Goal: Information Seeking & Learning: Compare options

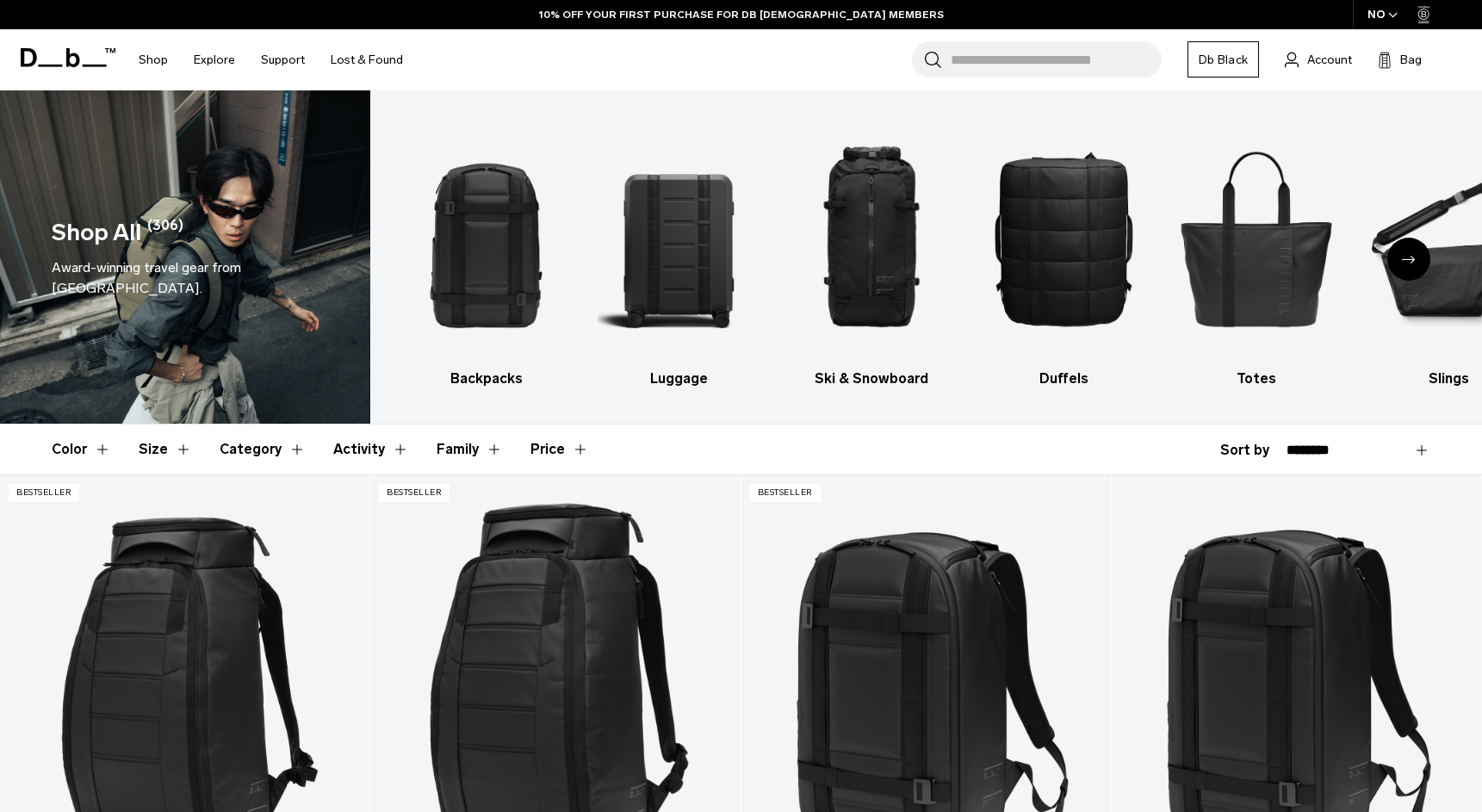
select select "**********"
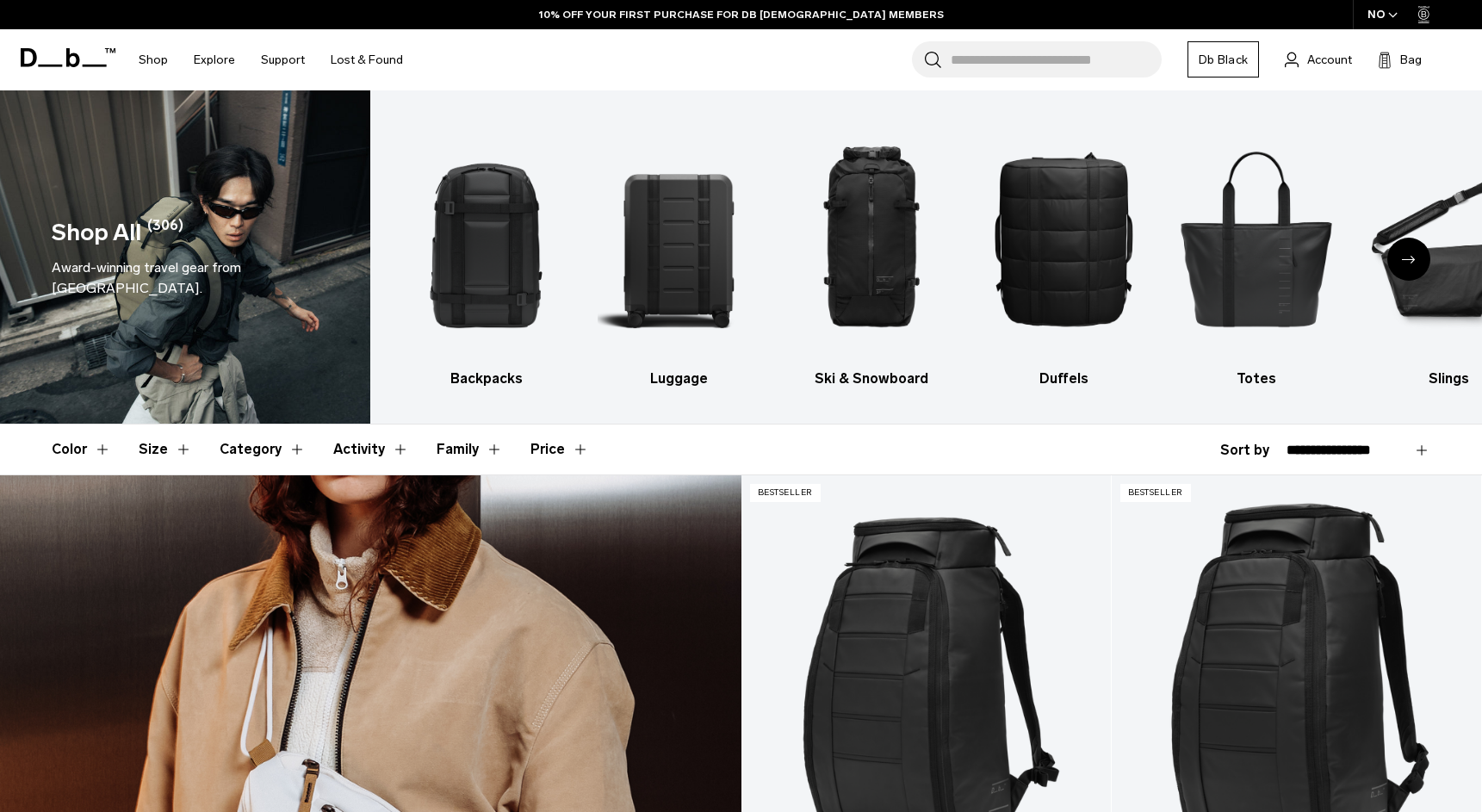
click at [1286, 442] on select "**********" at bounding box center [1358, 450] width 144 height 15
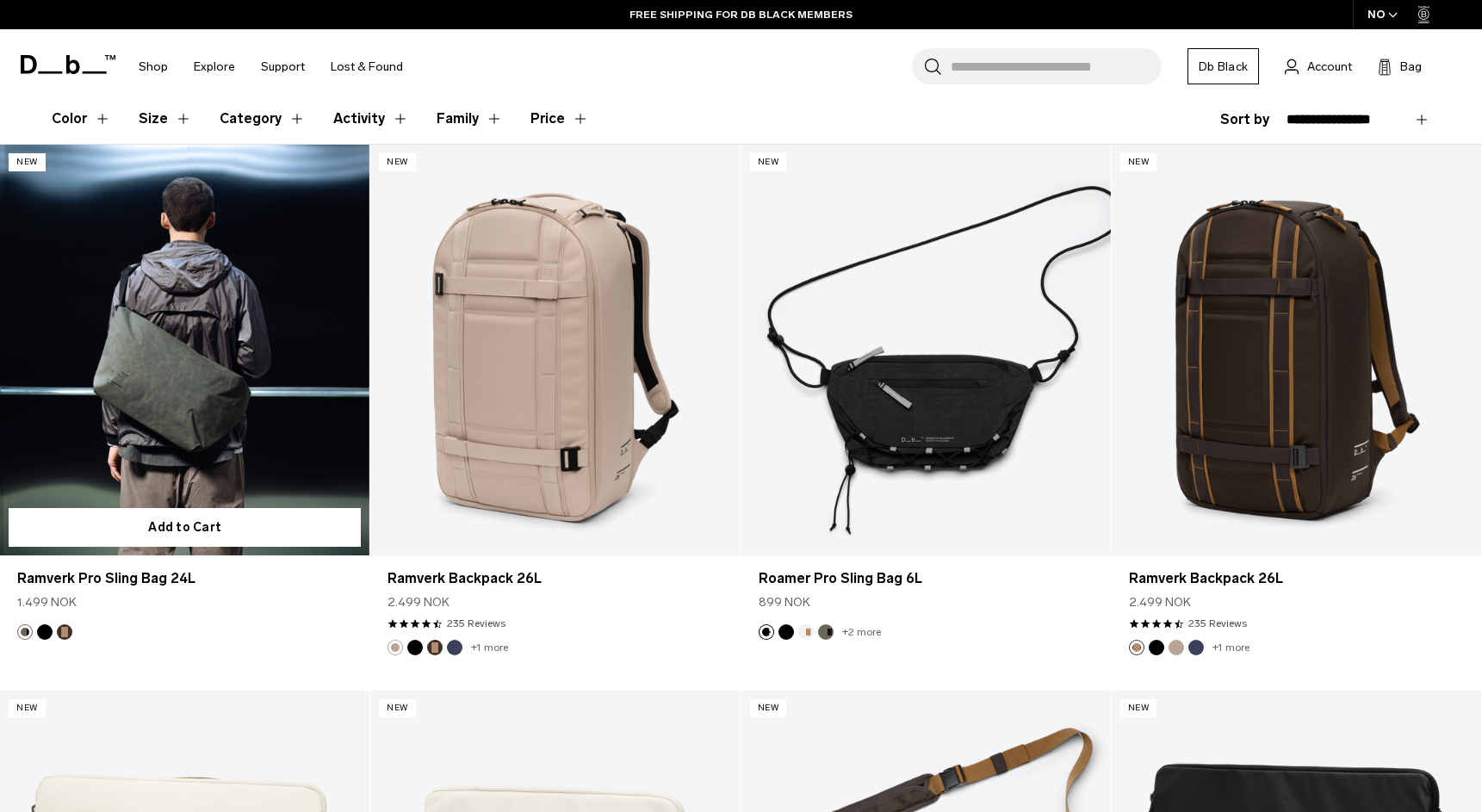
scroll to position [320, 0]
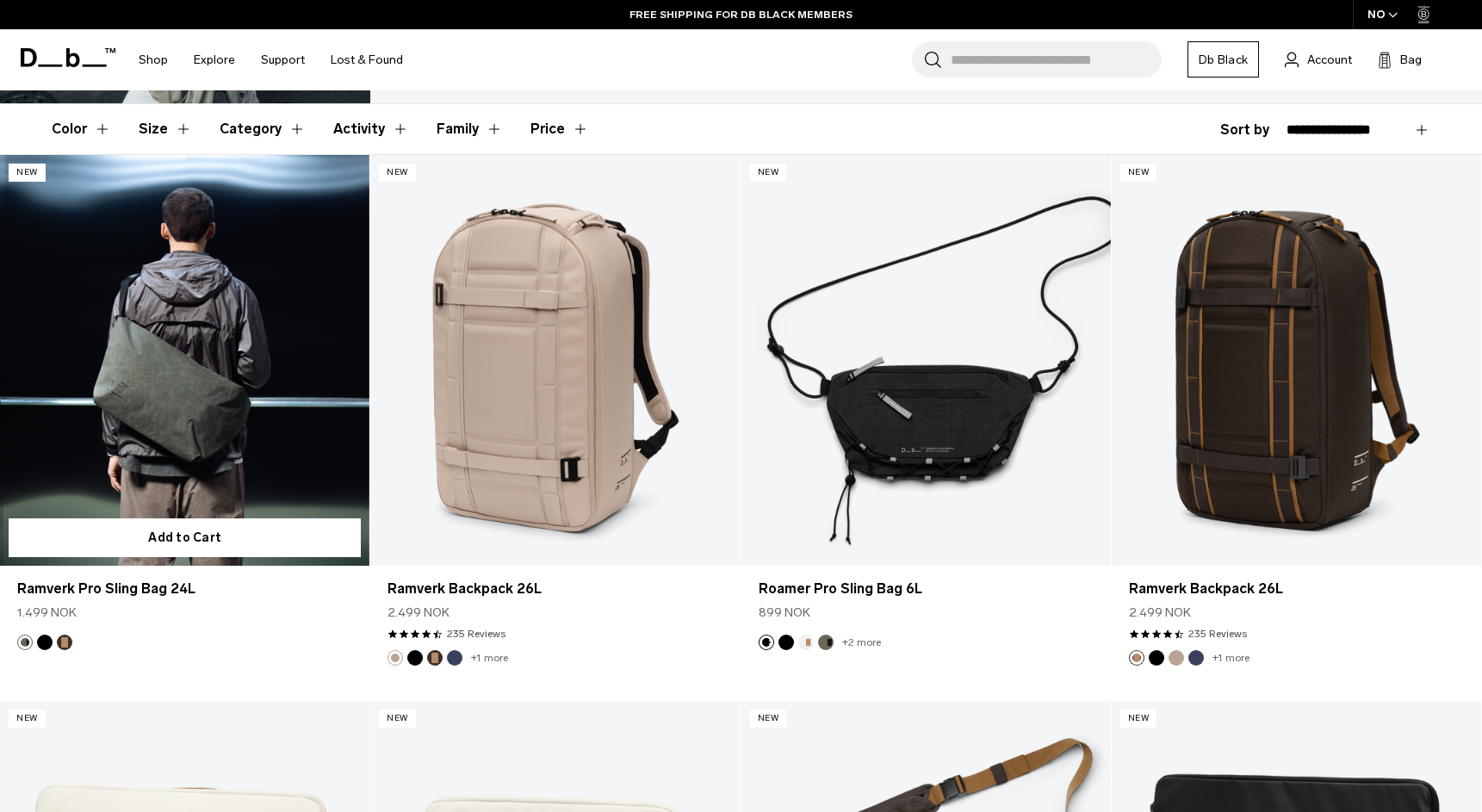
click at [228, 287] on link "Ramverk Pro Sling Bag 24L" at bounding box center [185, 360] width 370 height 410
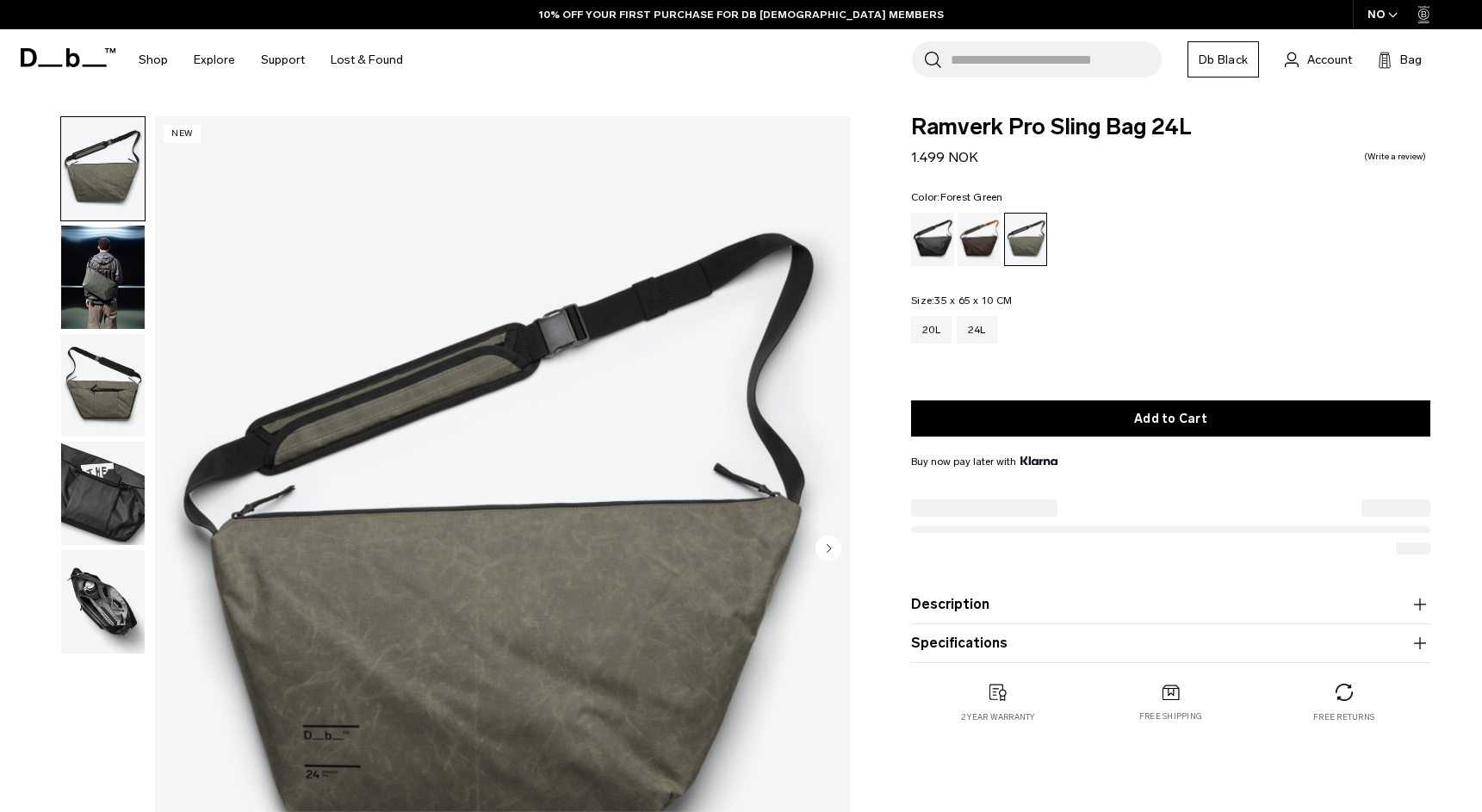
click at [1391, 10] on span "button" at bounding box center [1393, 15] width 9 height 13
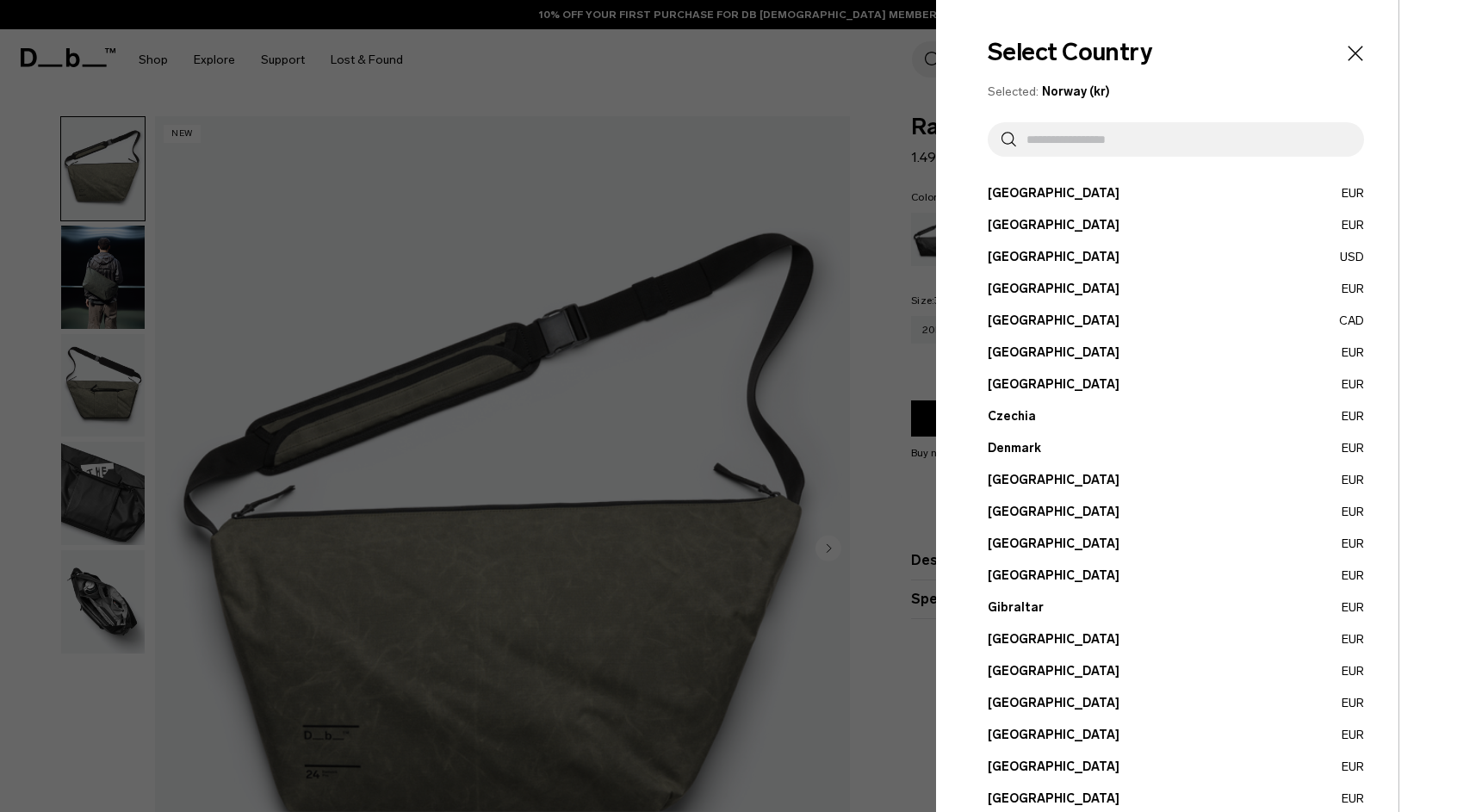
scroll to position [458, 0]
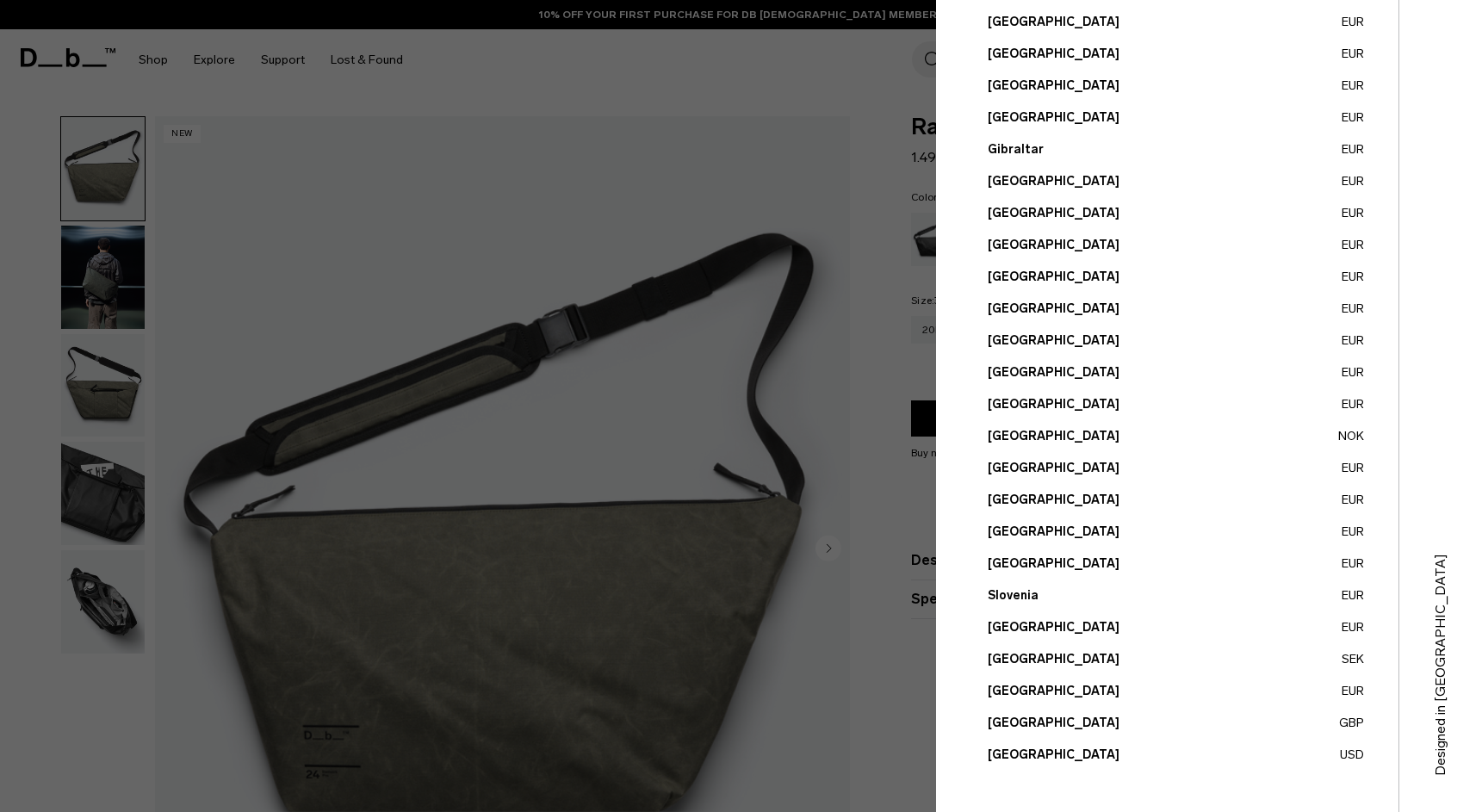
click at [1039, 756] on button "[GEOGRAPHIC_DATA] USD" at bounding box center [1175, 754] width 376 height 18
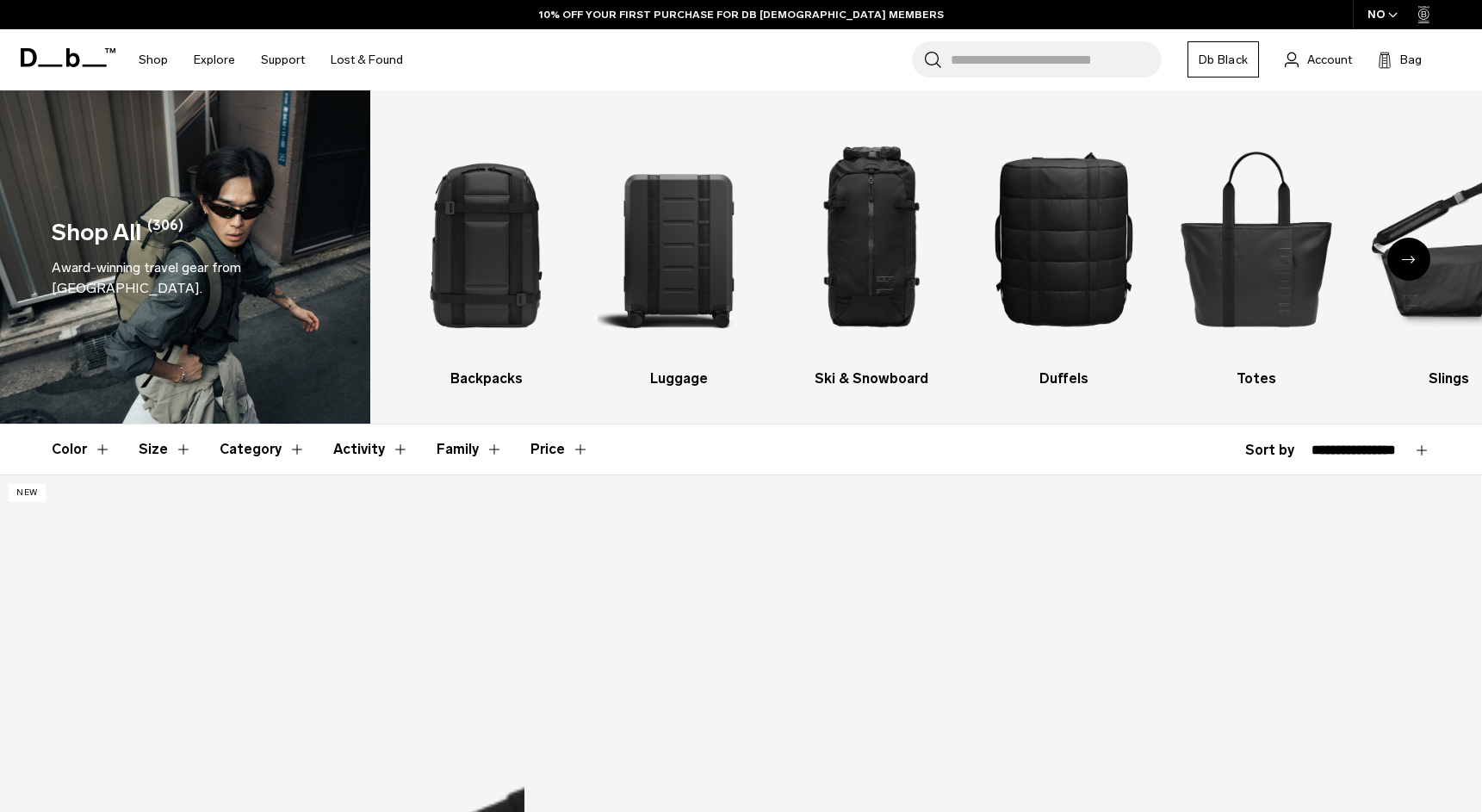
select select "**********"
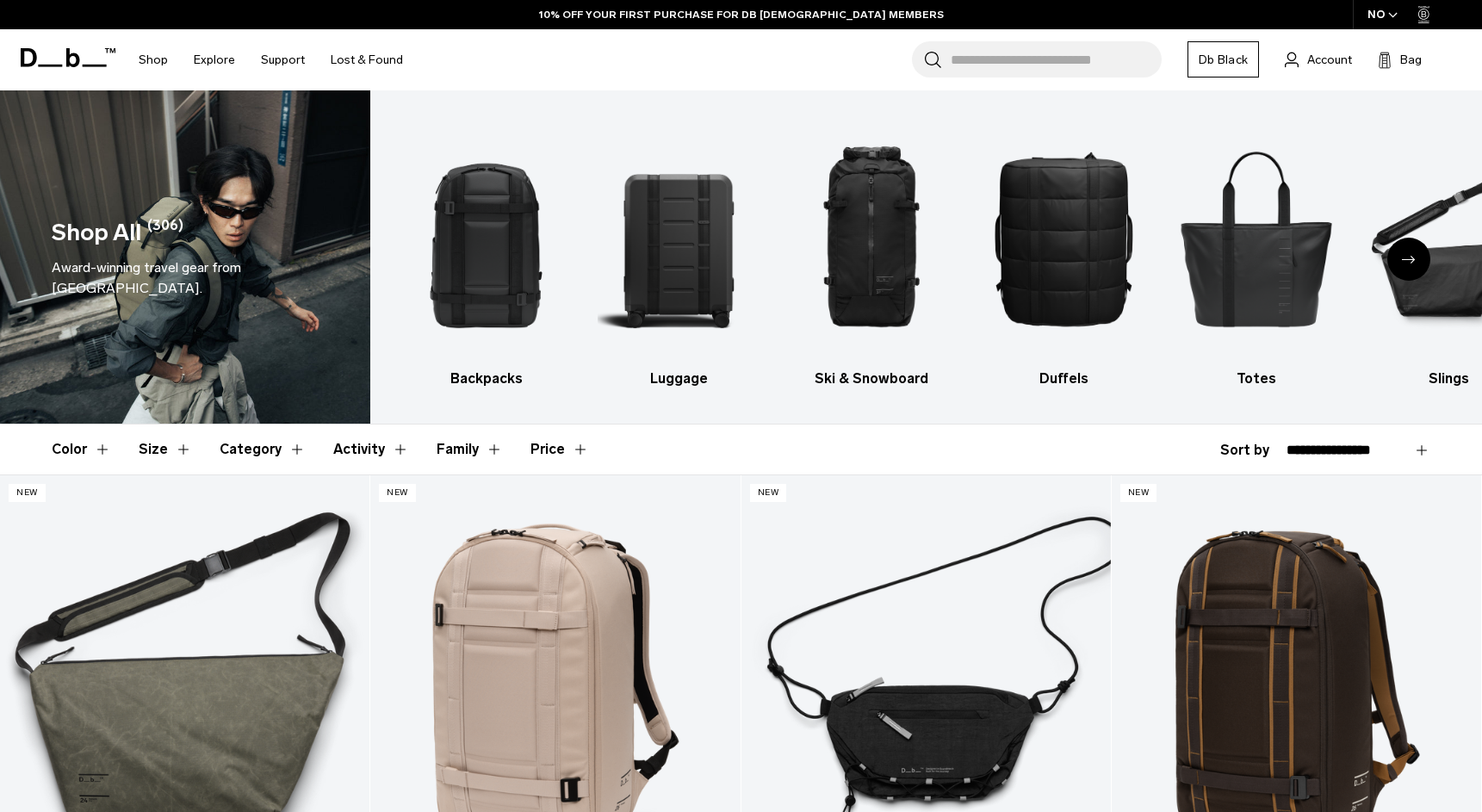
click at [1388, 18] on icon "button" at bounding box center [1393, 15] width 9 height 6
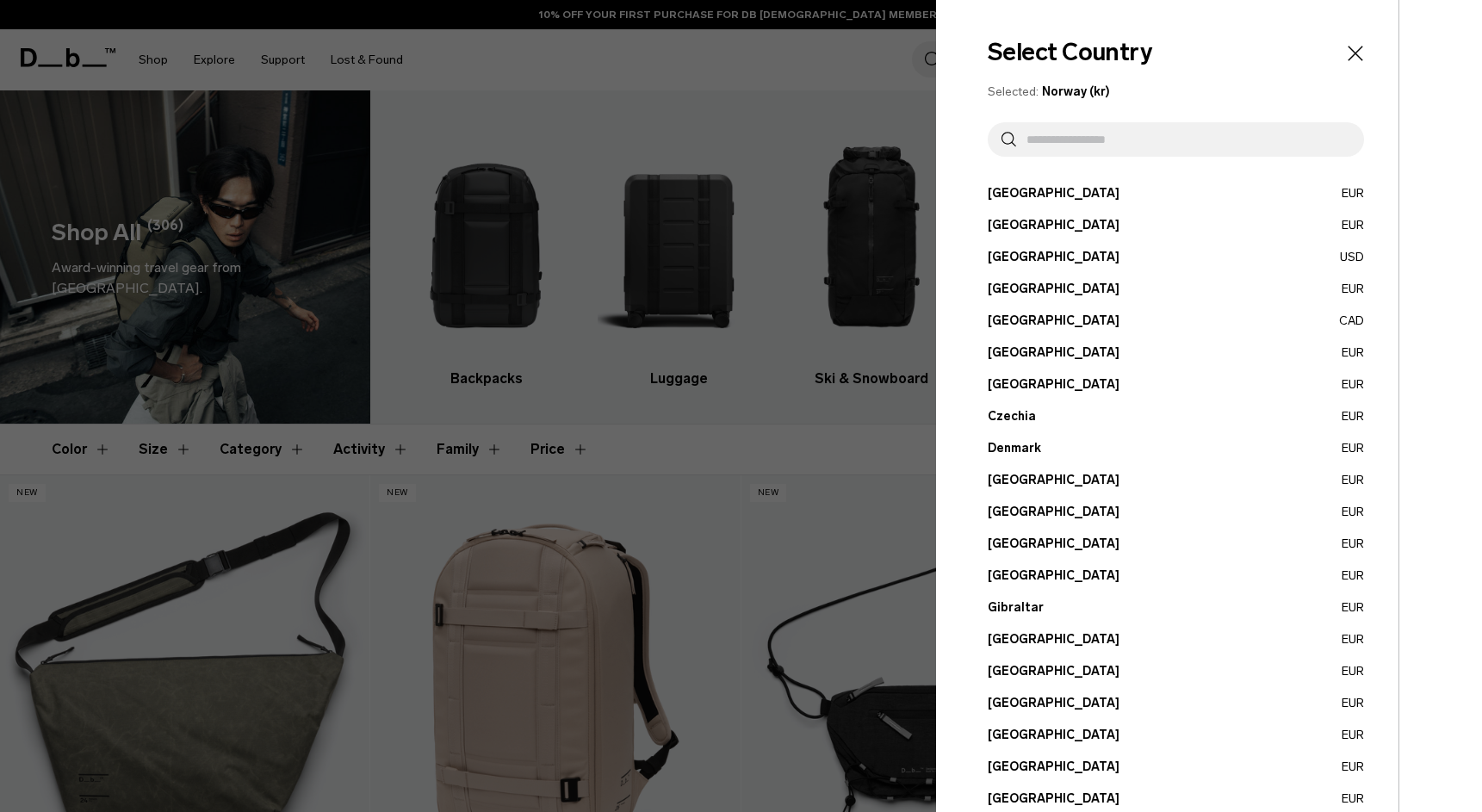
click at [1137, 152] on input "text" at bounding box center [1183, 139] width 334 height 34
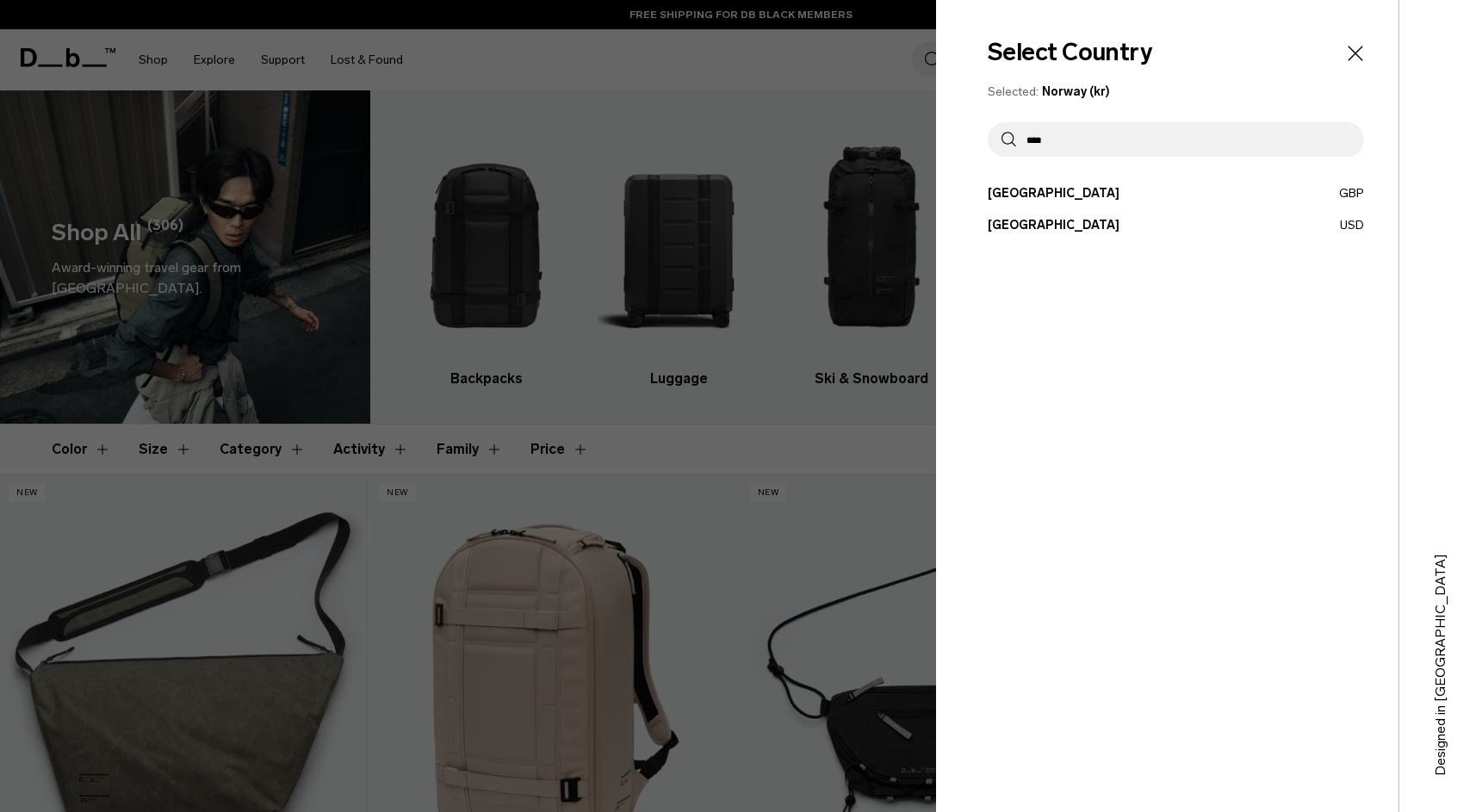
type input "****"
click at [1050, 226] on button "United States USD" at bounding box center [1175, 225] width 376 height 18
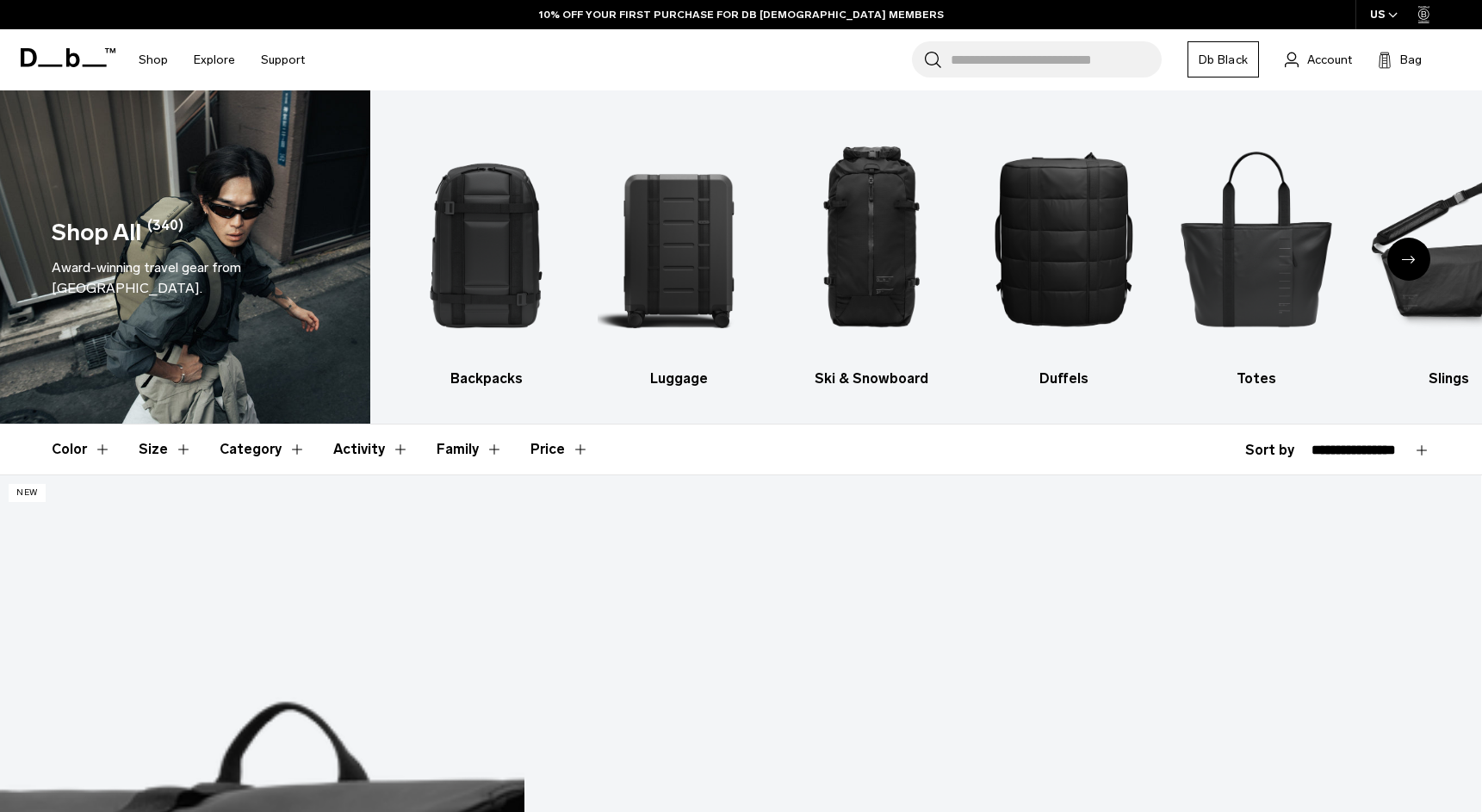
select select "**********"
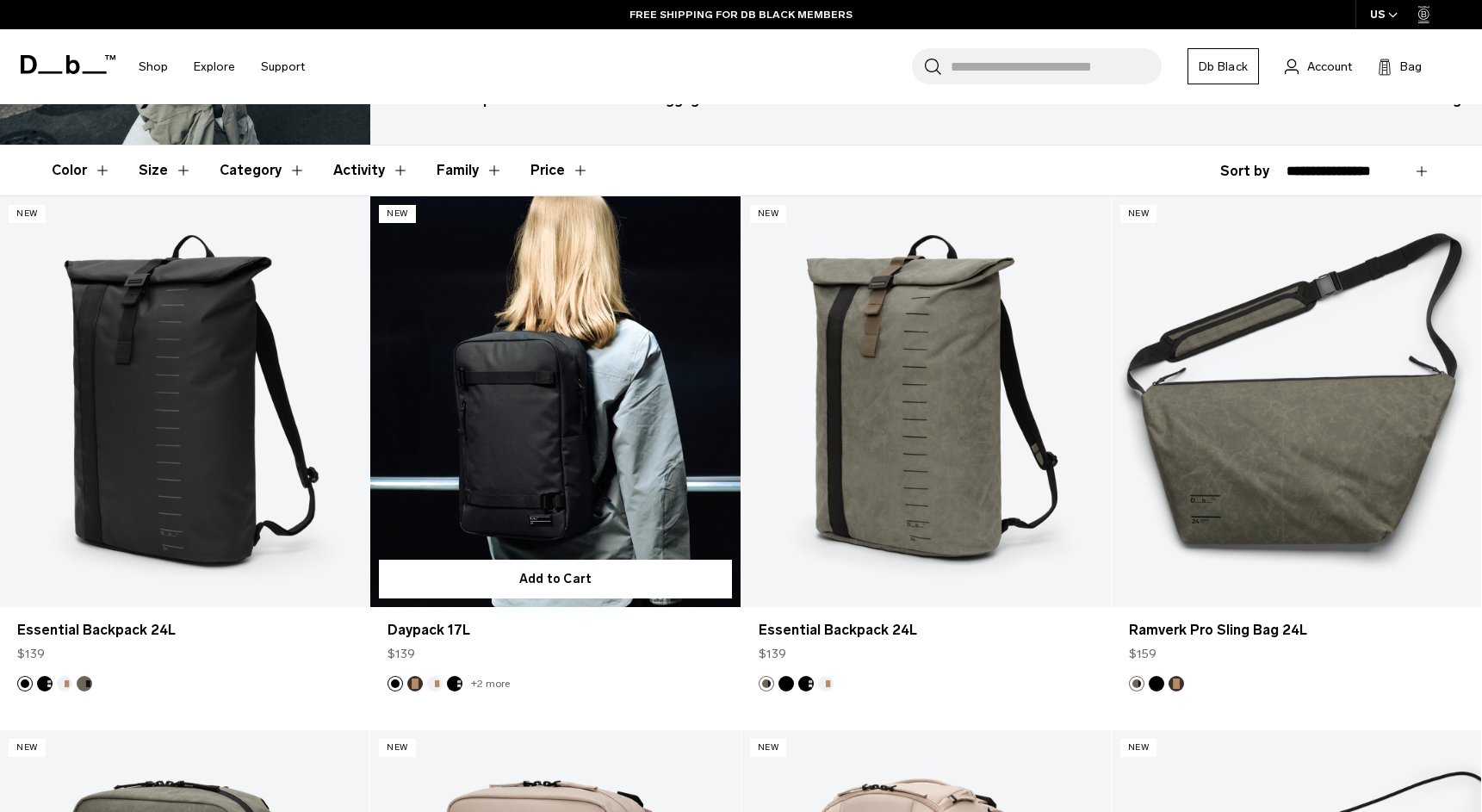
scroll to position [291, 0]
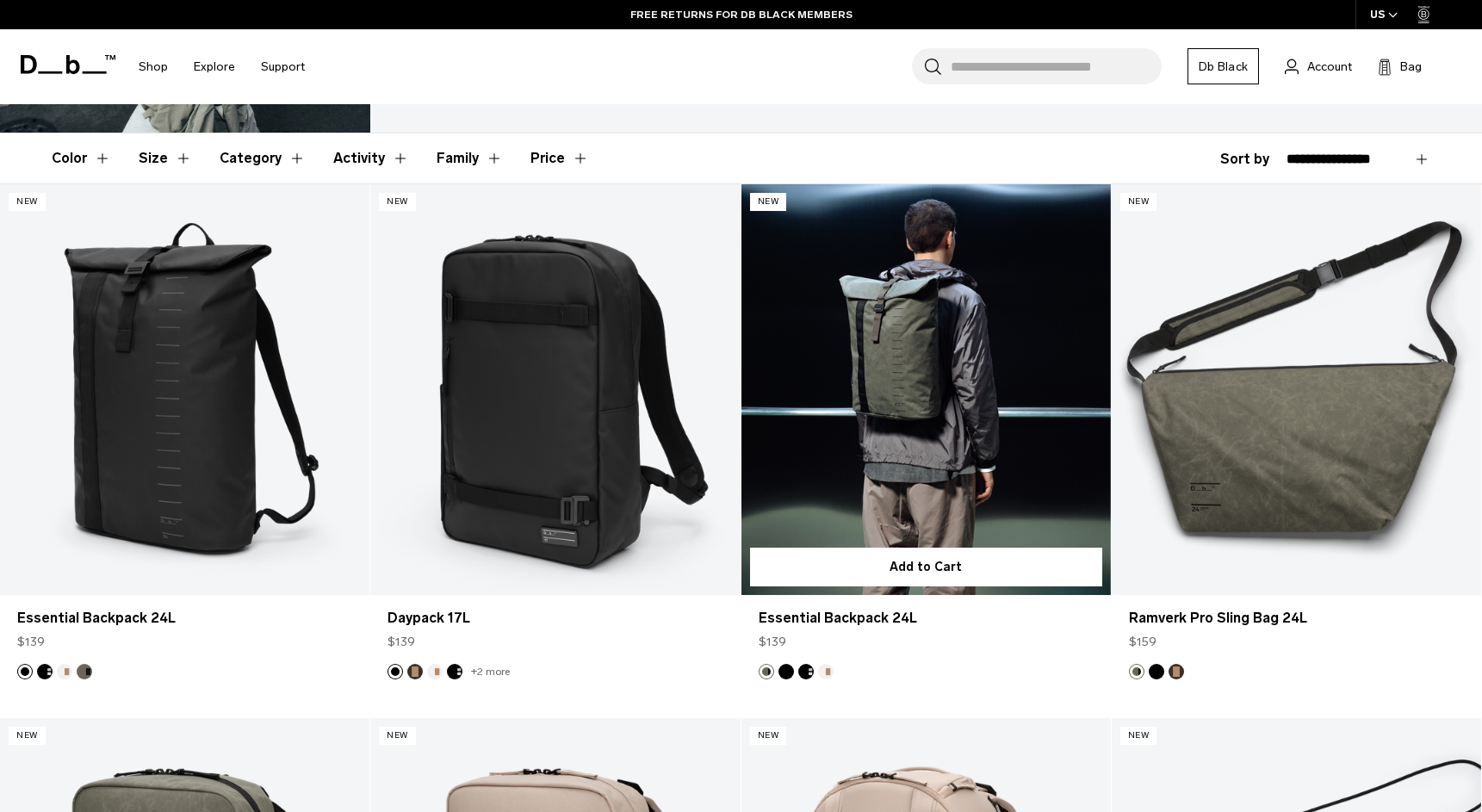
click at [898, 435] on link "Essential Backpack 24L" at bounding box center [926, 388] width 370 height 410
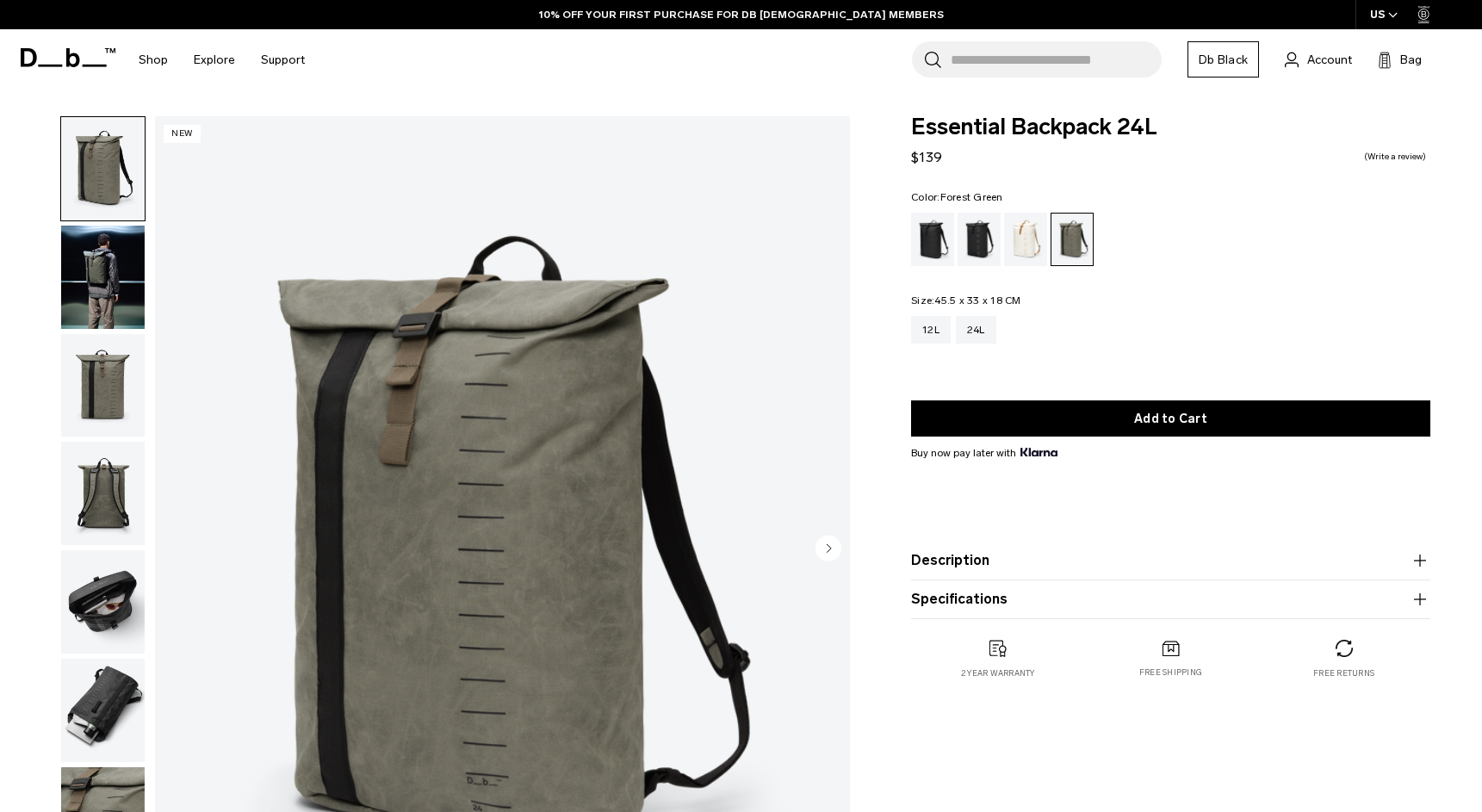
click at [93, 526] on img "button" at bounding box center [103, 493] width 83 height 103
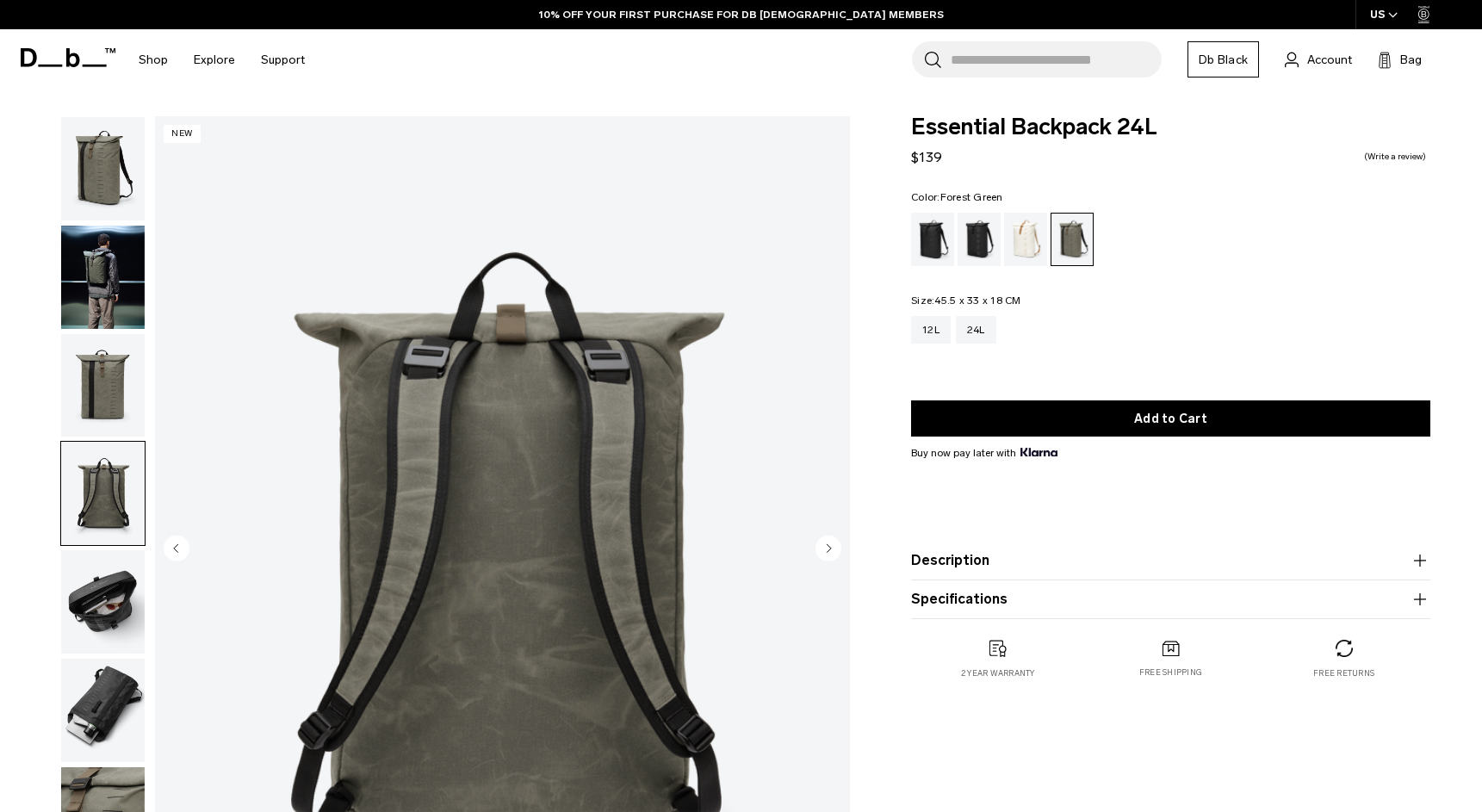
click at [101, 612] on img "button" at bounding box center [103, 602] width 83 height 103
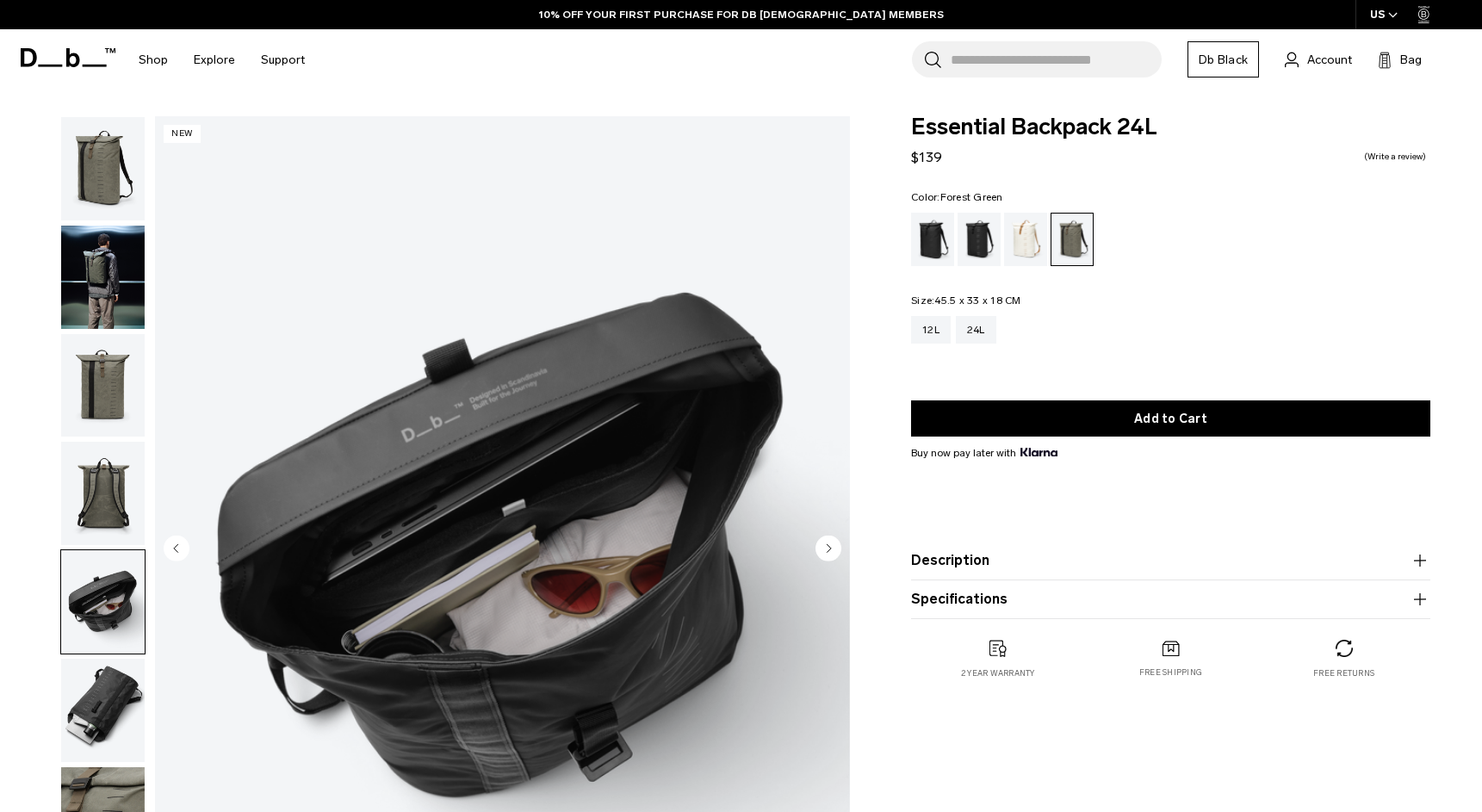
click at [105, 700] on img "button" at bounding box center [103, 710] width 83 height 103
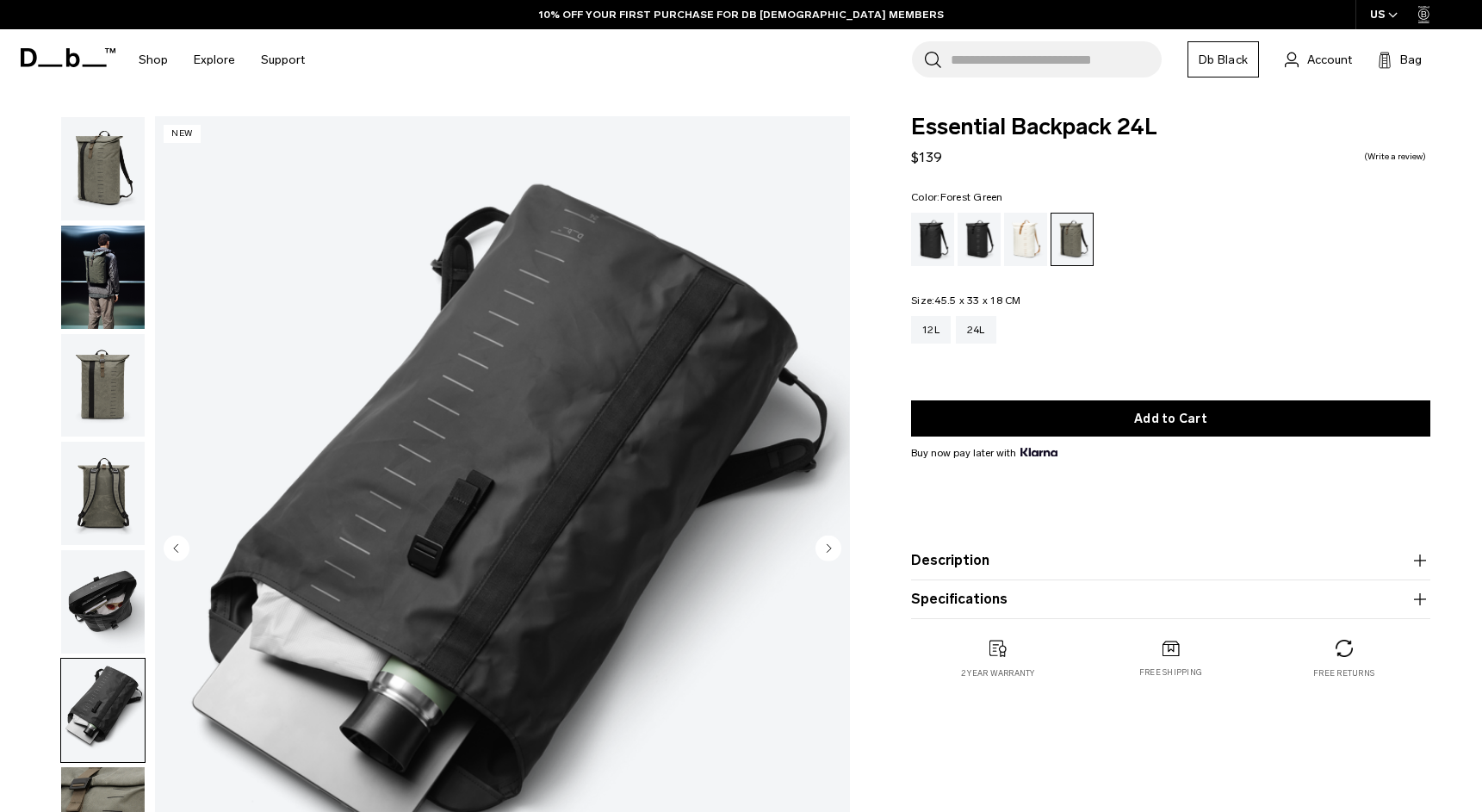
click at [91, 776] on img "button" at bounding box center [103, 819] width 83 height 103
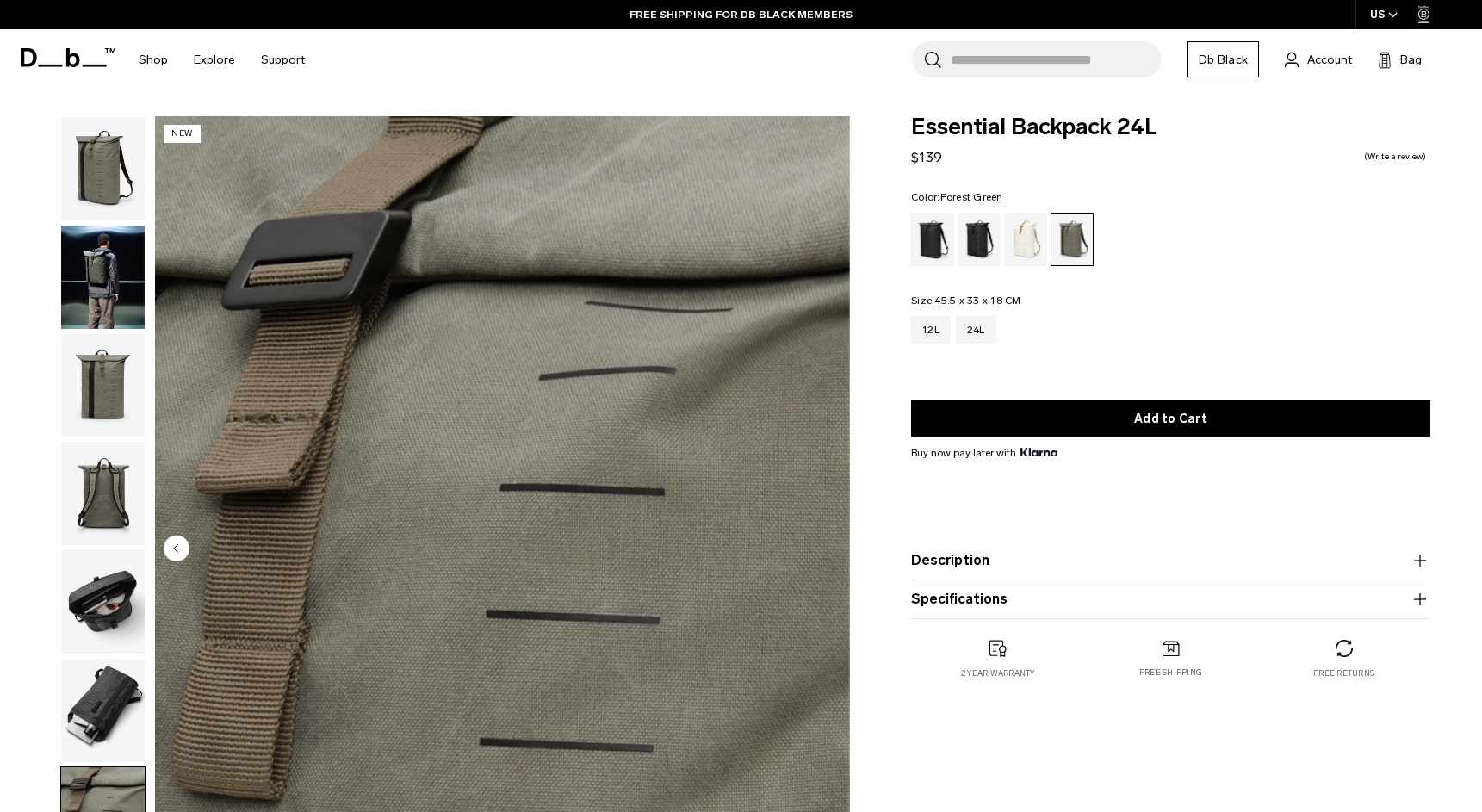
click at [108, 565] on img "button" at bounding box center [103, 602] width 83 height 103
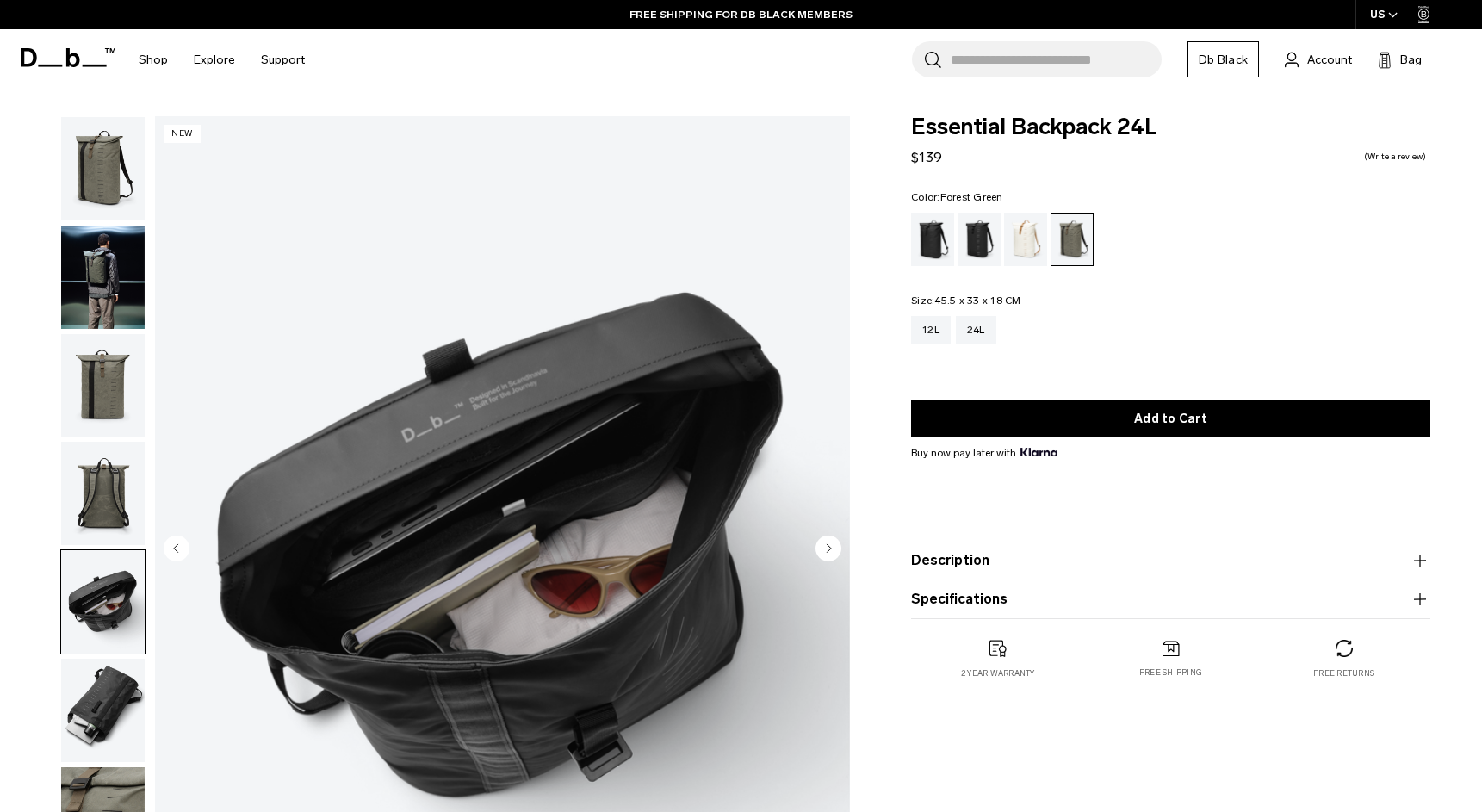
click at [108, 488] on img "button" at bounding box center [103, 493] width 83 height 103
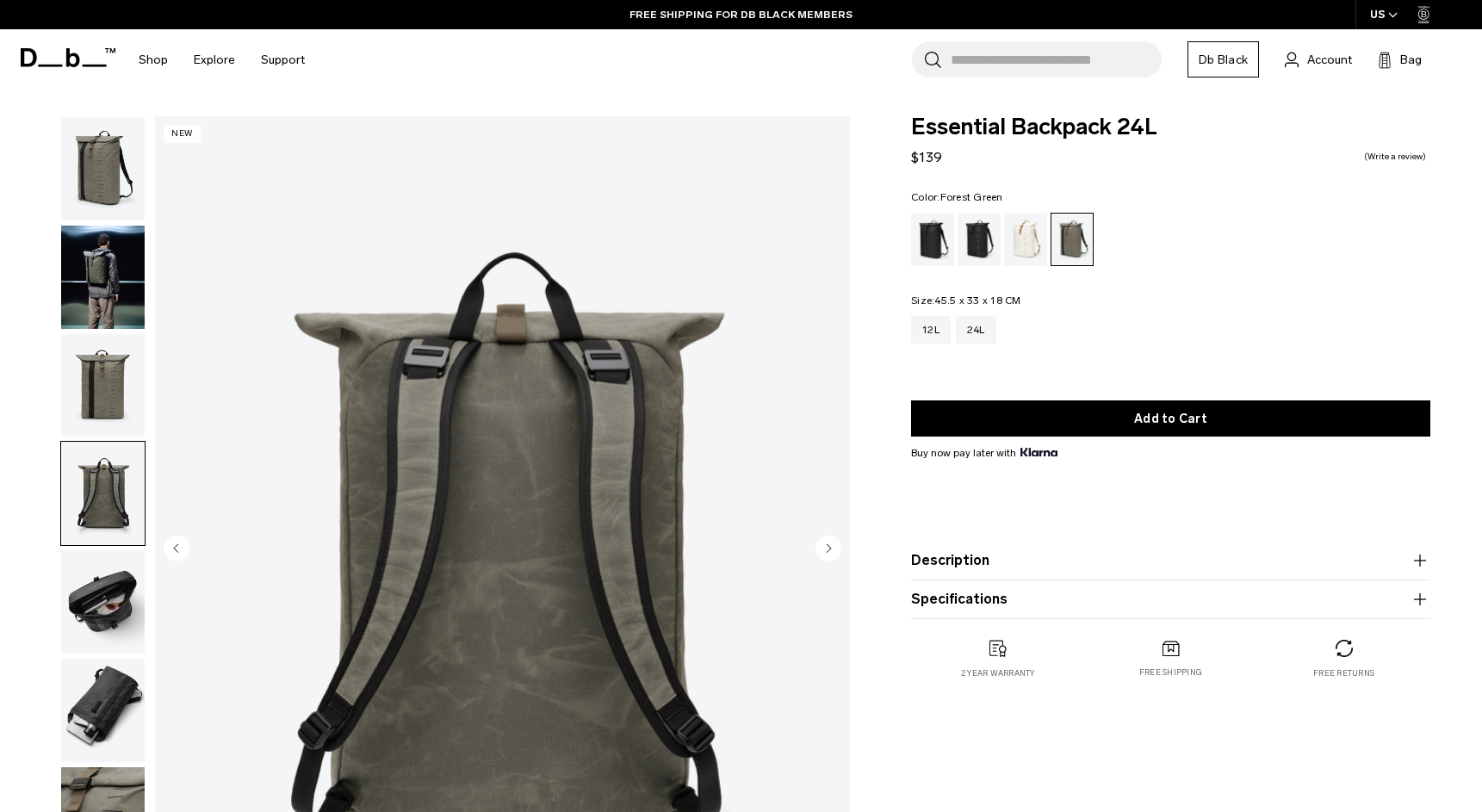
click at [110, 401] on img "button" at bounding box center [103, 386] width 83 height 103
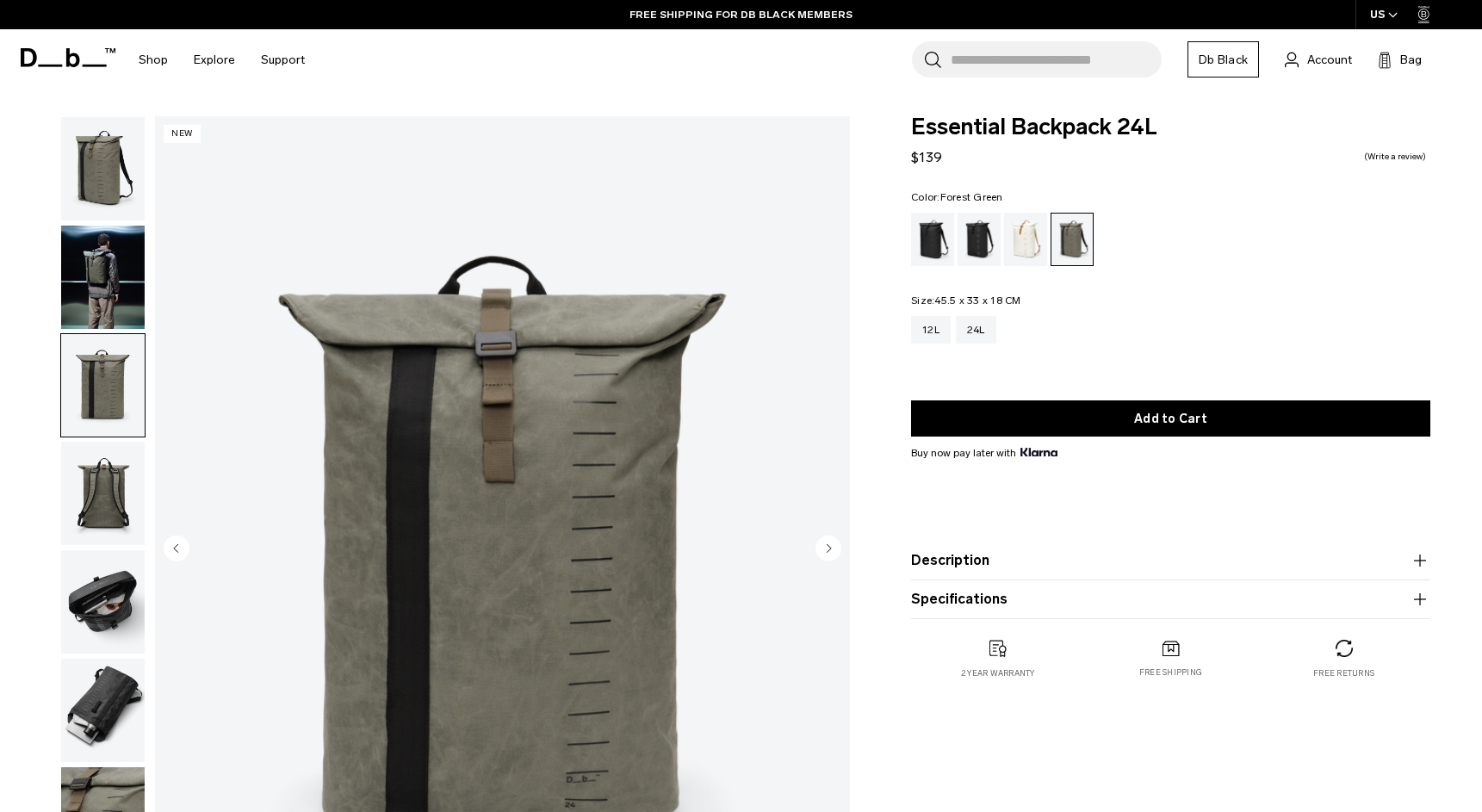
click at [115, 298] on img "button" at bounding box center [103, 277] width 83 height 103
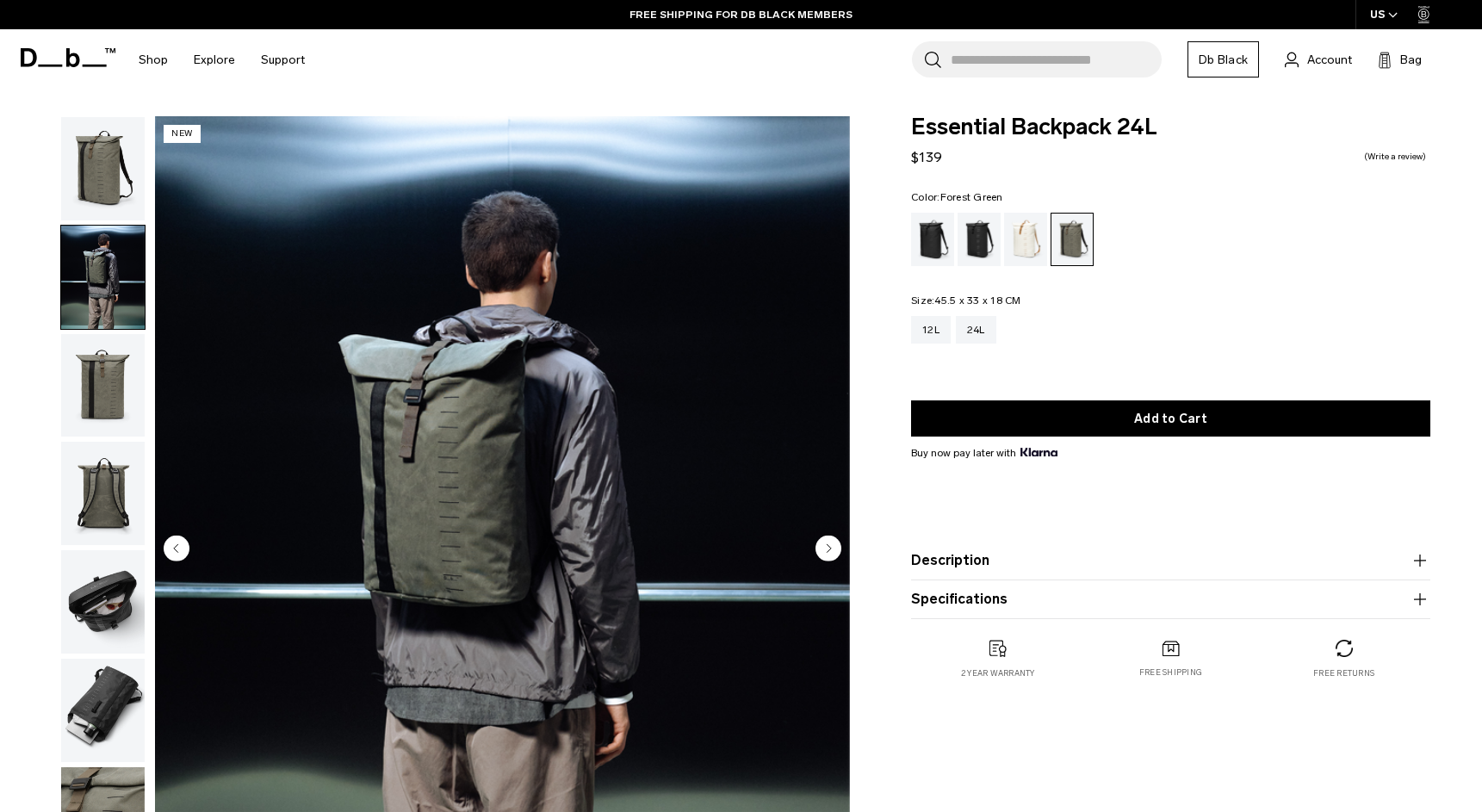
click at [101, 523] on img "button" at bounding box center [103, 493] width 83 height 103
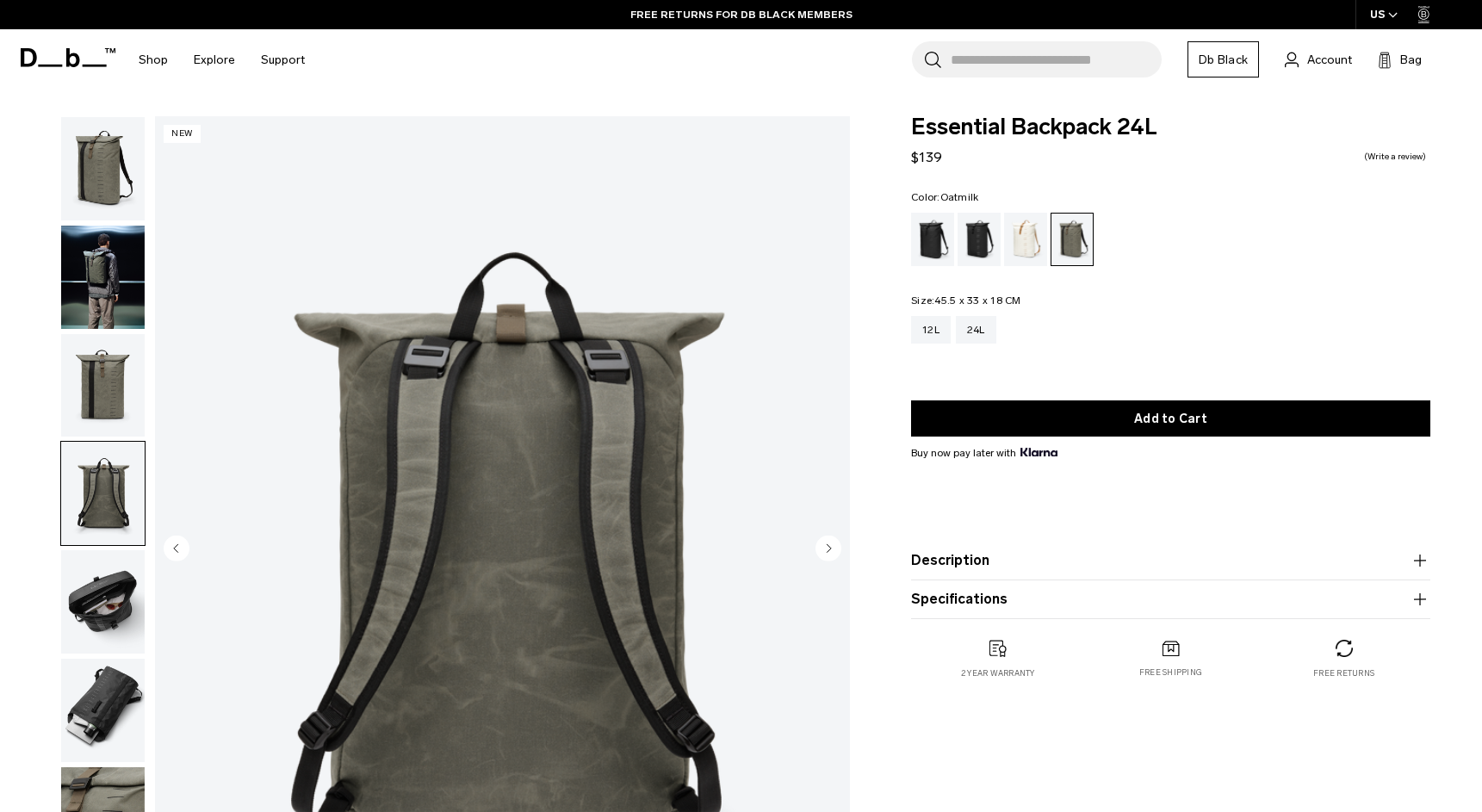
click at [1019, 238] on div "Oatmilk" at bounding box center [1025, 239] width 44 height 53
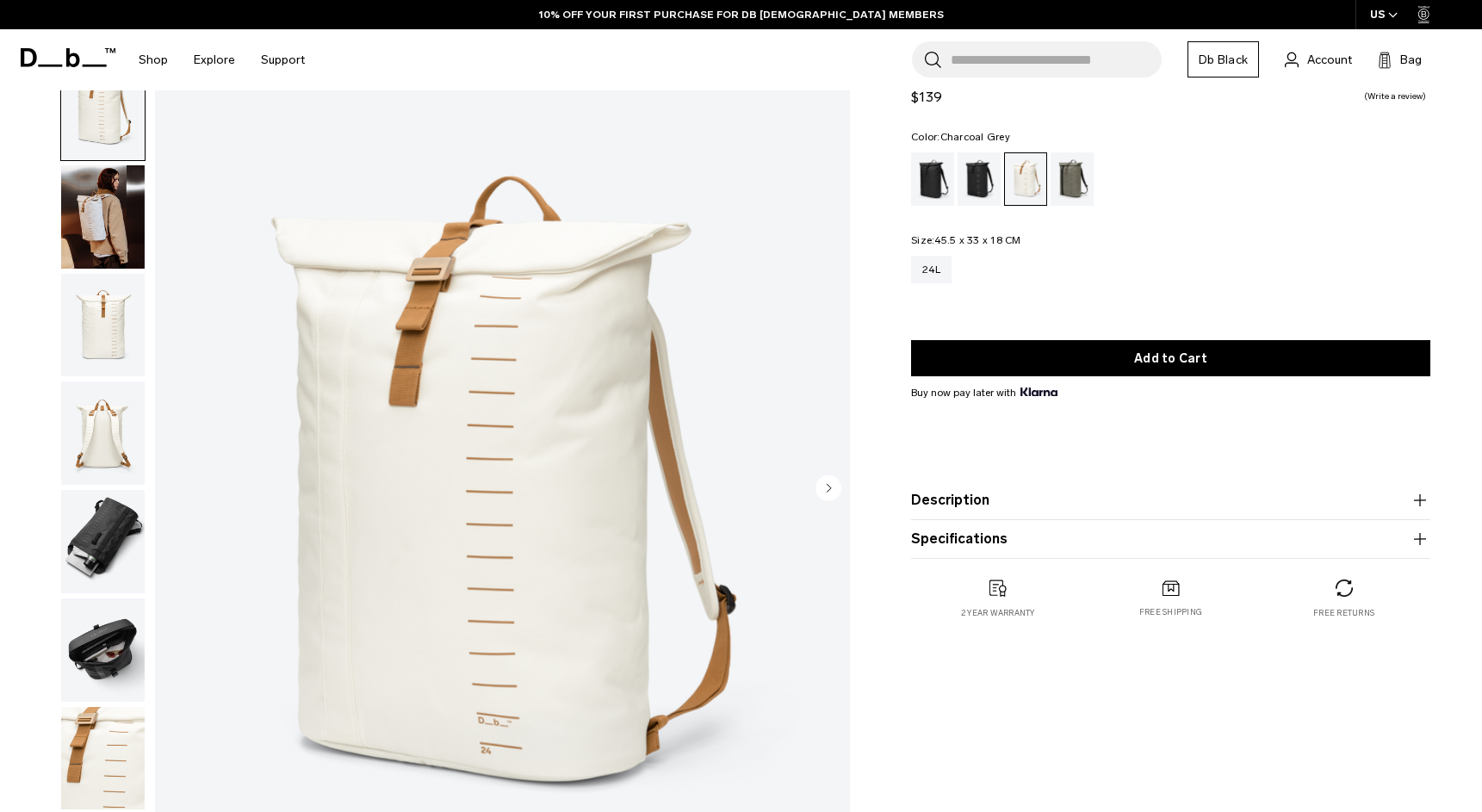
click at [976, 183] on div "Charcoal Grey" at bounding box center [979, 179] width 44 height 53
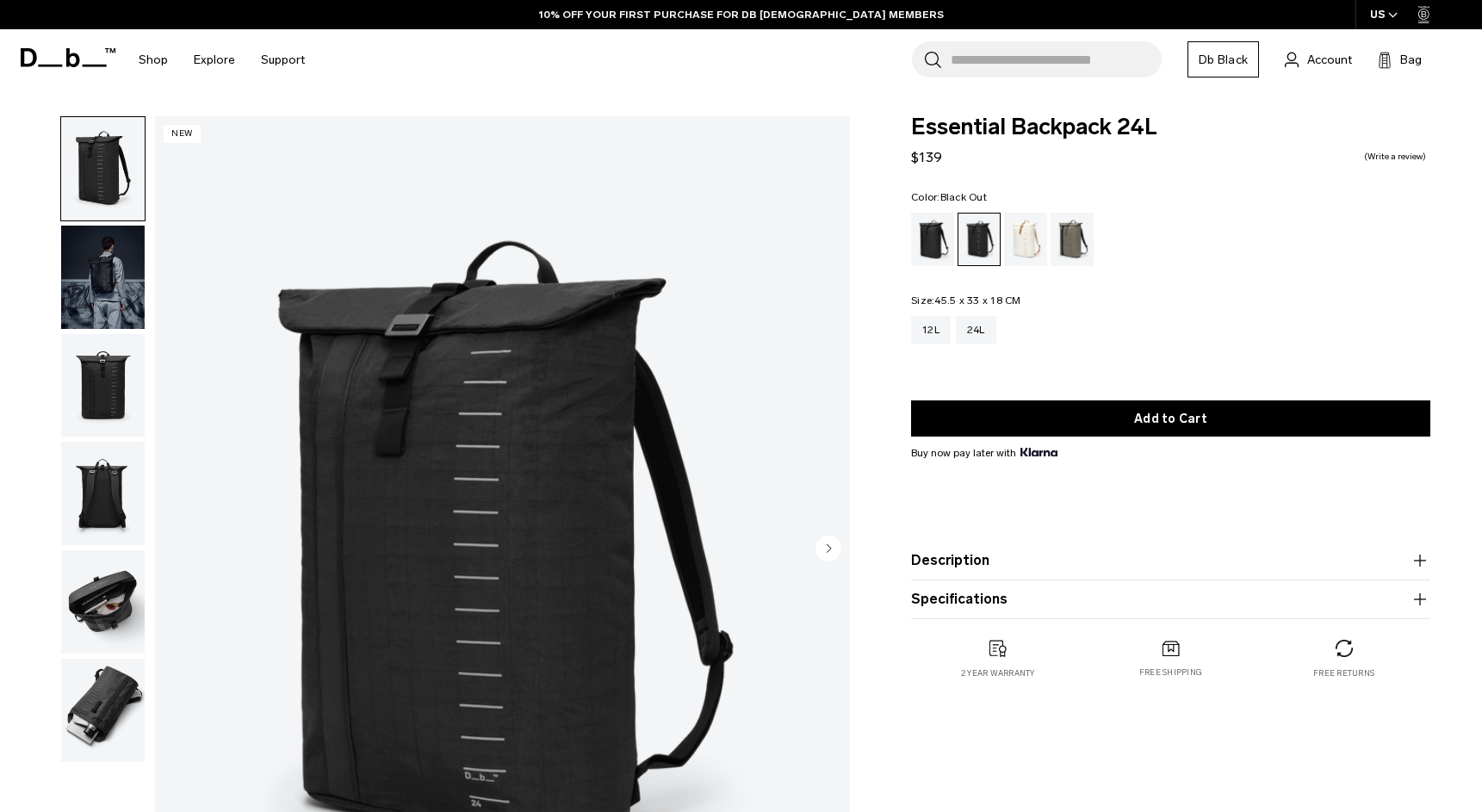
click at [929, 230] on div "Black Out" at bounding box center [932, 239] width 44 height 53
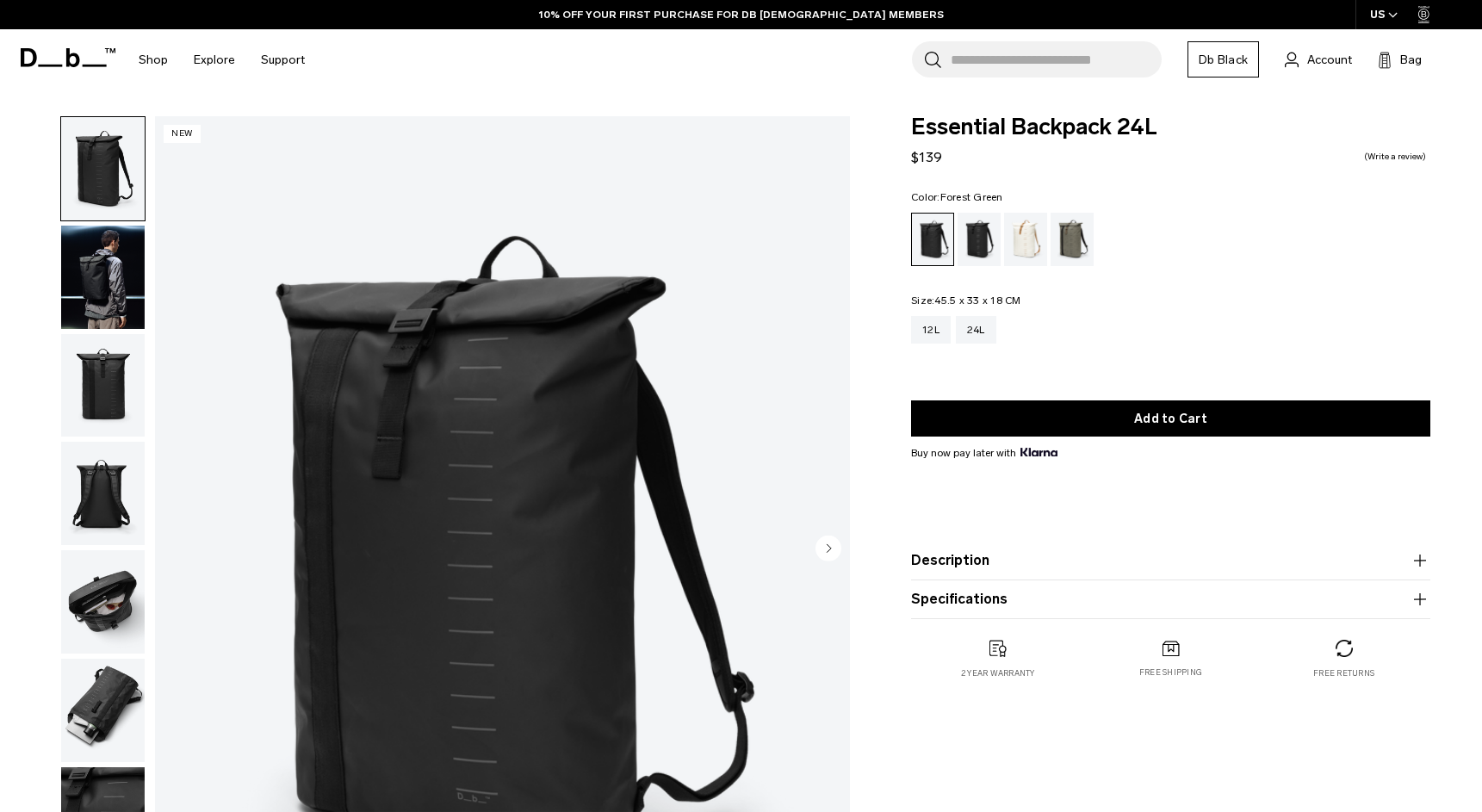
click at [1089, 241] on div "Forest Green" at bounding box center [1072, 239] width 44 height 53
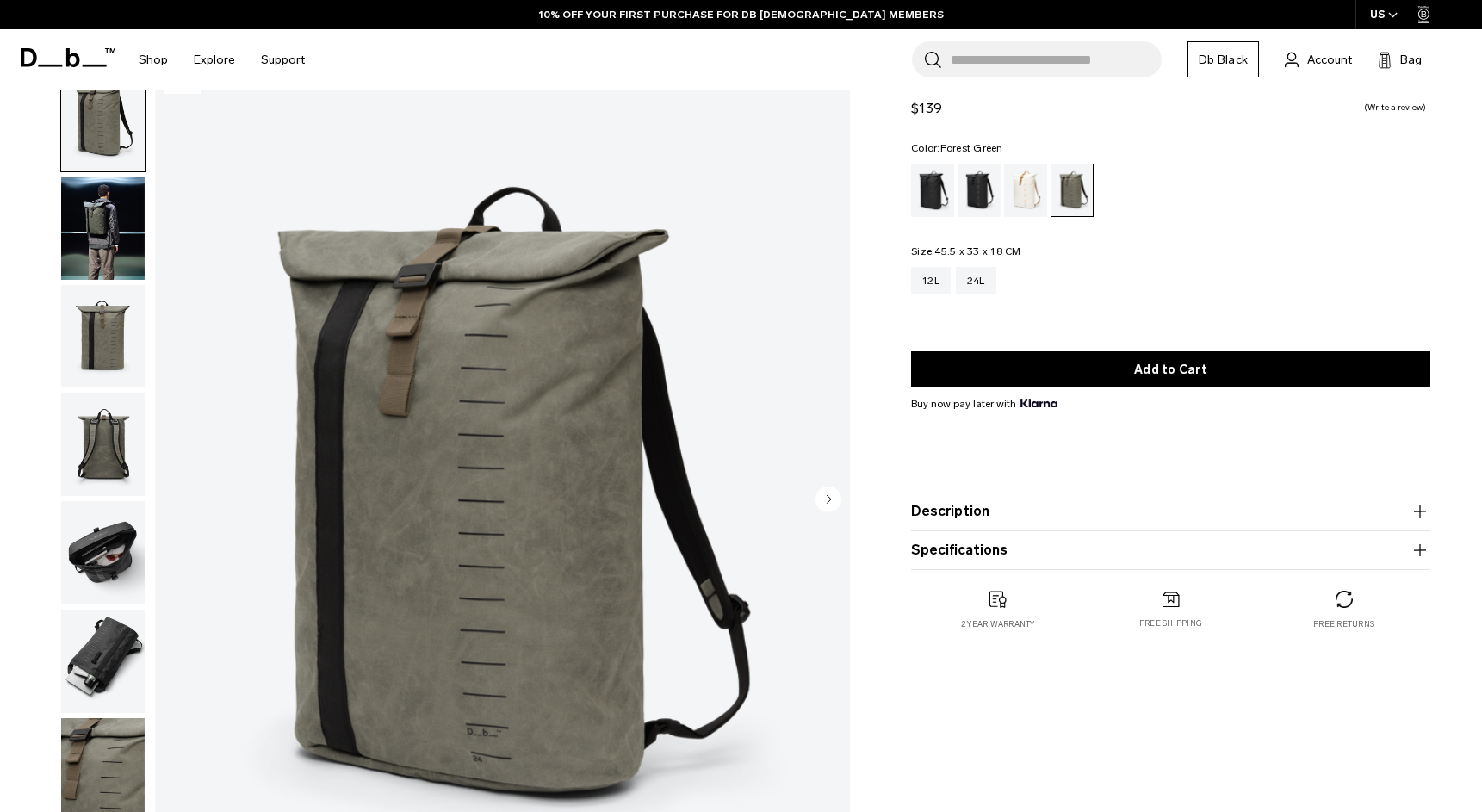
scroll to position [55, 0]
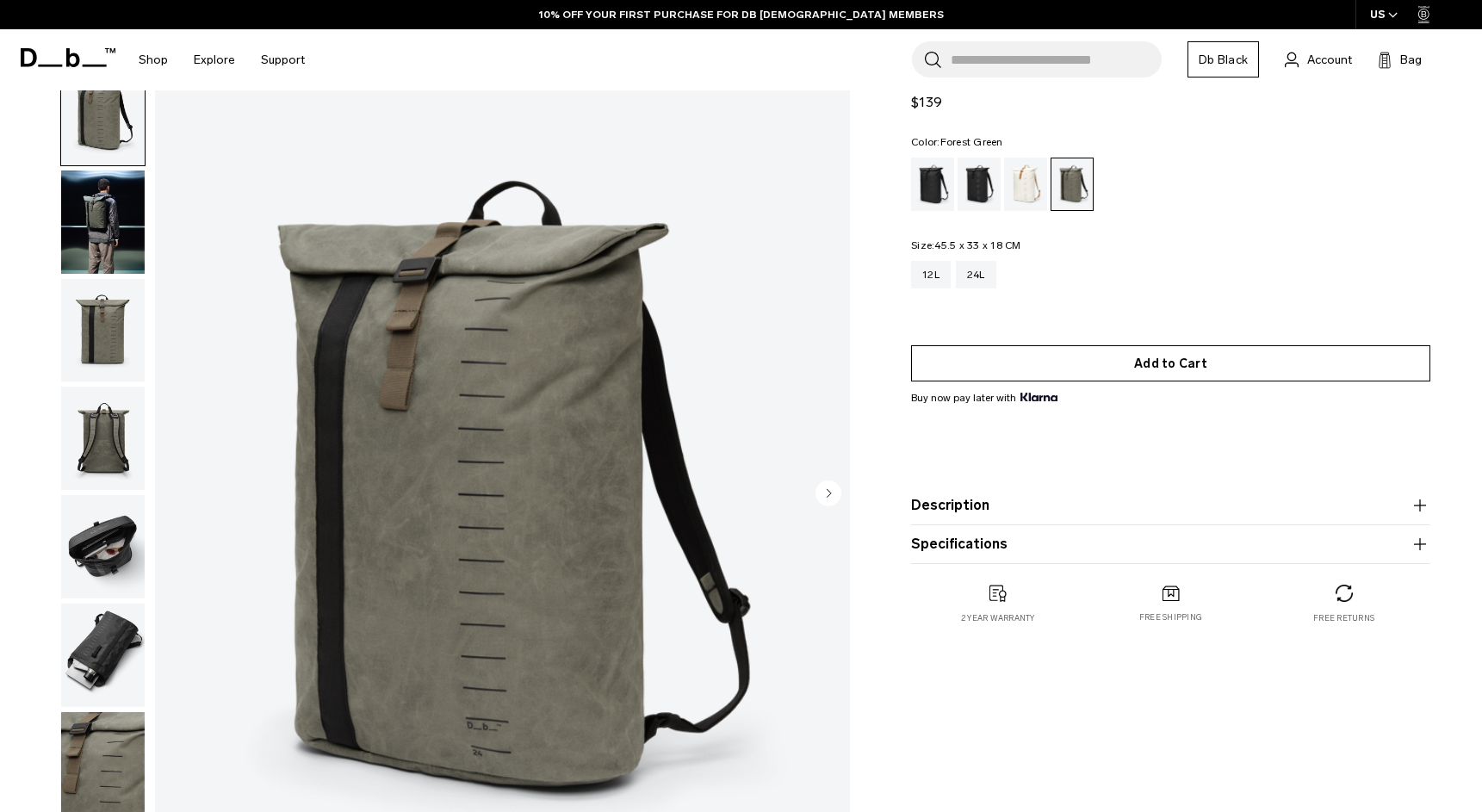
click at [1182, 356] on button "Add to Cart" at bounding box center [1170, 363] width 519 height 36
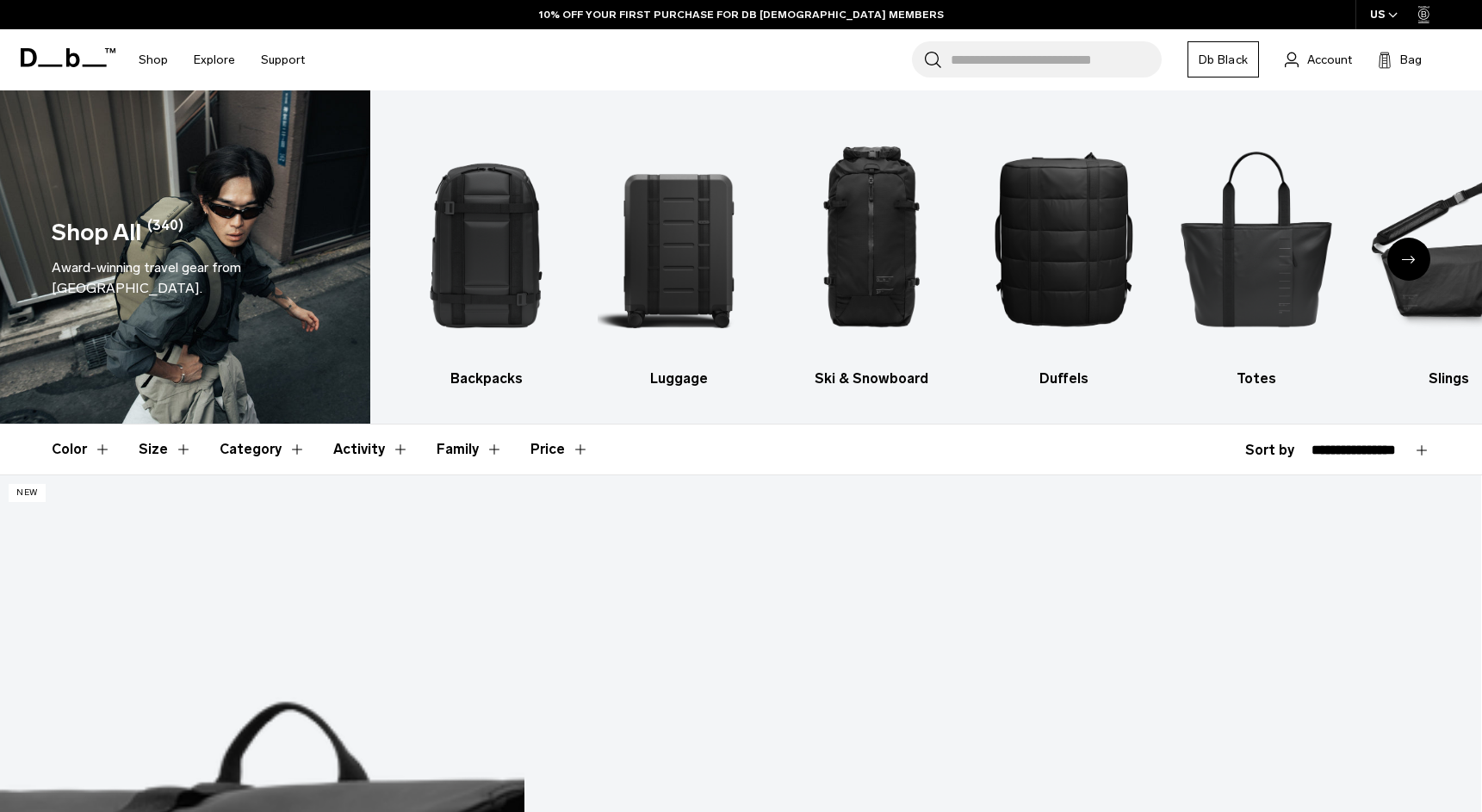
select select "**********"
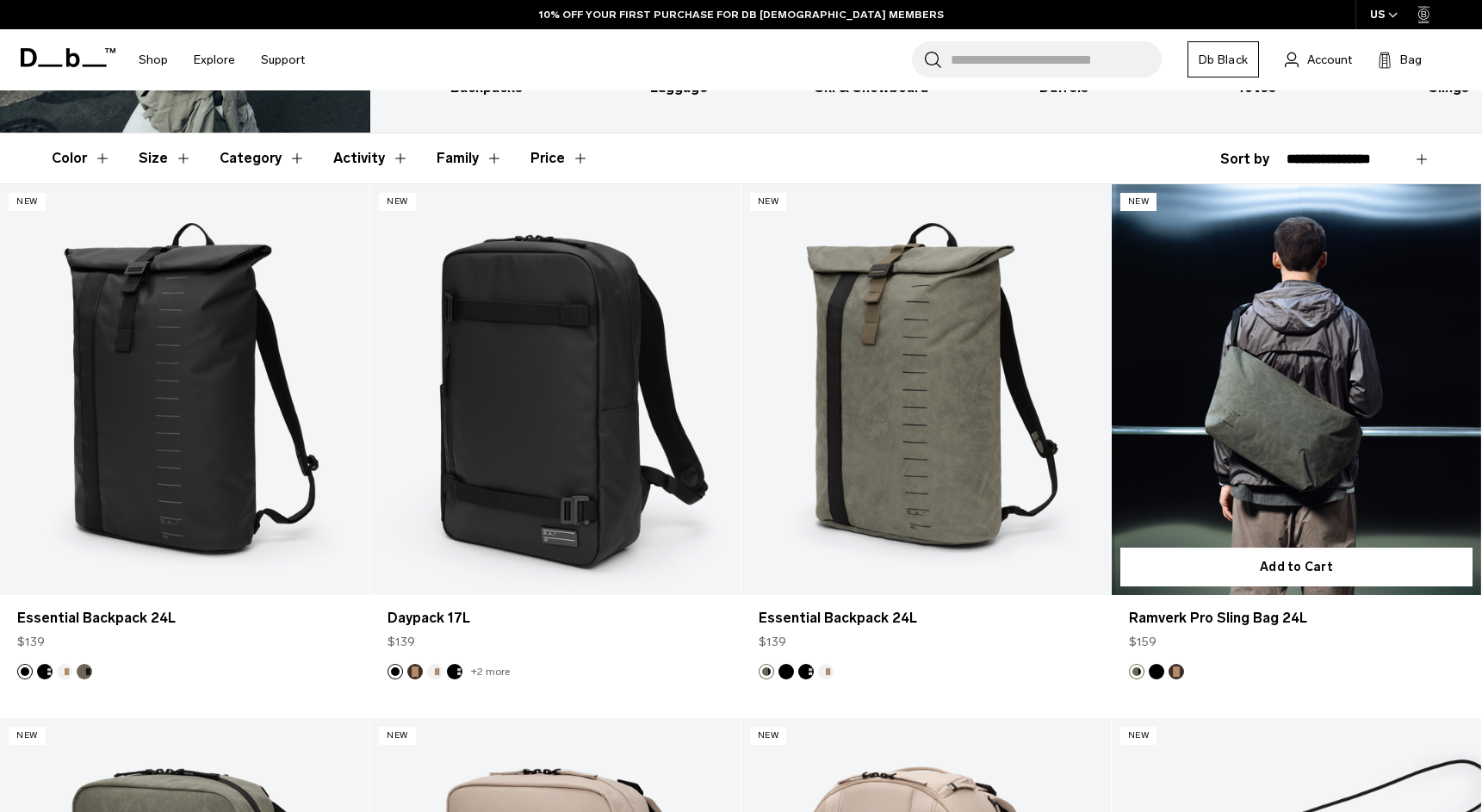
click at [1177, 674] on button "Espresso" at bounding box center [1176, 671] width 15 height 15
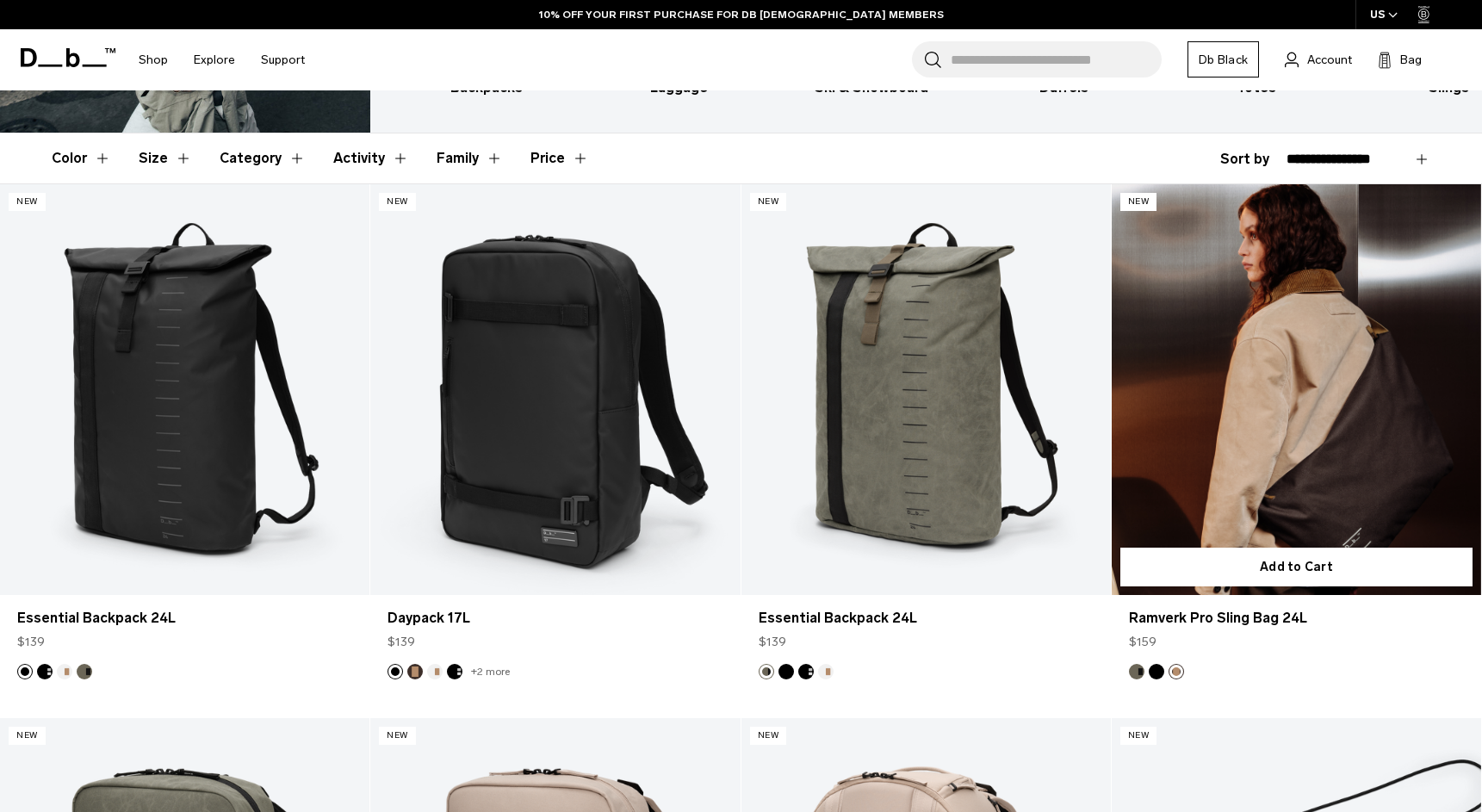
click at [1154, 672] on button "Black Out" at bounding box center [1156, 671] width 15 height 15
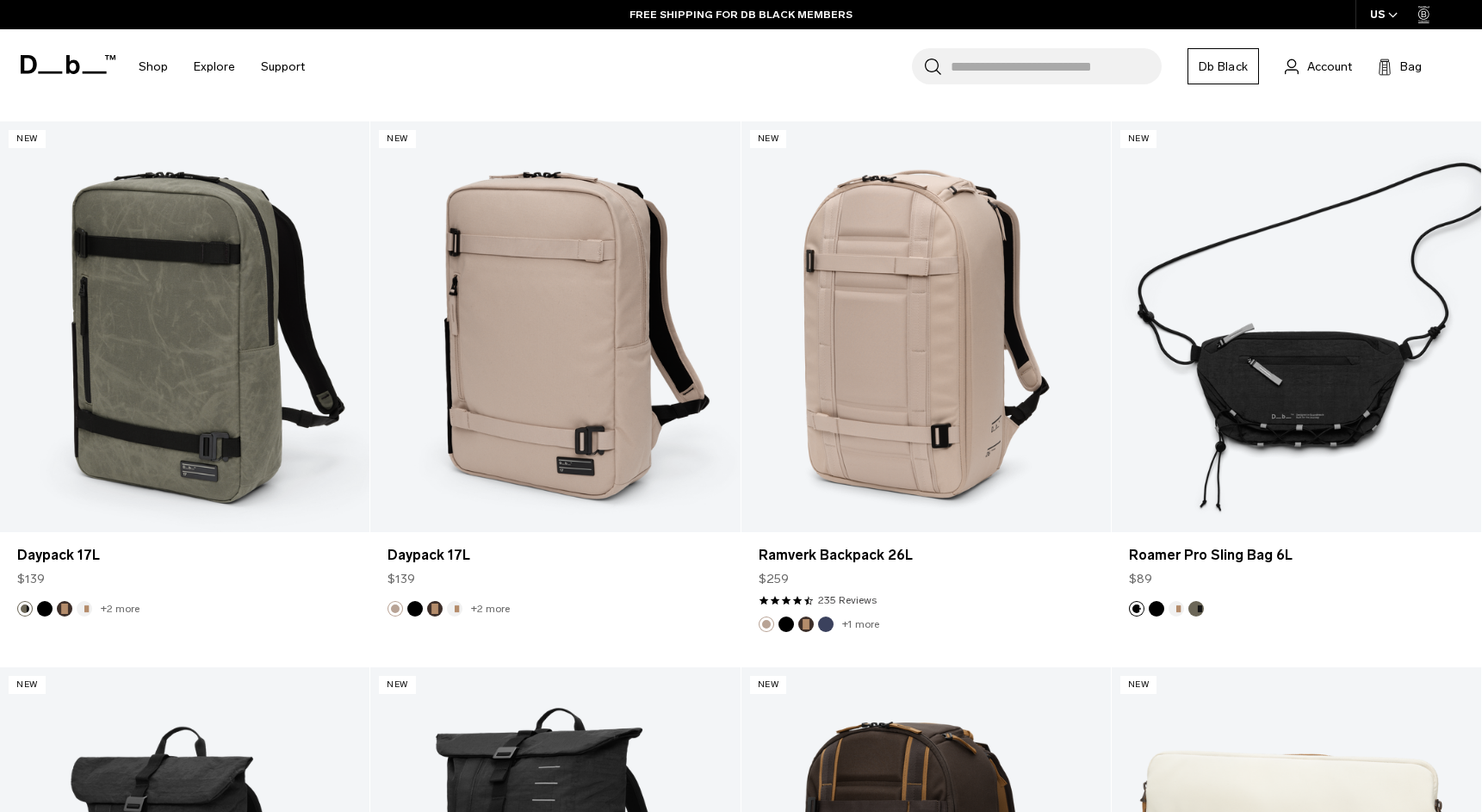
scroll to position [904, 0]
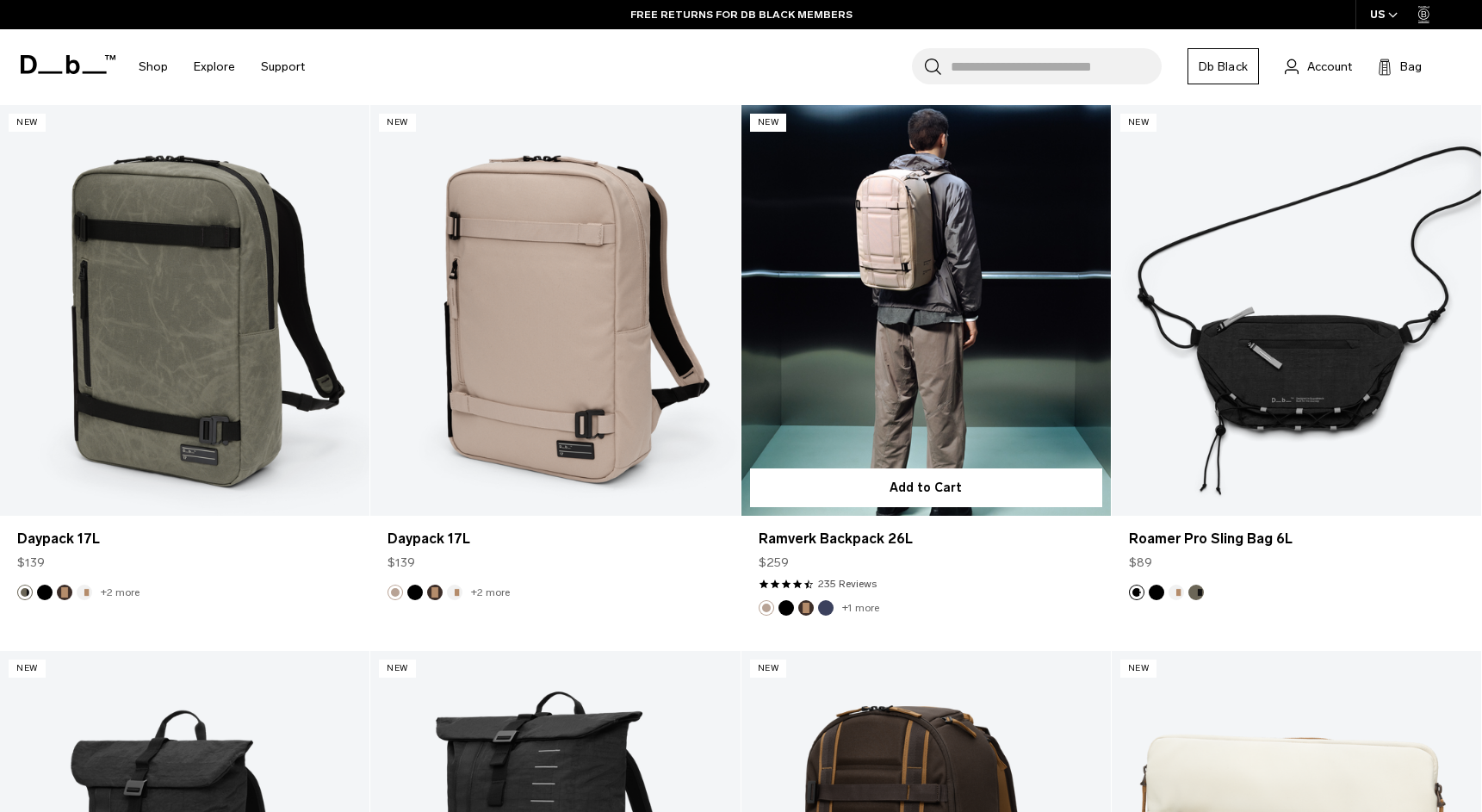
click at [926, 342] on link "Ramverk Backpack 26L" at bounding box center [926, 310] width 370 height 410
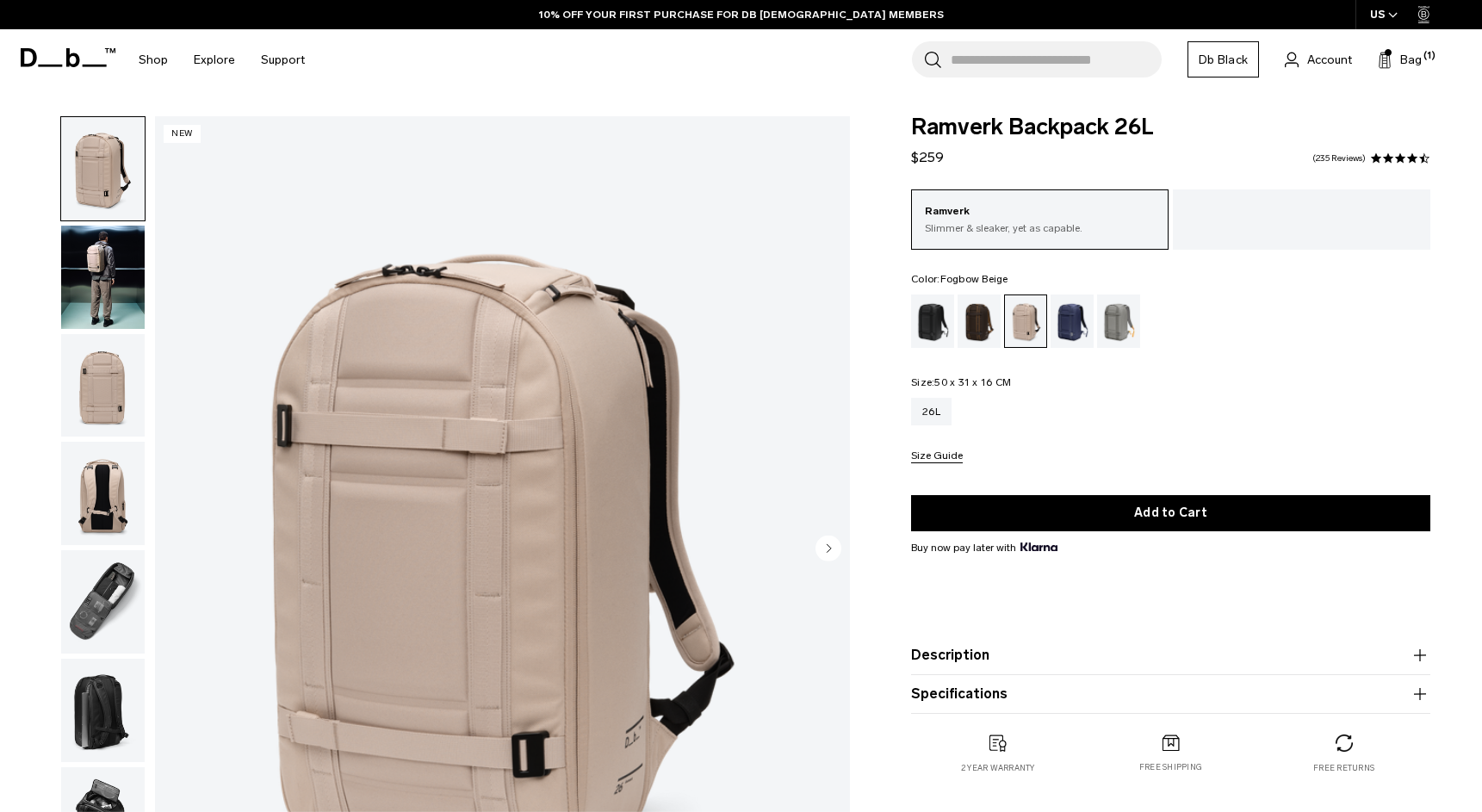
click at [85, 589] on img "button" at bounding box center [103, 602] width 83 height 103
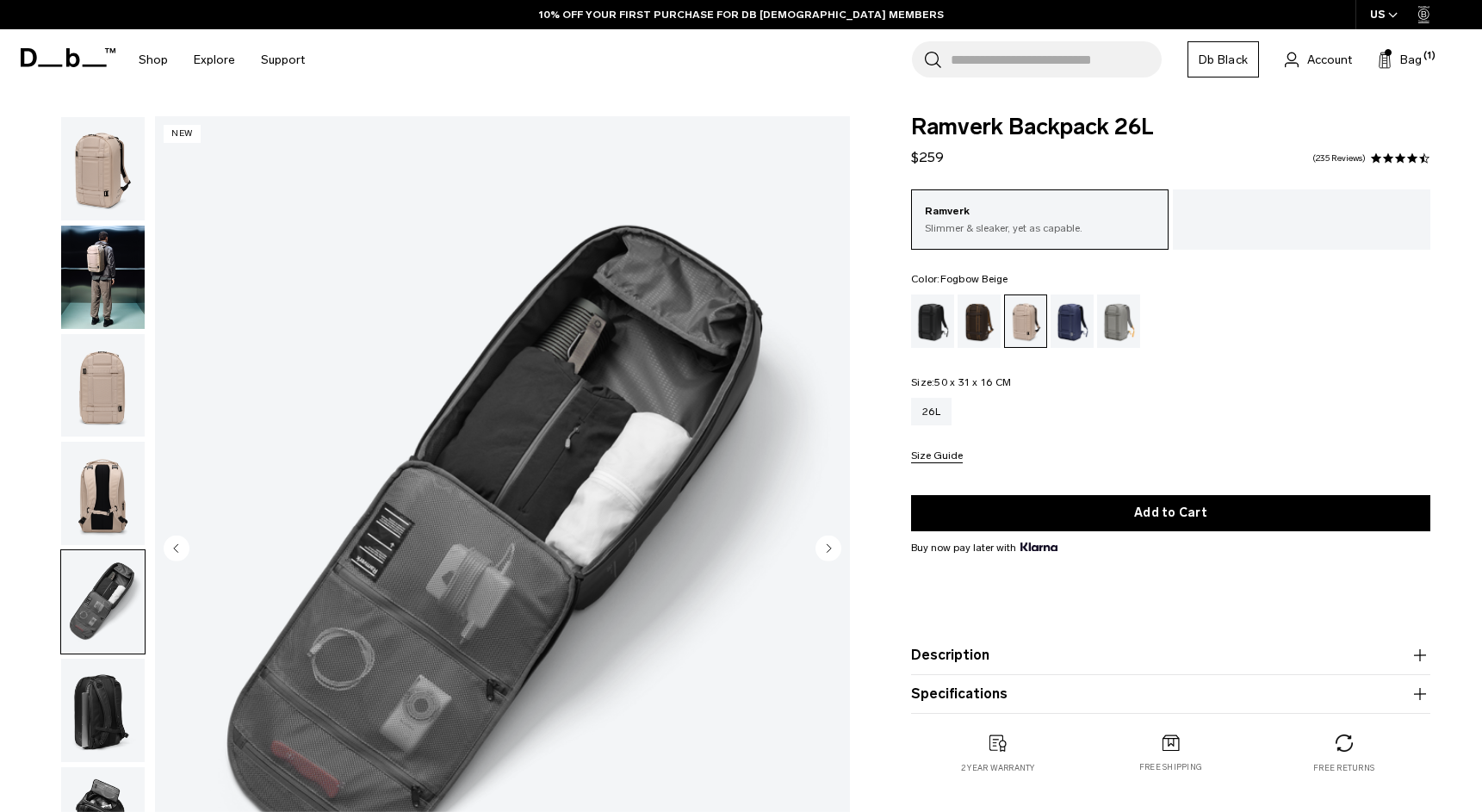
click at [84, 515] on img "button" at bounding box center [103, 493] width 83 height 103
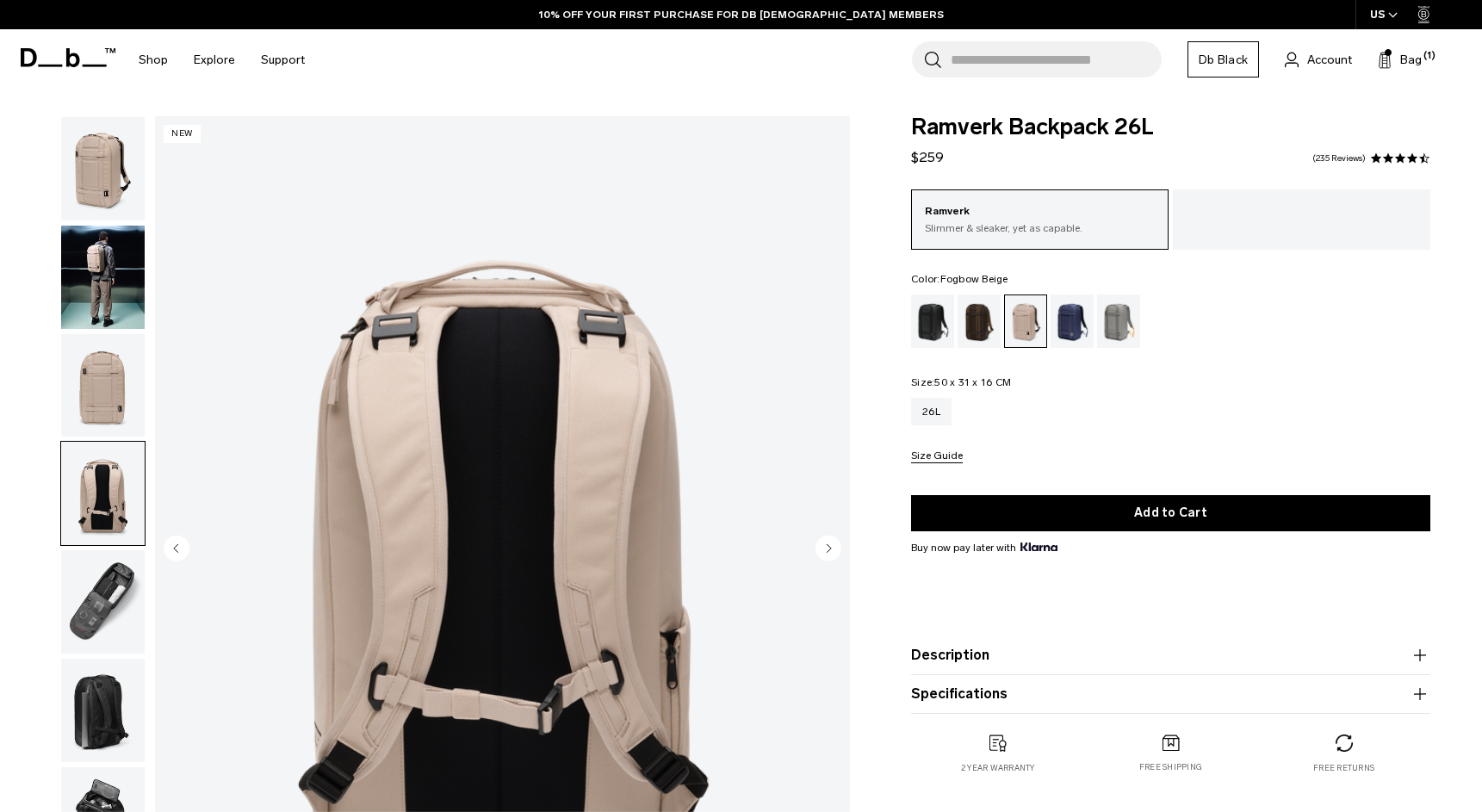
click at [84, 432] on img "button" at bounding box center [103, 386] width 83 height 103
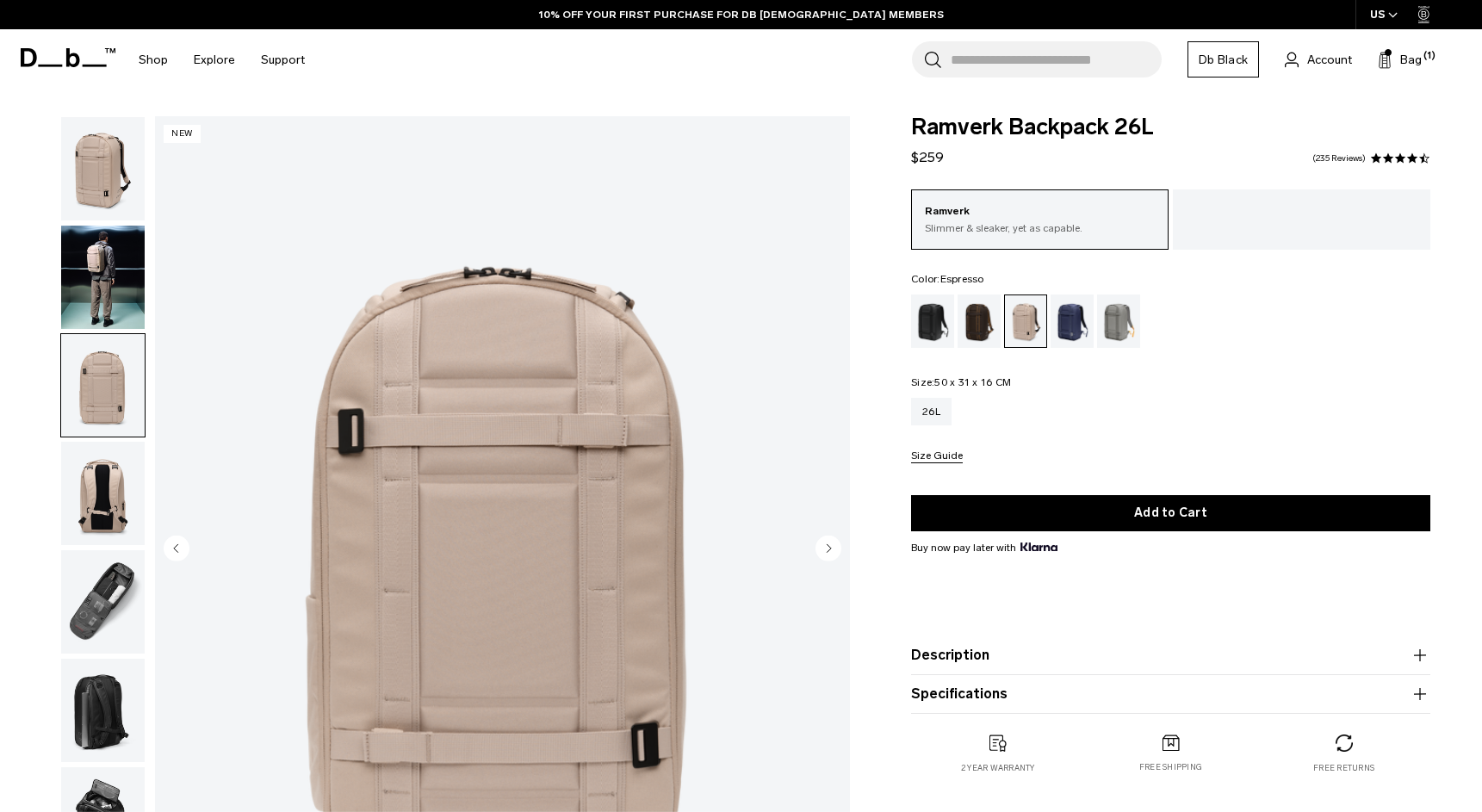
click at [975, 324] on div "Espresso" at bounding box center [979, 321] width 44 height 53
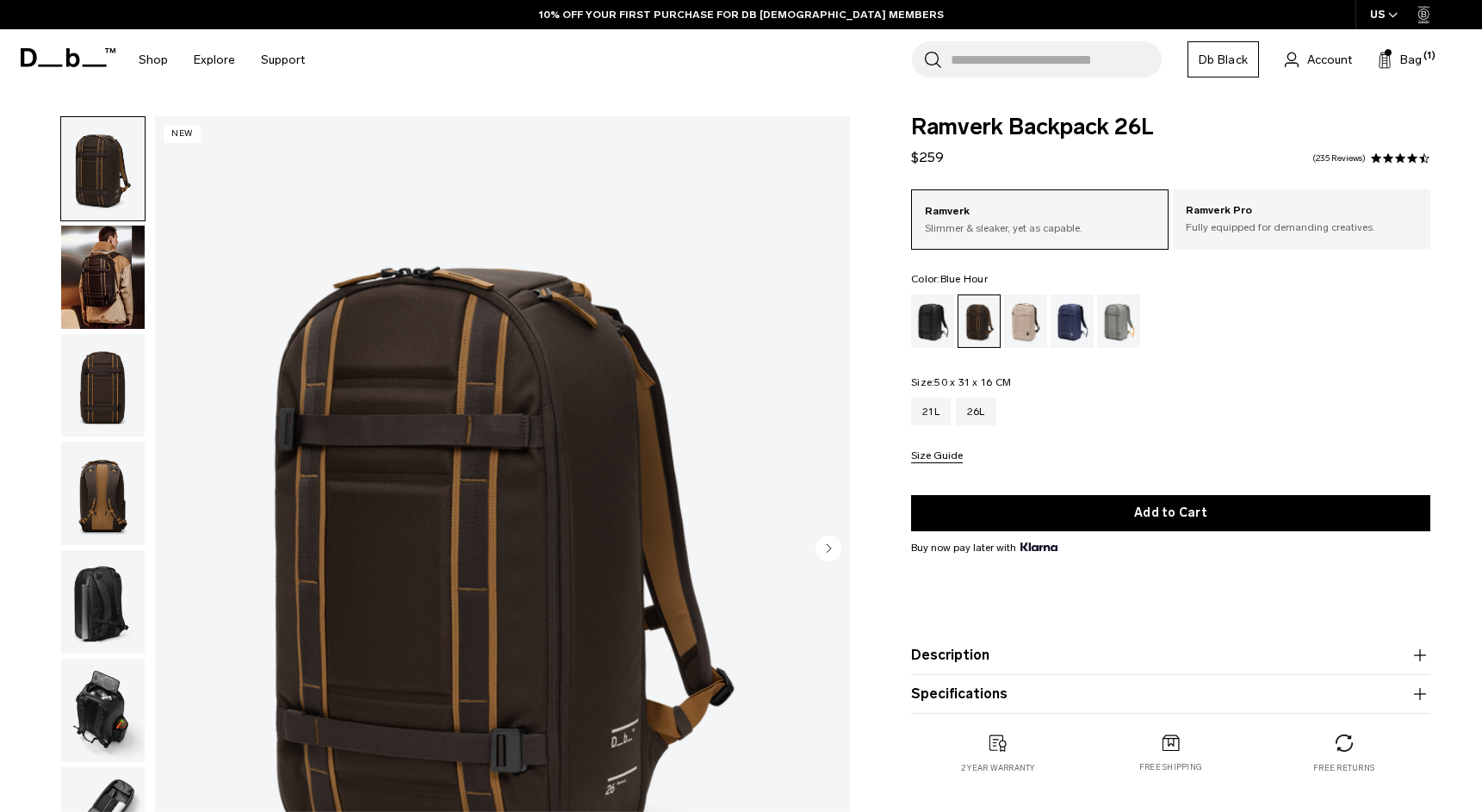
click at [1064, 318] on div "Blue Hour" at bounding box center [1072, 321] width 44 height 53
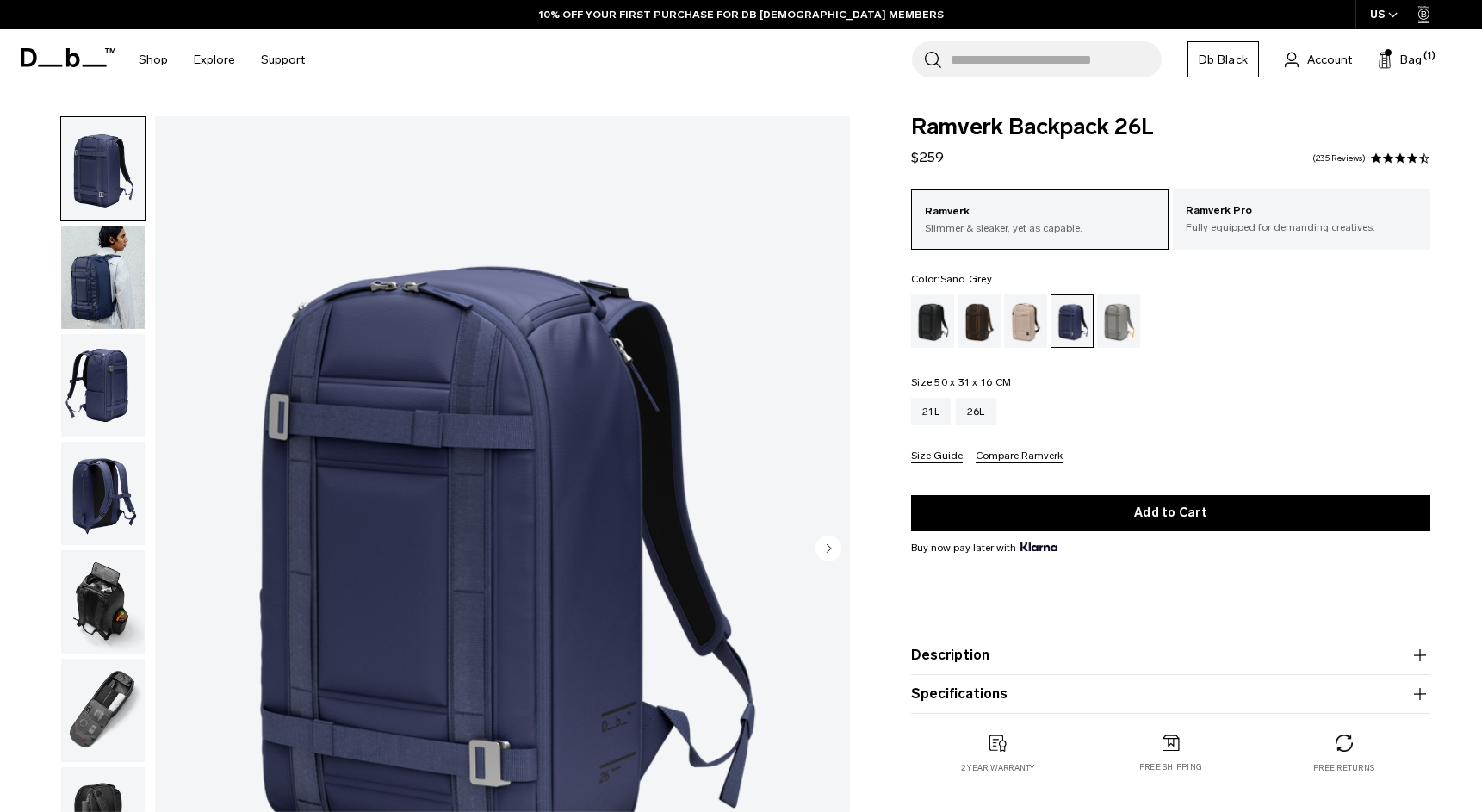
click at [1125, 328] on div "Sand Grey" at bounding box center [1119, 321] width 44 height 53
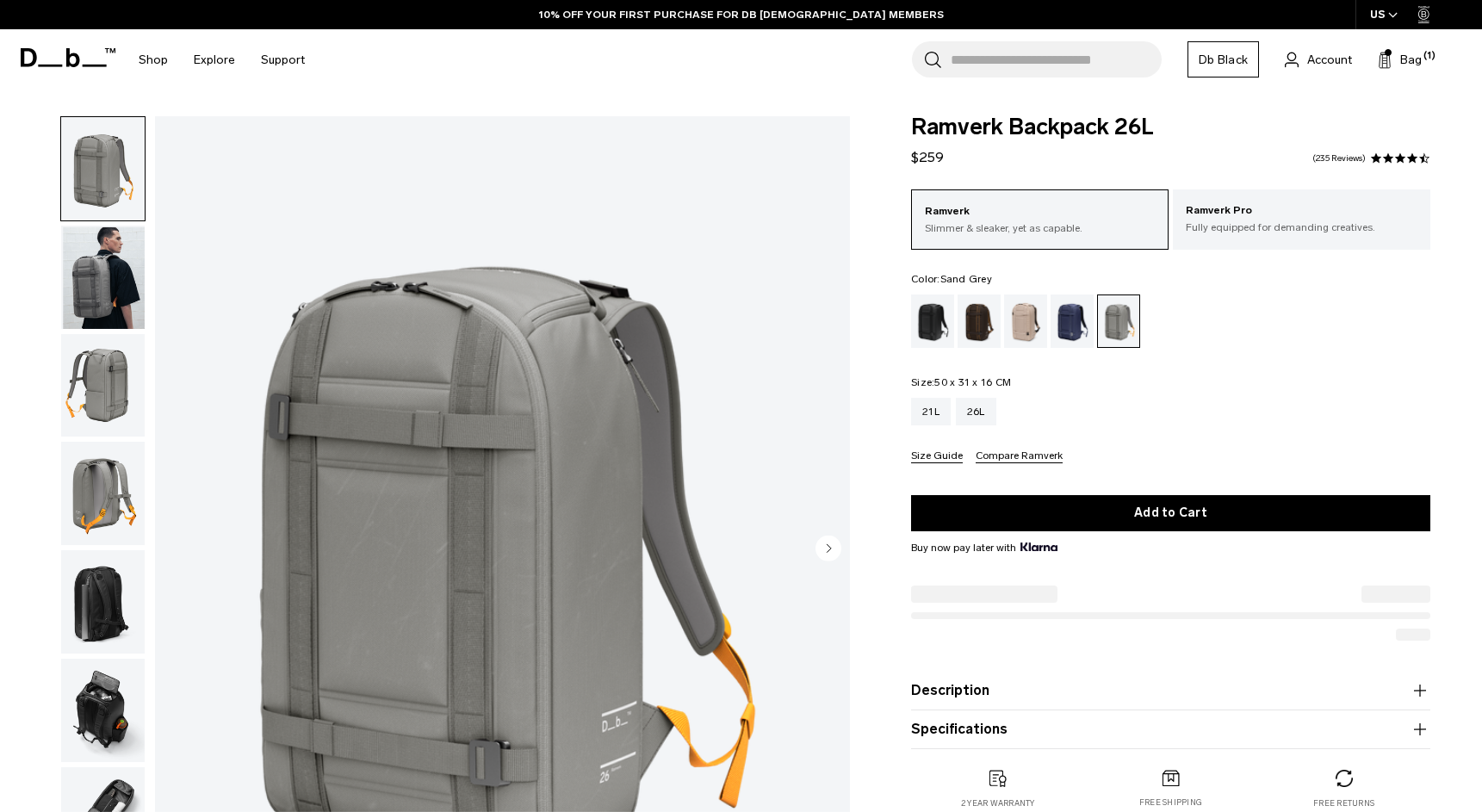
click at [933, 322] on div "Black Out" at bounding box center [932, 321] width 44 height 53
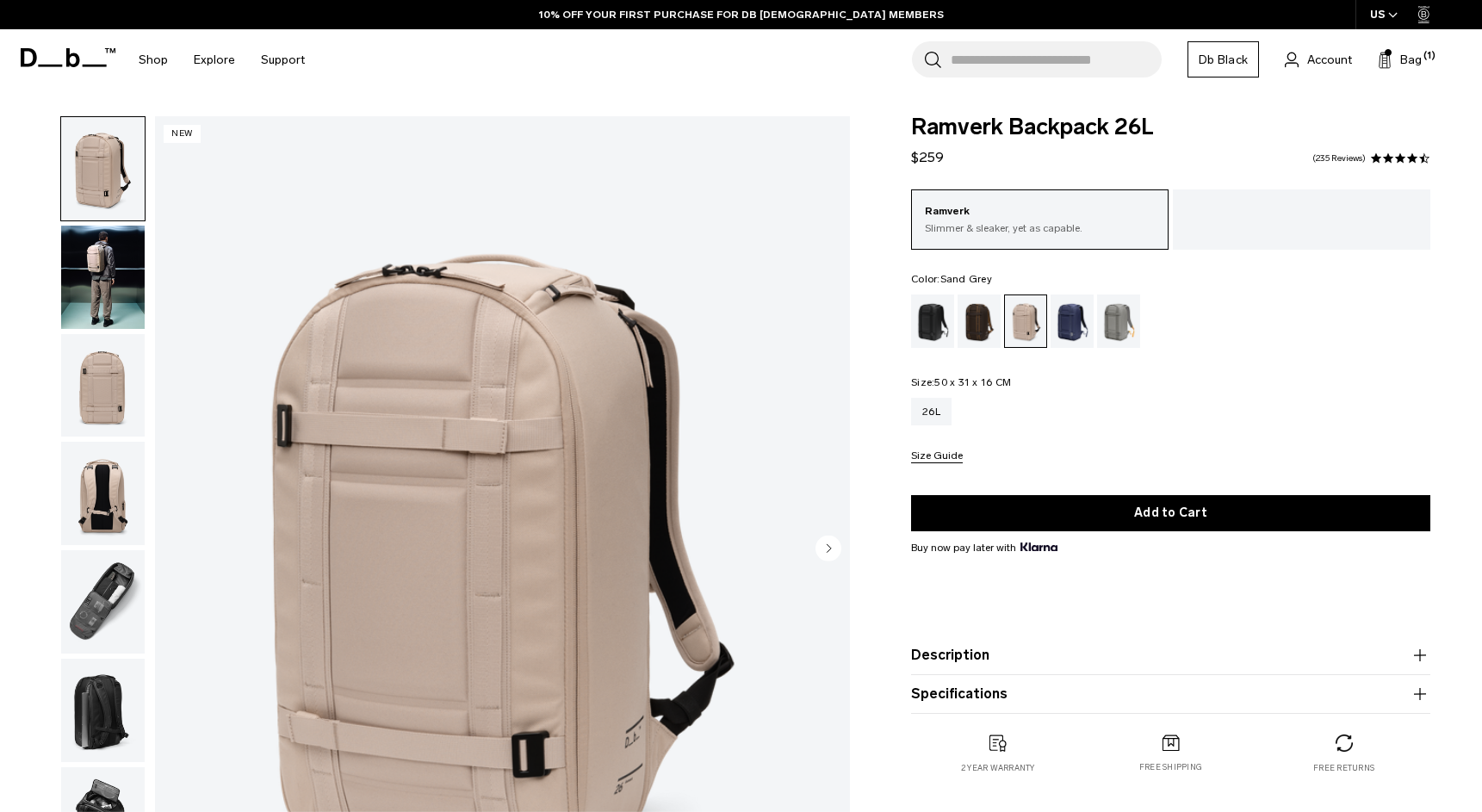
click at [1123, 313] on div "Sand Grey" at bounding box center [1119, 321] width 44 height 53
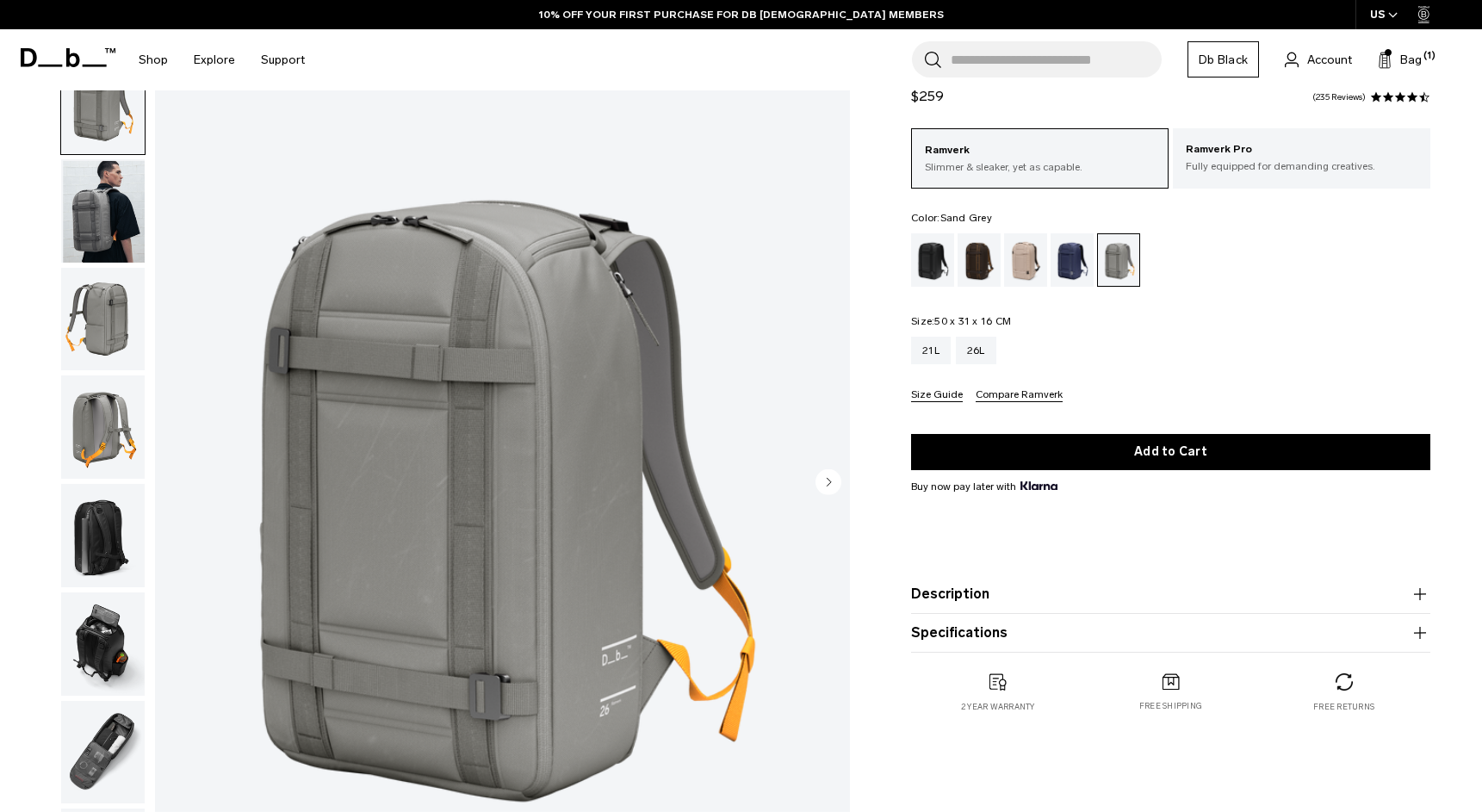
scroll to position [101, 0]
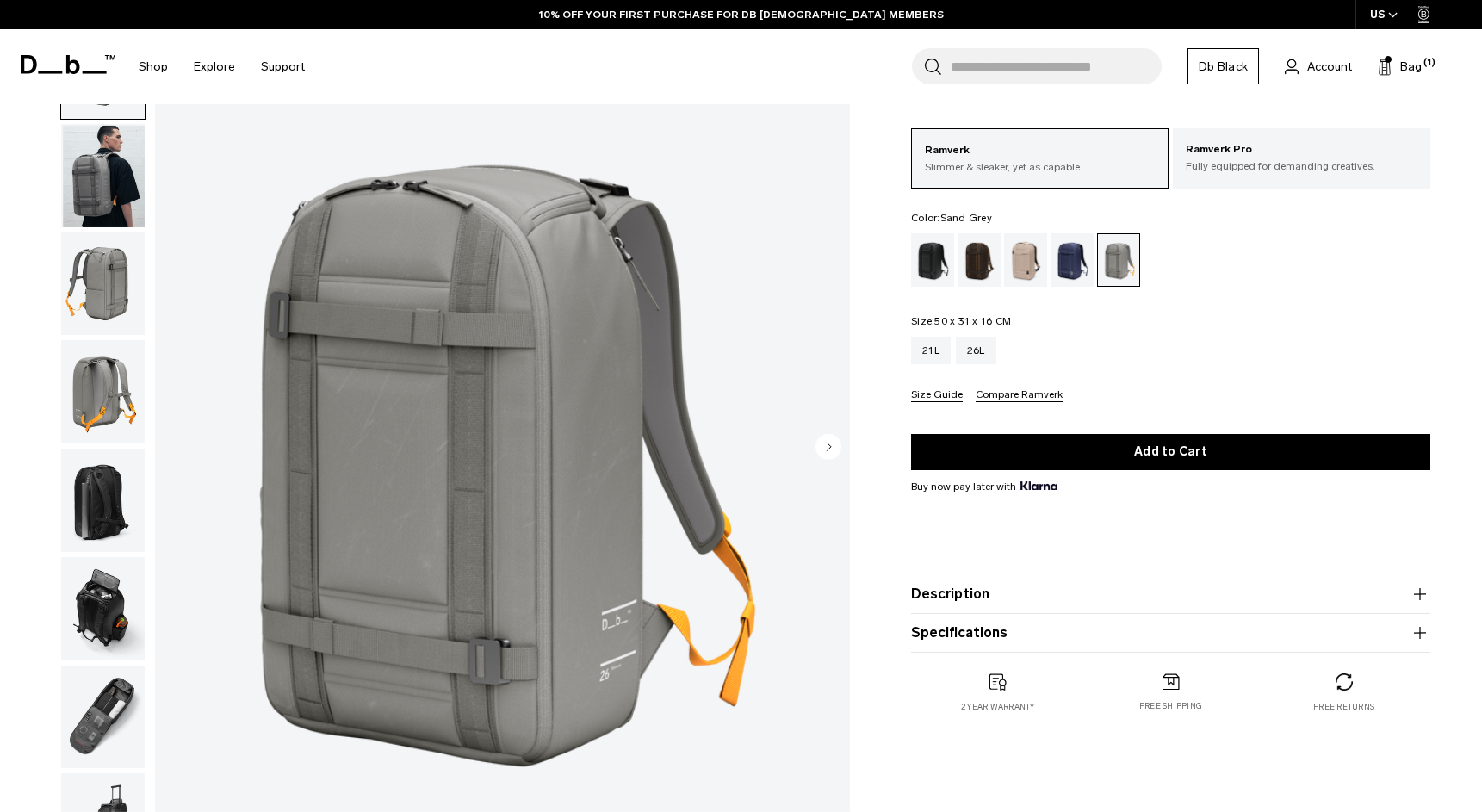
click at [81, 298] on img "button" at bounding box center [103, 283] width 83 height 103
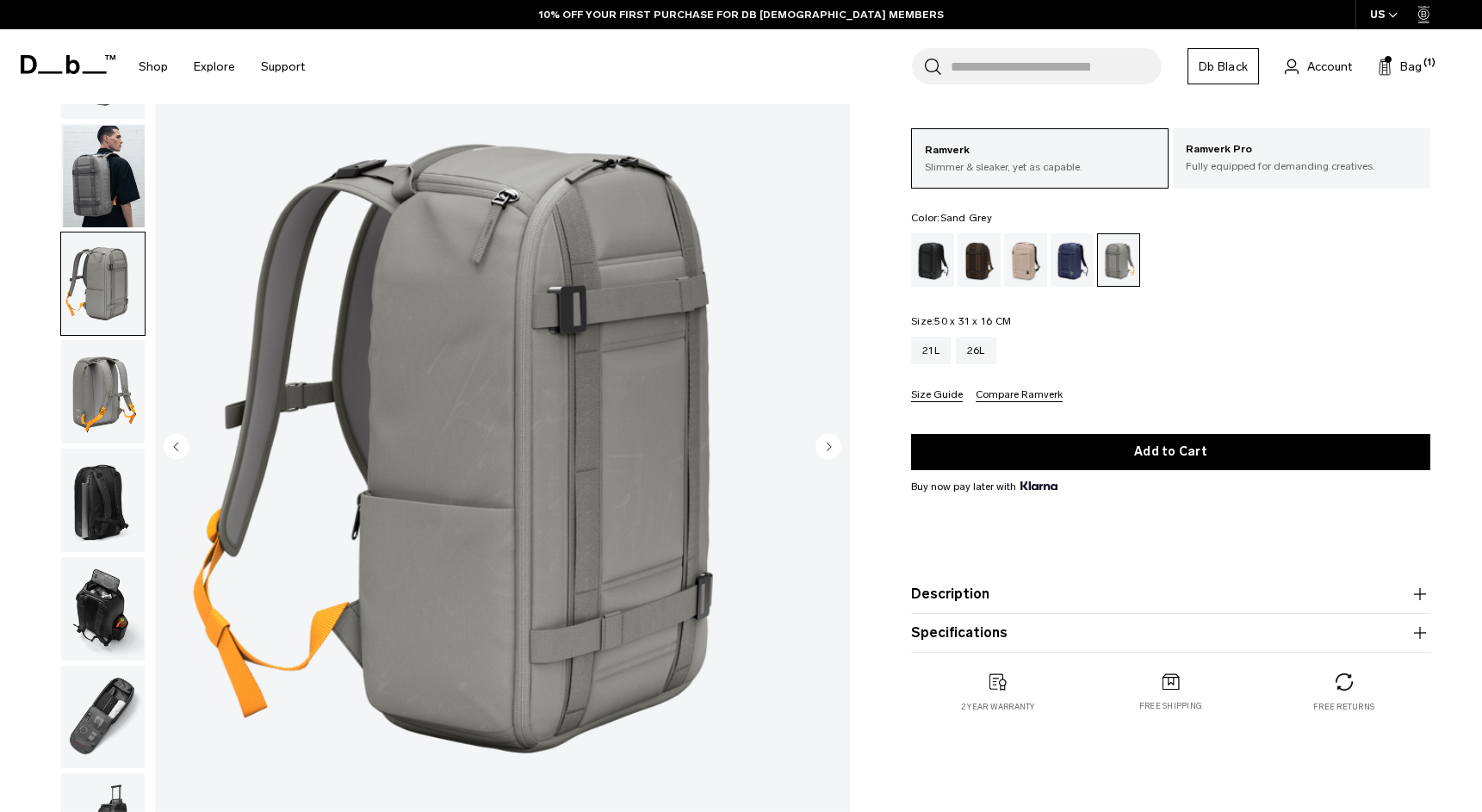
click at [106, 406] on img "button" at bounding box center [103, 391] width 83 height 103
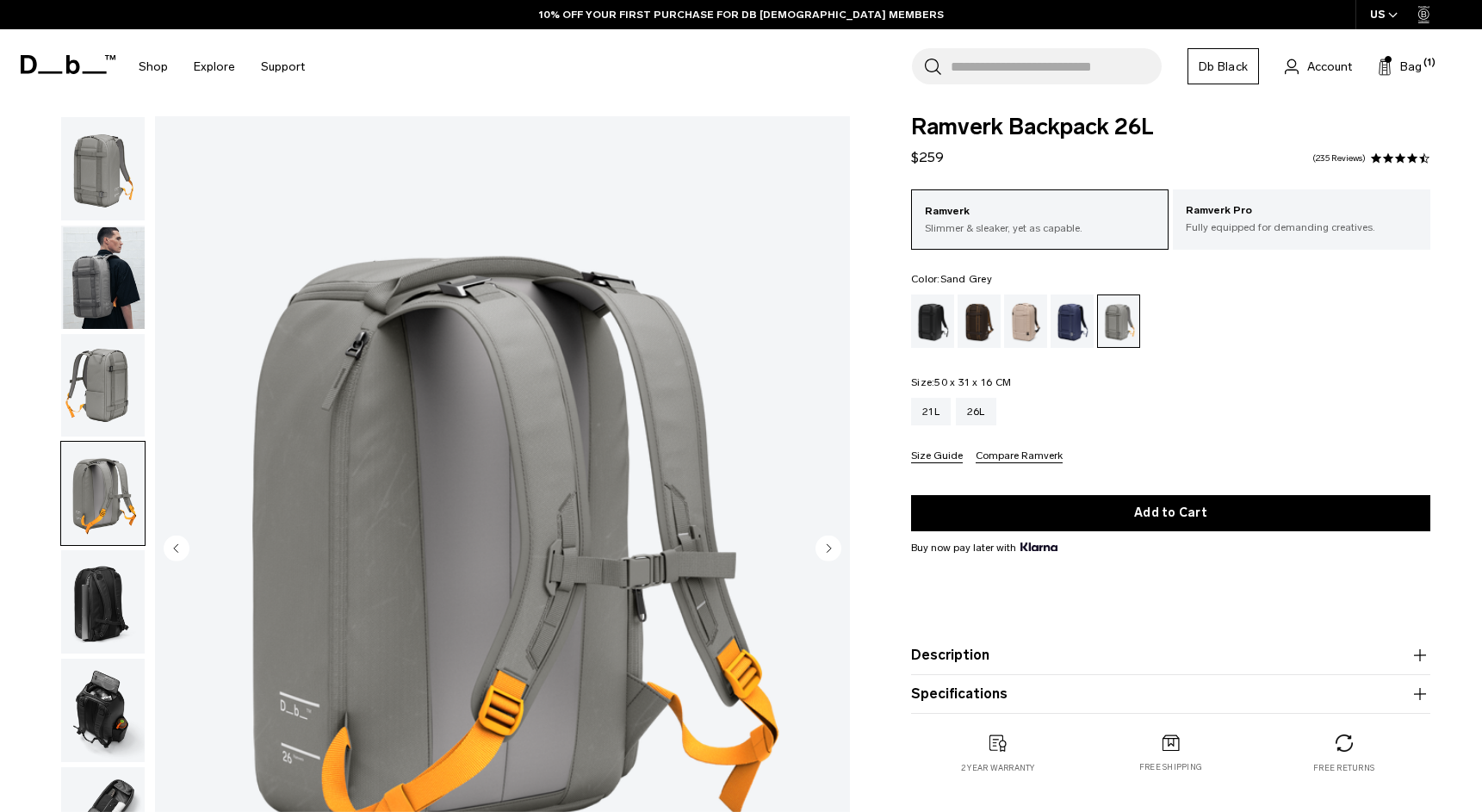
scroll to position [0, 0]
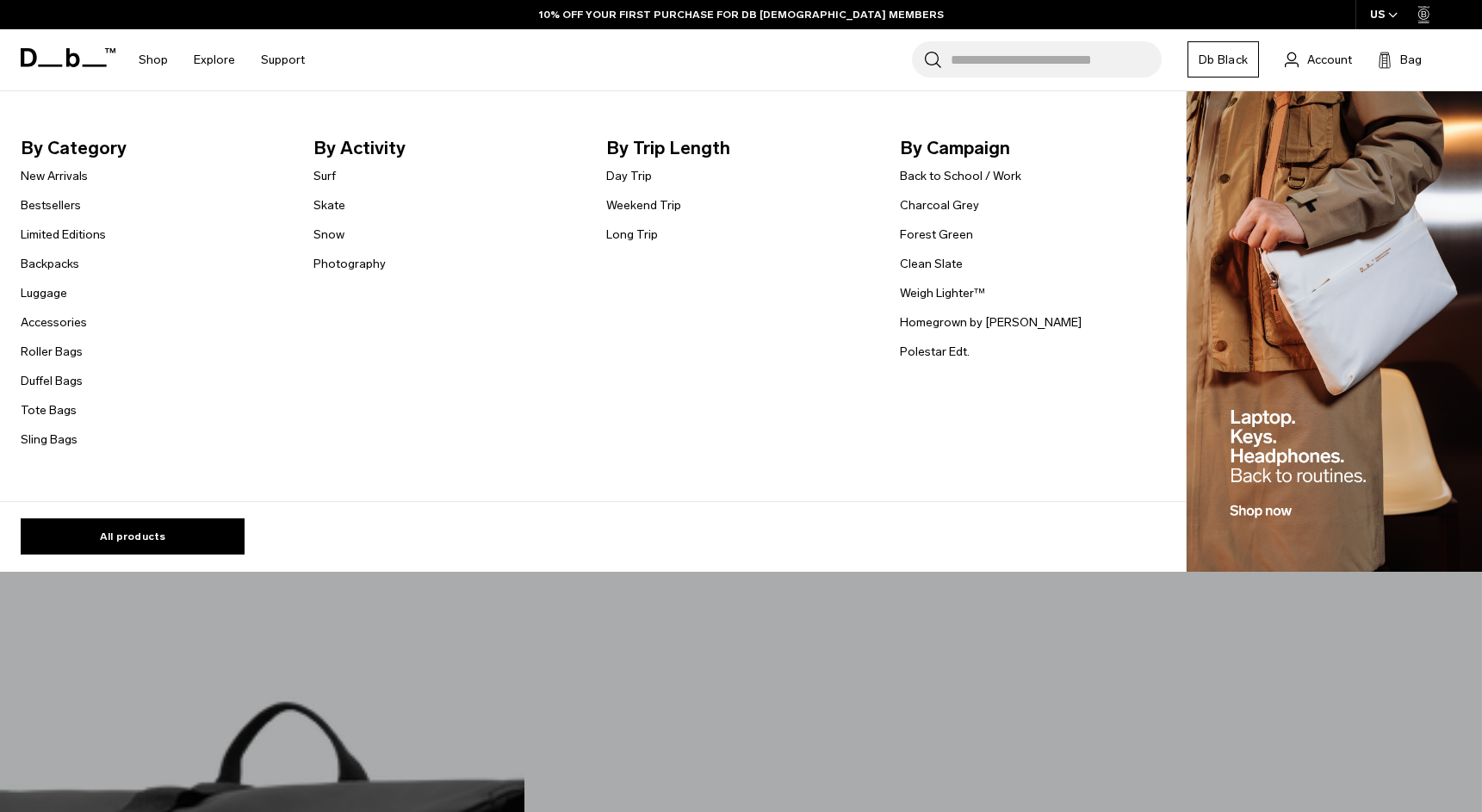
select select "**********"
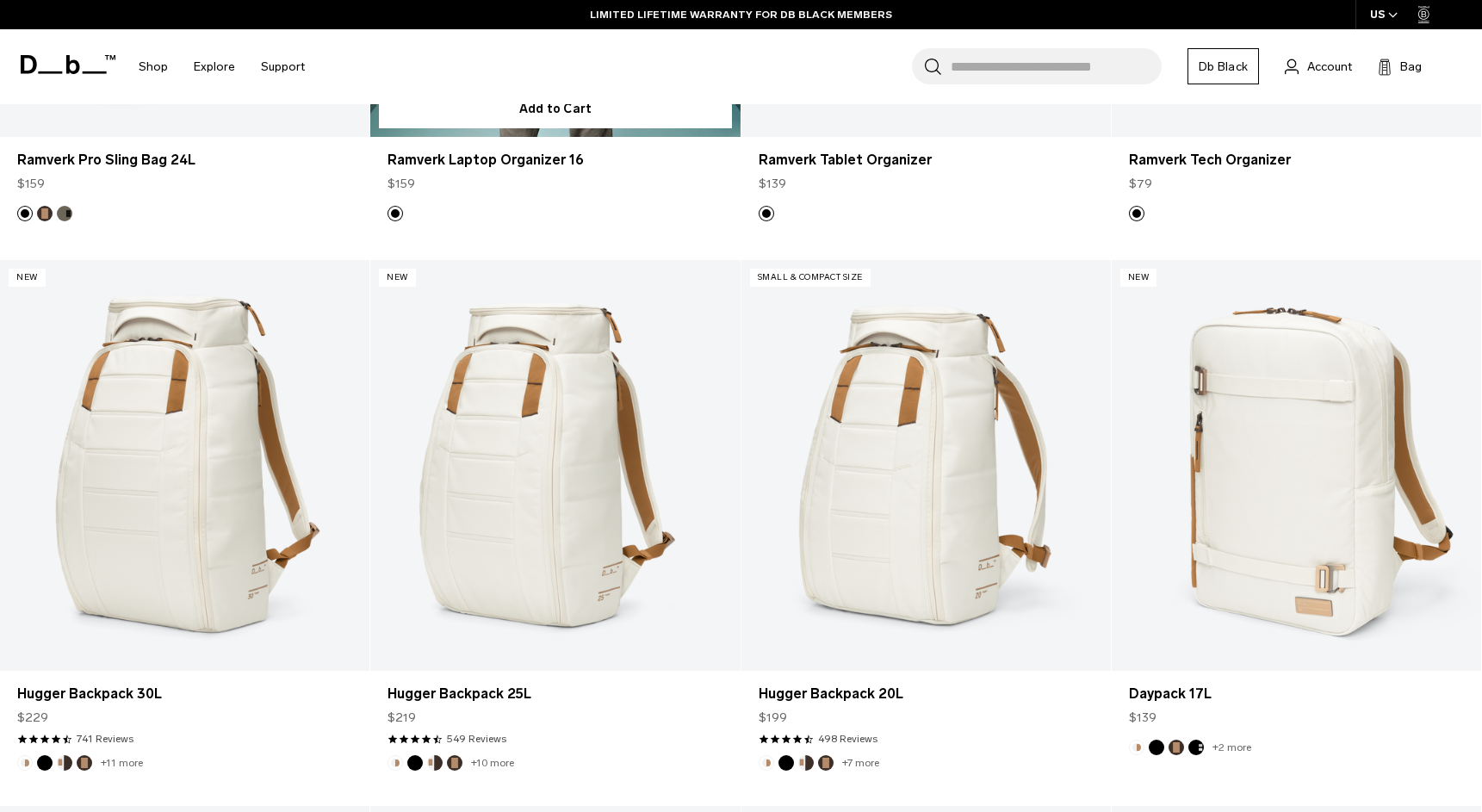
scroll to position [2912, 0]
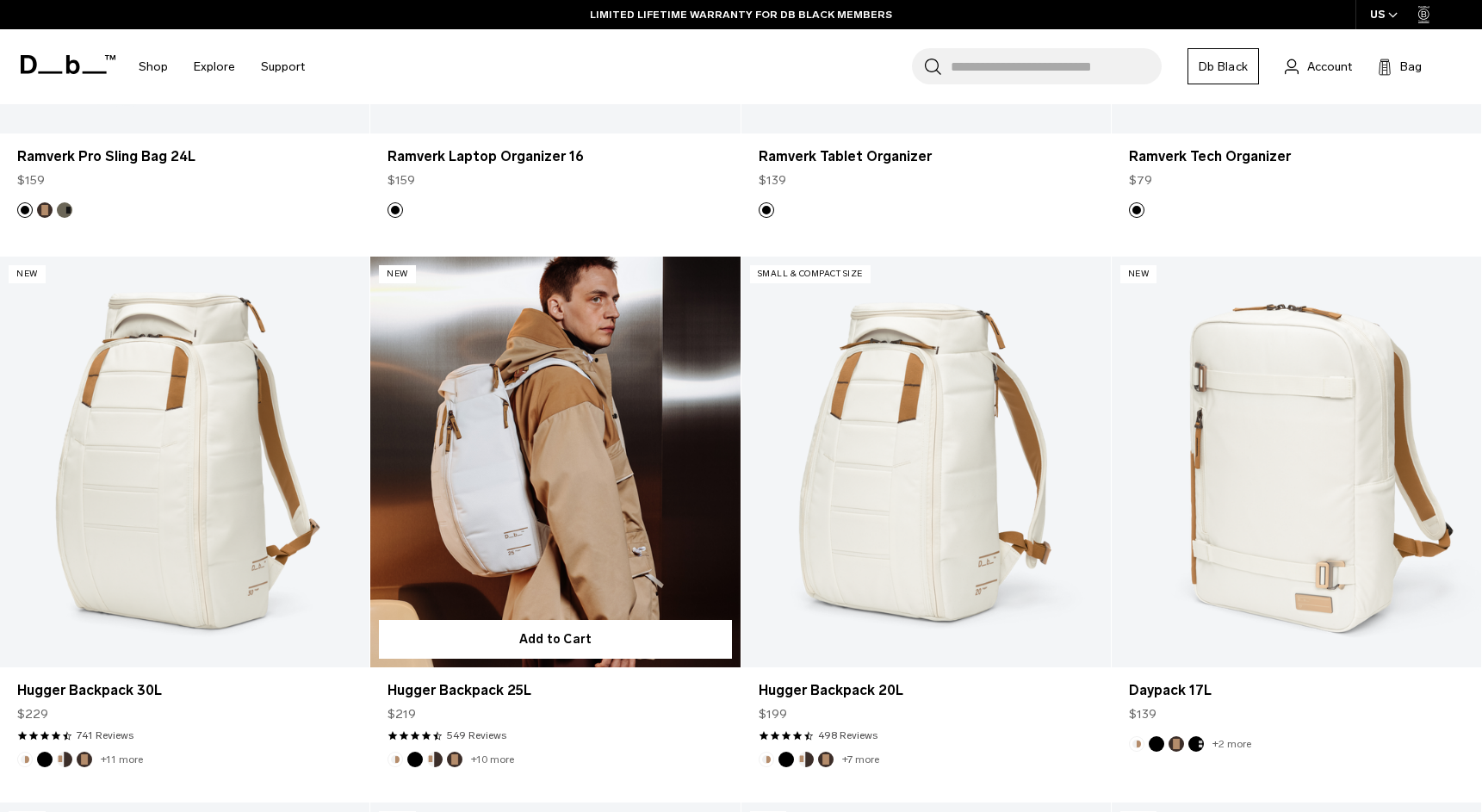
click at [626, 475] on link "Hugger Backpack 25L" at bounding box center [555, 461] width 370 height 410
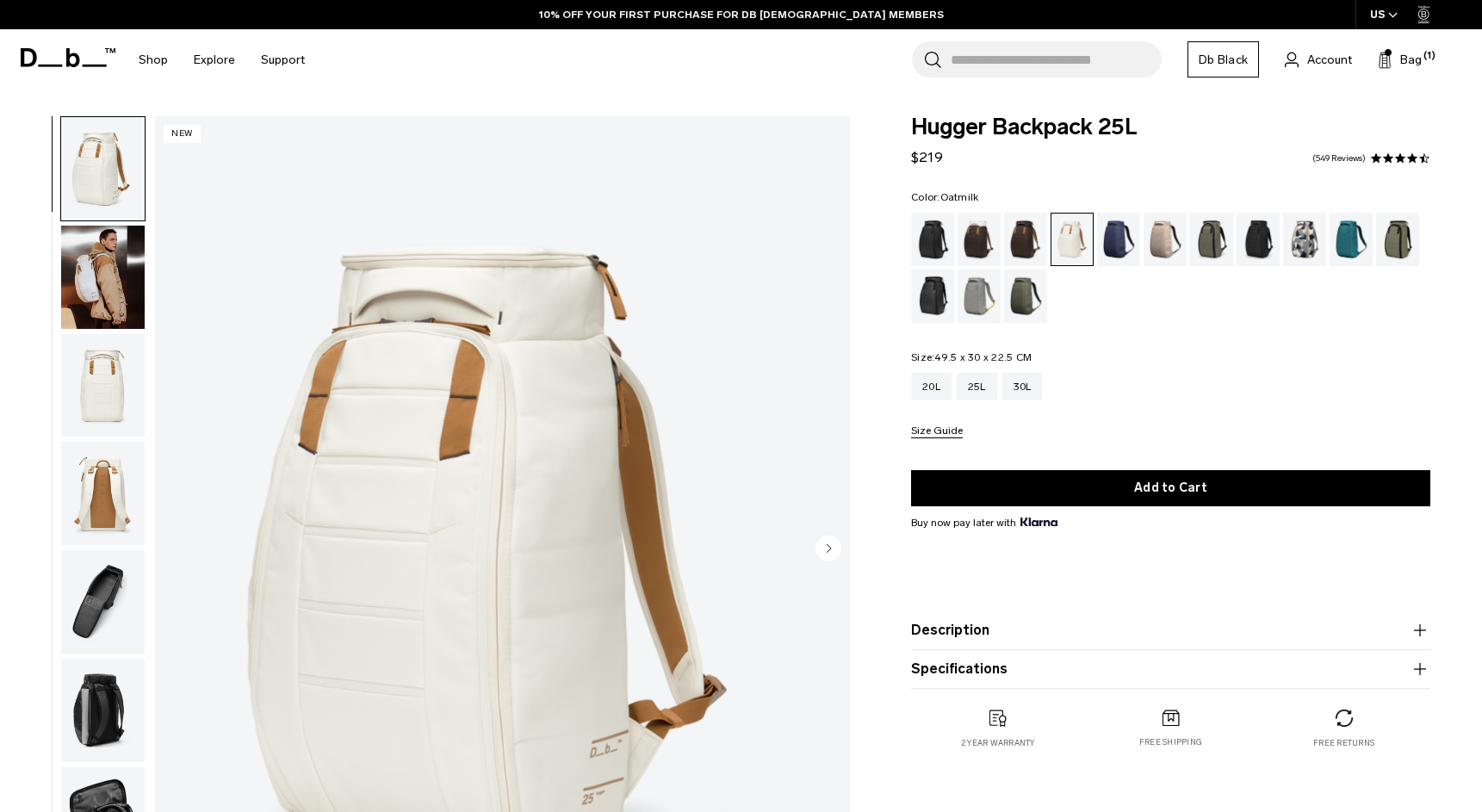
click at [79, 504] on img "button" at bounding box center [103, 493] width 83 height 103
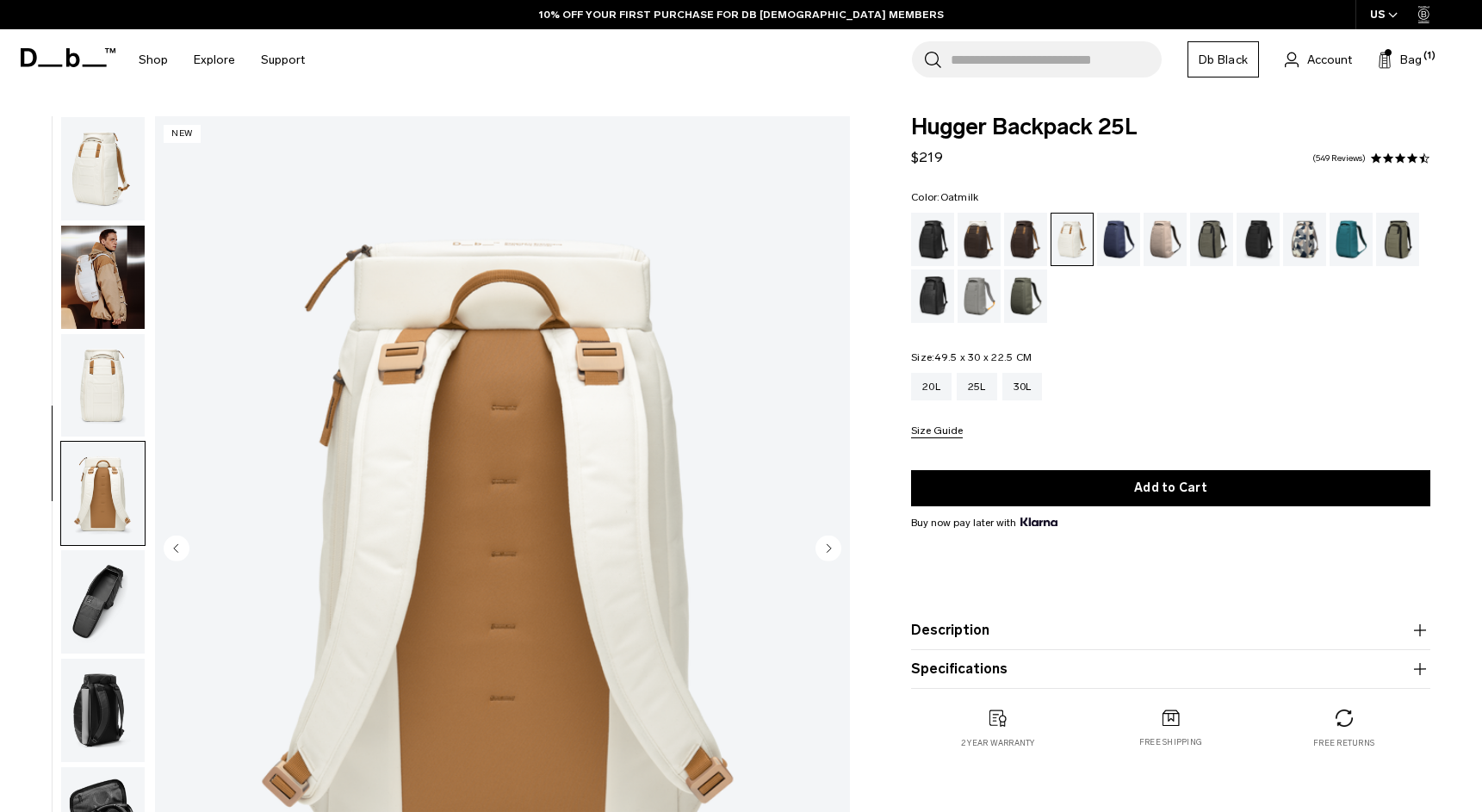
scroll to position [103, 0]
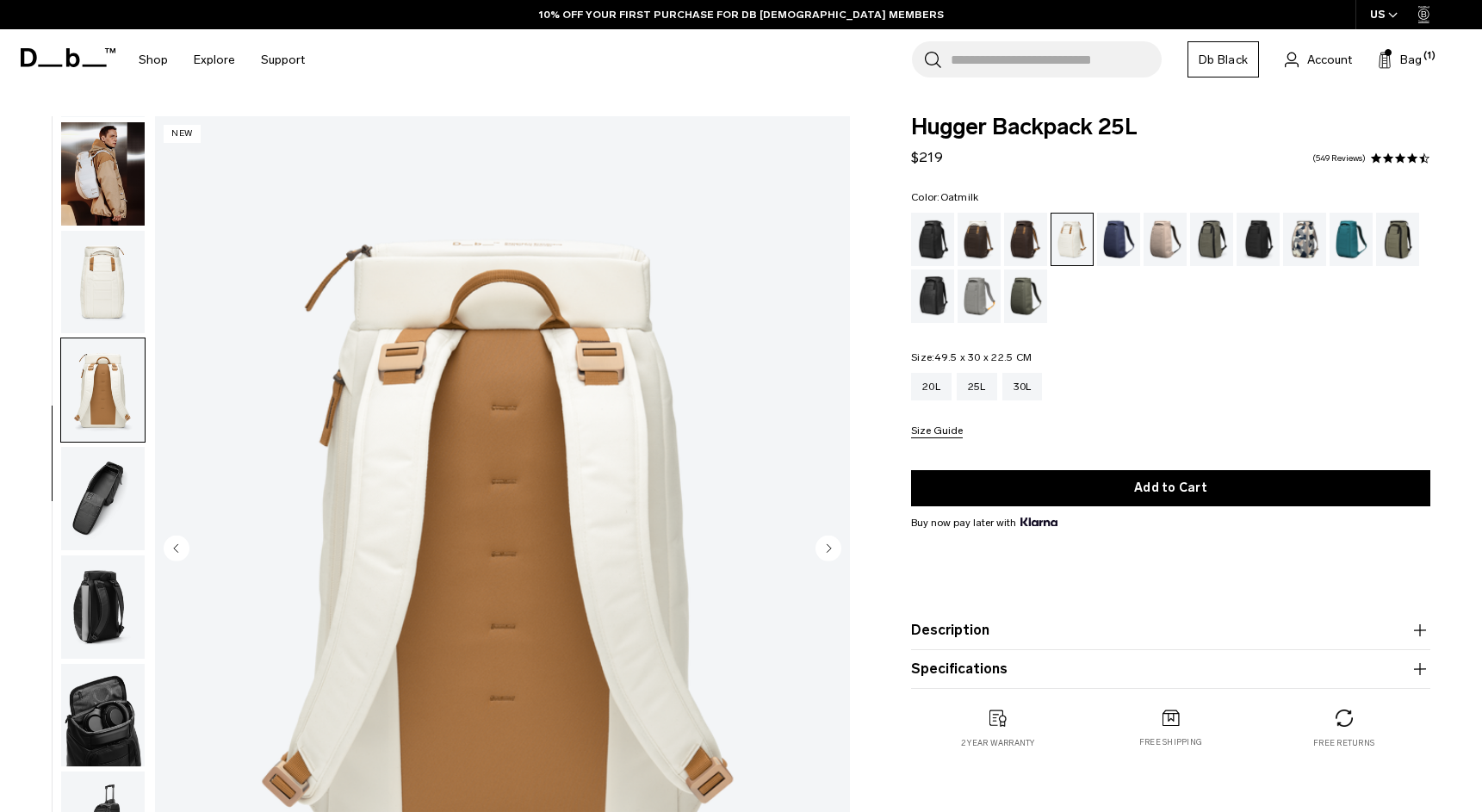
click at [104, 511] on img "button" at bounding box center [103, 498] width 83 height 103
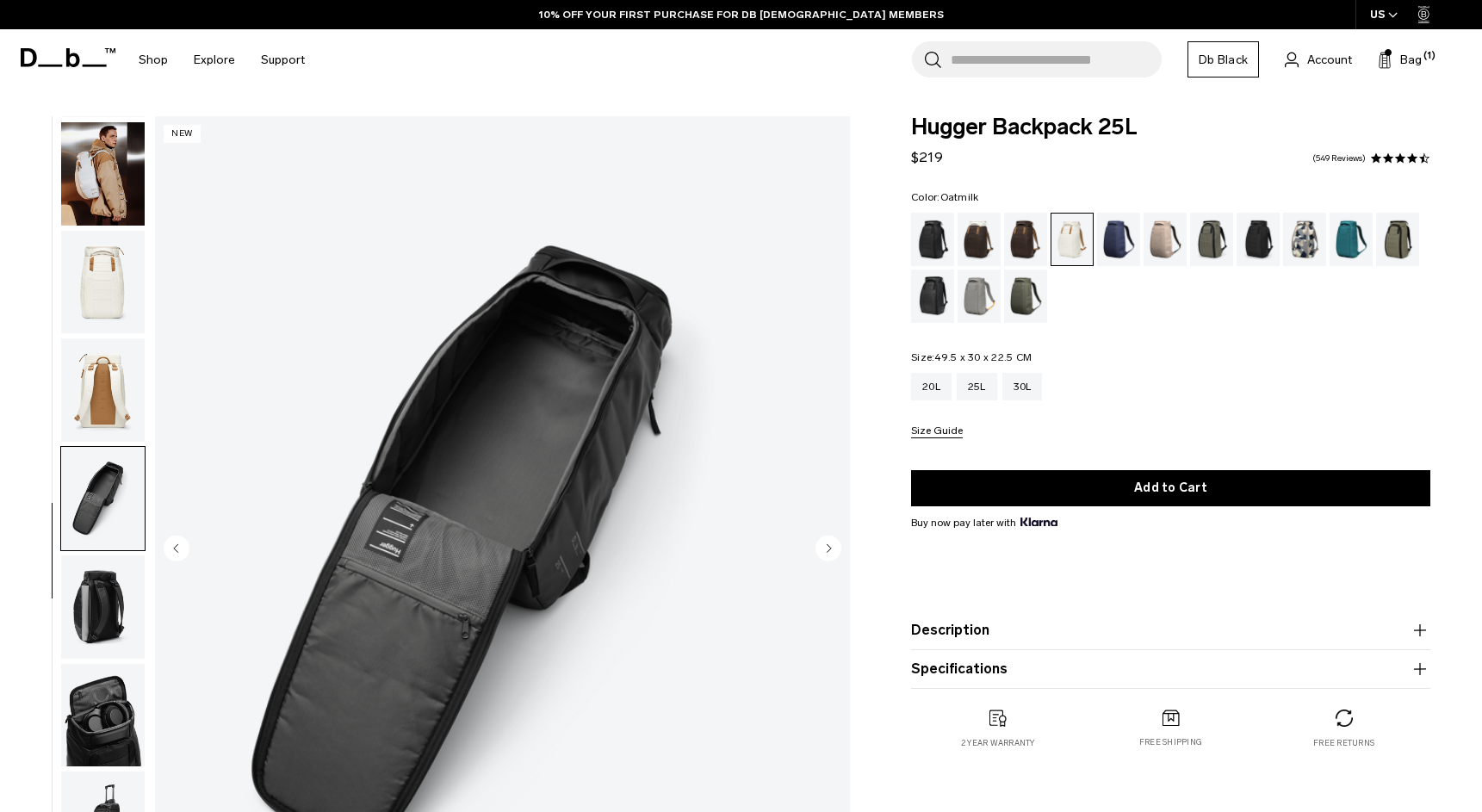
click at [102, 598] on img "button" at bounding box center [103, 606] width 83 height 103
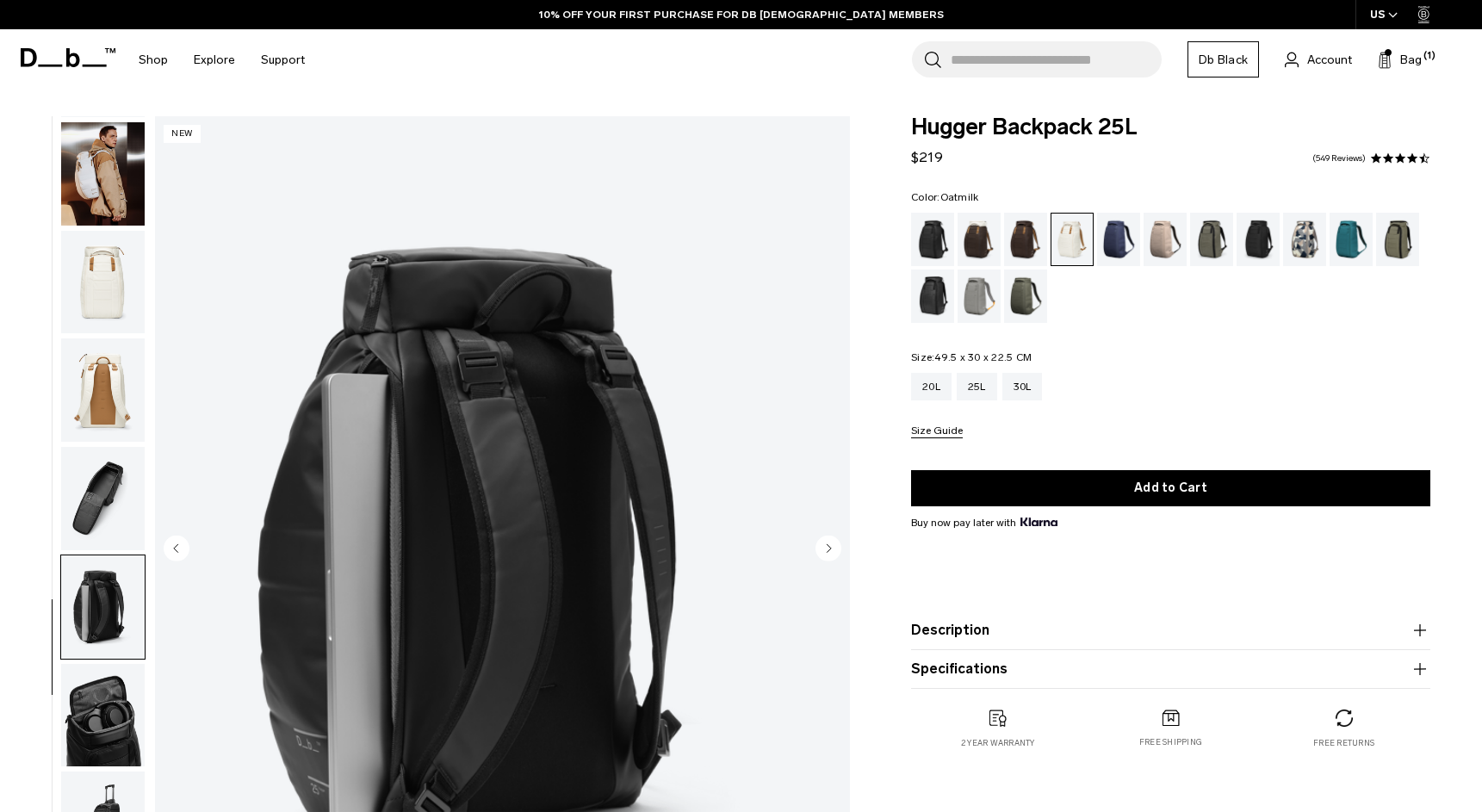
click at [109, 661] on ul at bounding box center [103, 550] width 85 height 868
click at [108, 702] on img "button" at bounding box center [103, 714] width 83 height 103
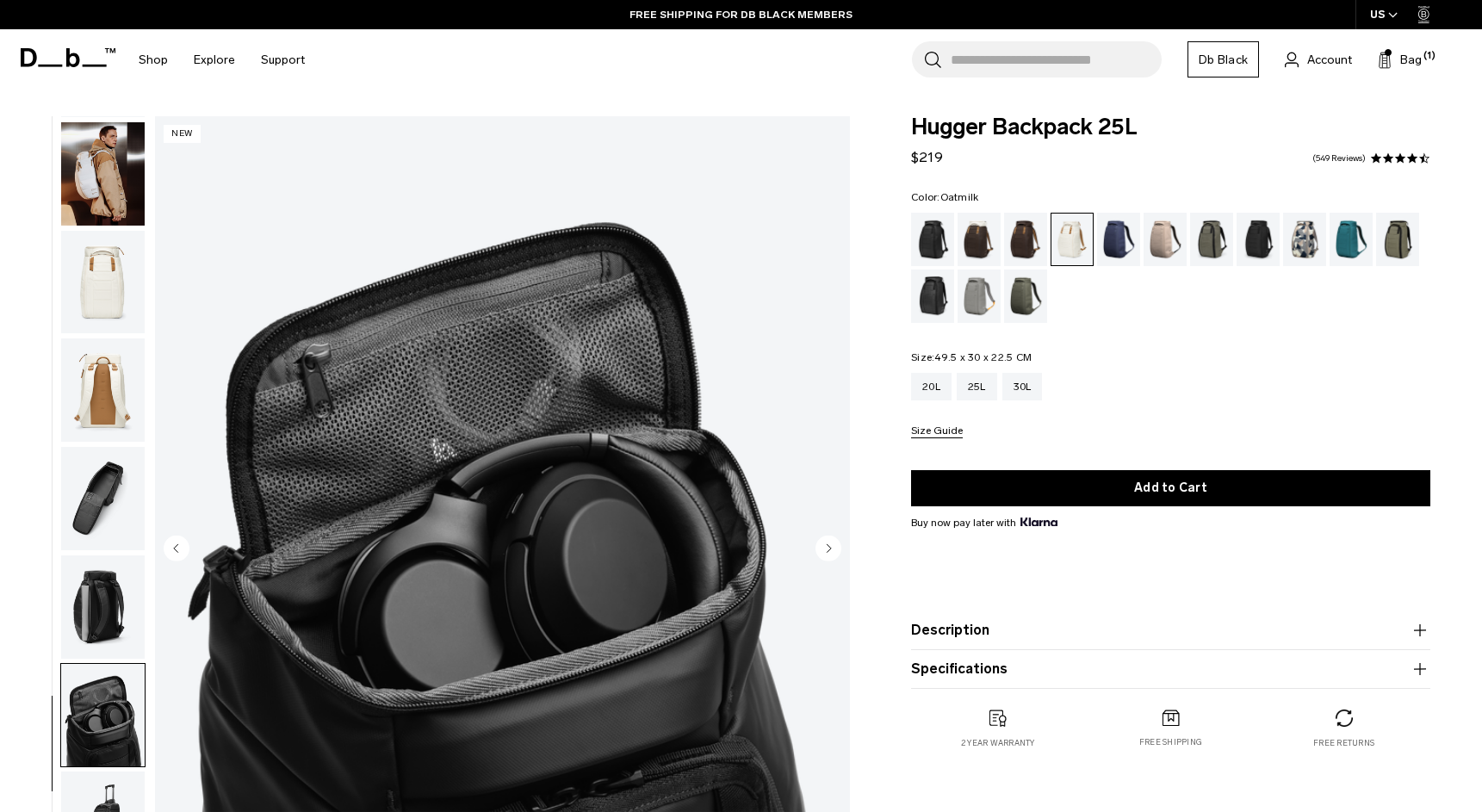
click at [115, 409] on img "button" at bounding box center [103, 389] width 83 height 103
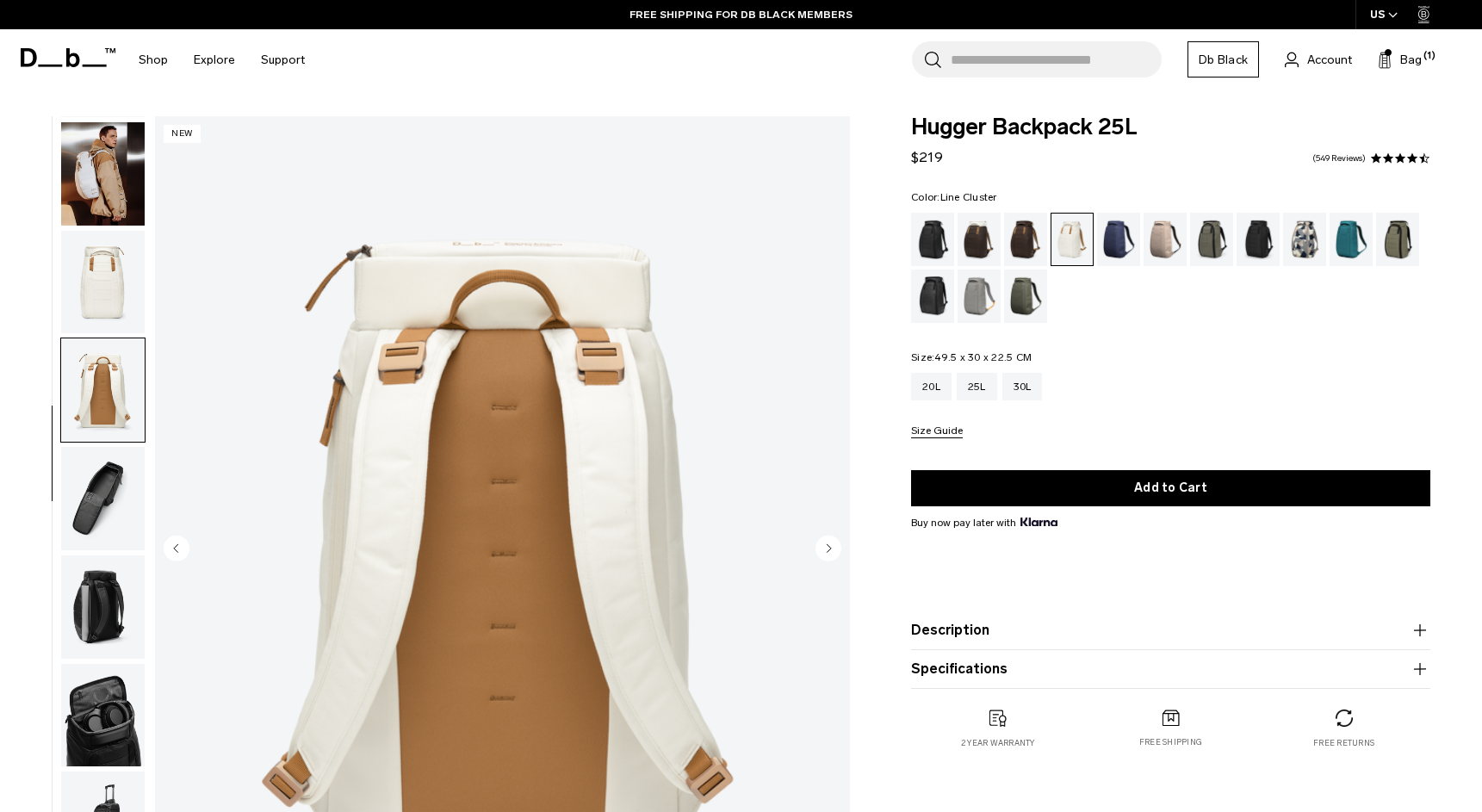
click at [1303, 245] on div "Line Cluster" at bounding box center [1305, 239] width 44 height 53
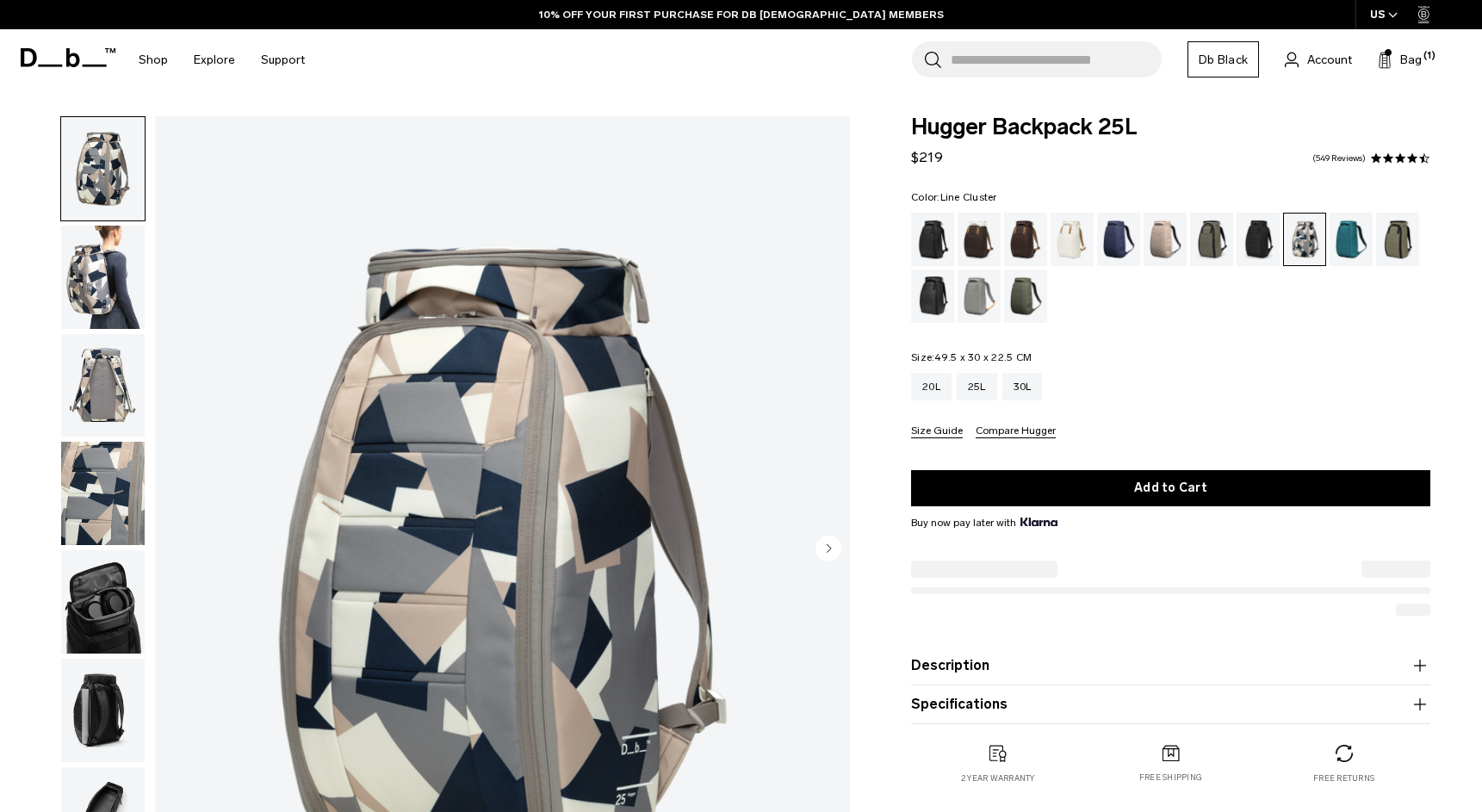
click at [64, 297] on img "button" at bounding box center [103, 277] width 83 height 103
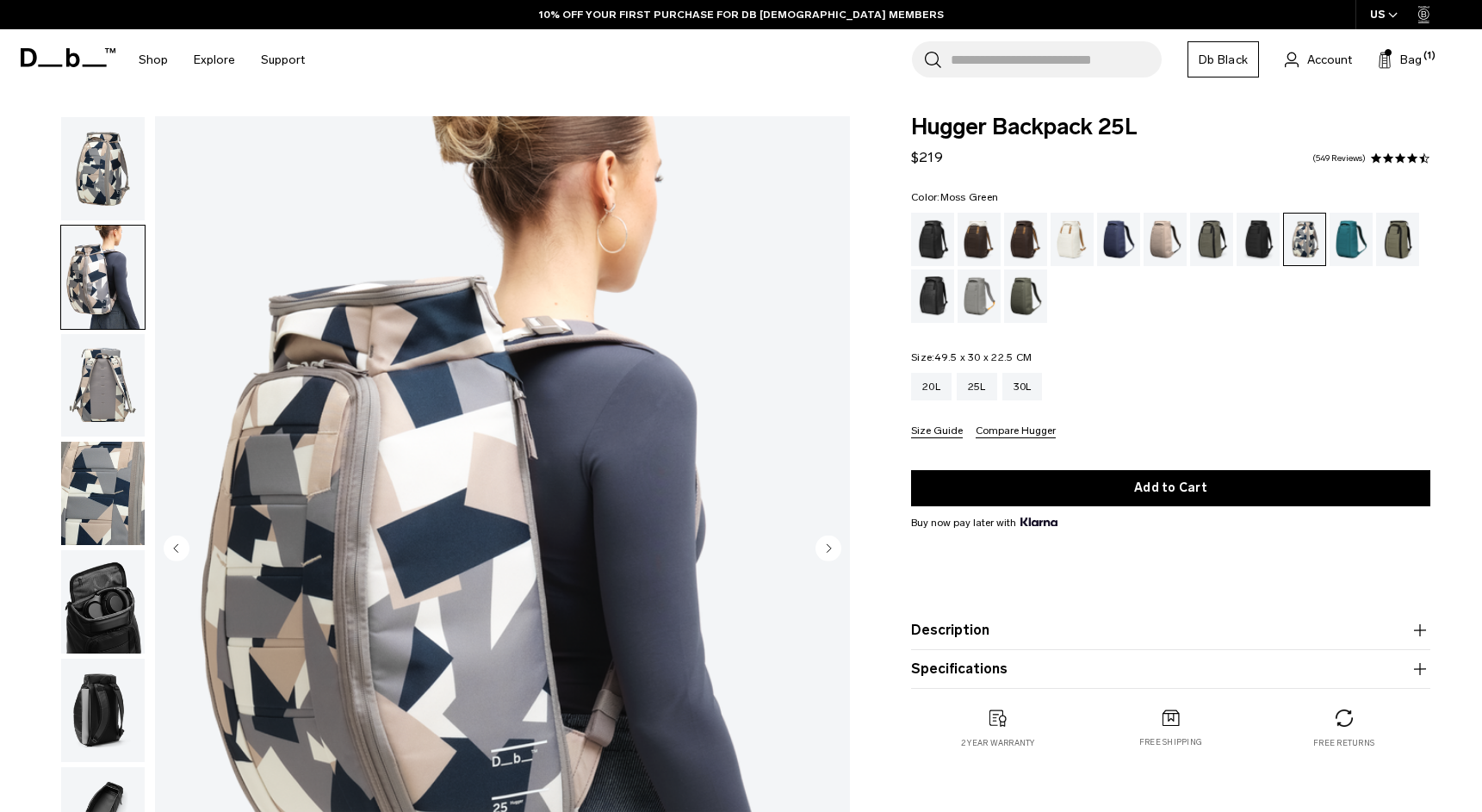
click at [1025, 298] on div "Moss Green" at bounding box center [1025, 296] width 44 height 53
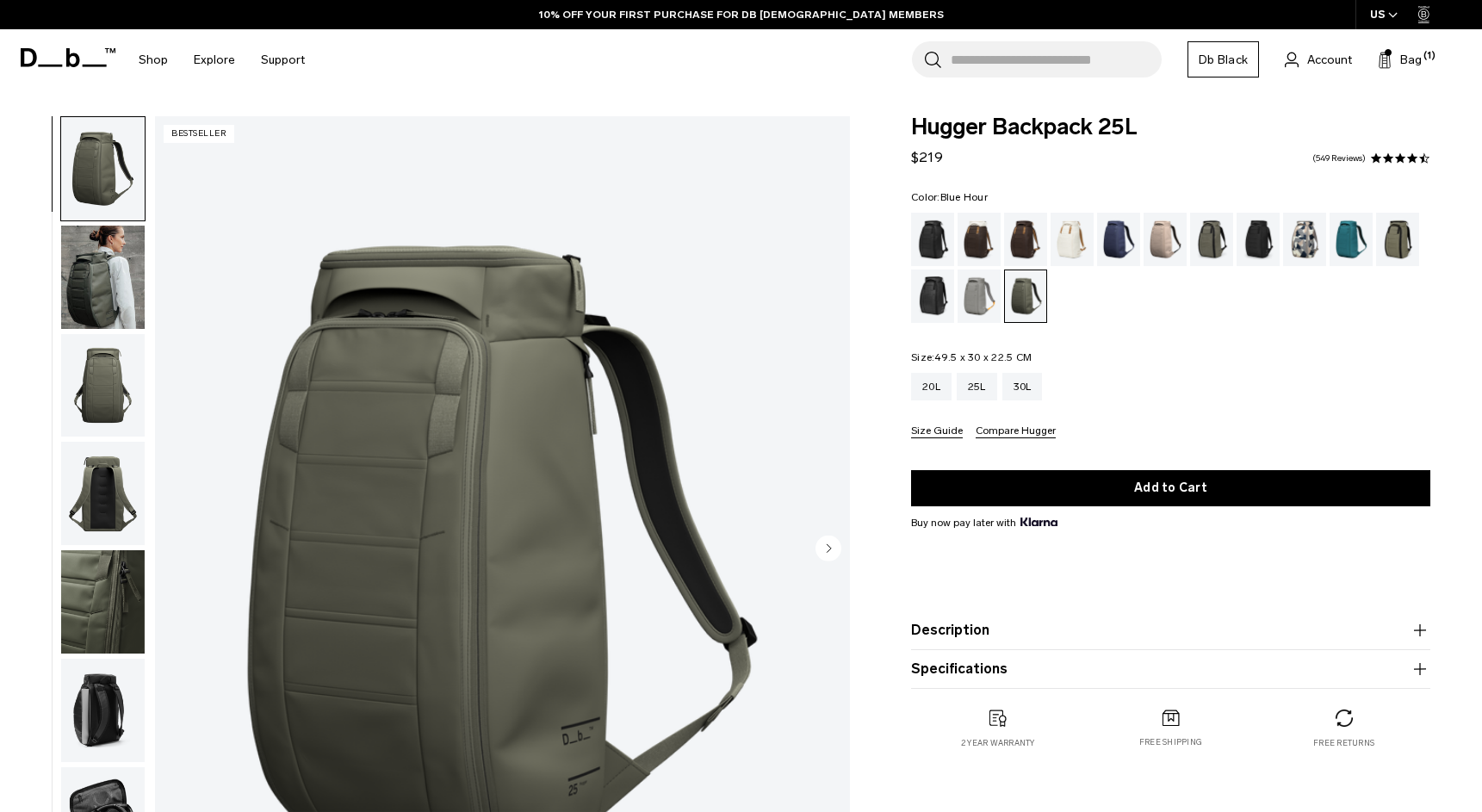
click at [1121, 238] on div "Blue Hour" at bounding box center [1119, 239] width 44 height 53
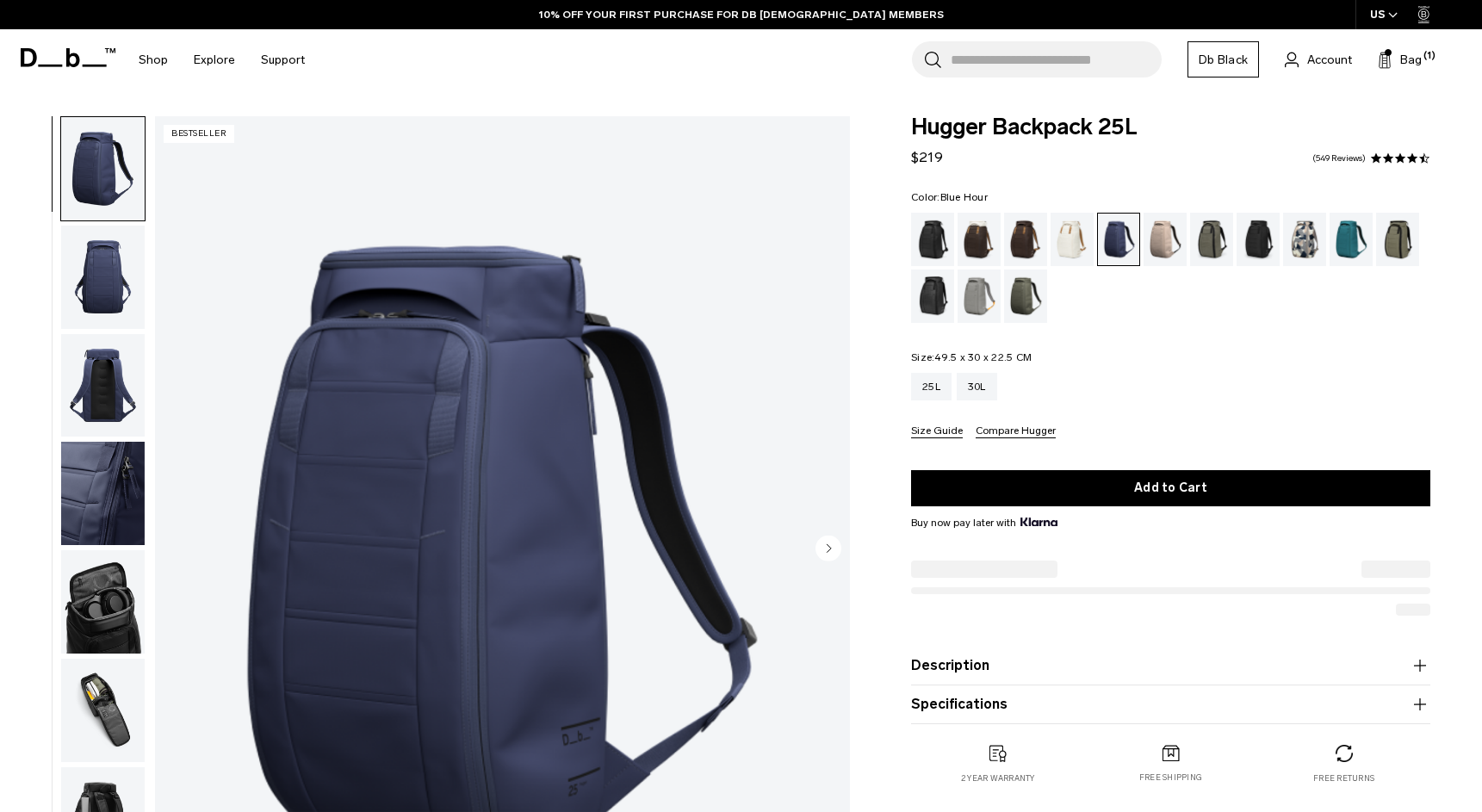
click at [1396, 242] on div "Mash Green" at bounding box center [1398, 239] width 44 height 53
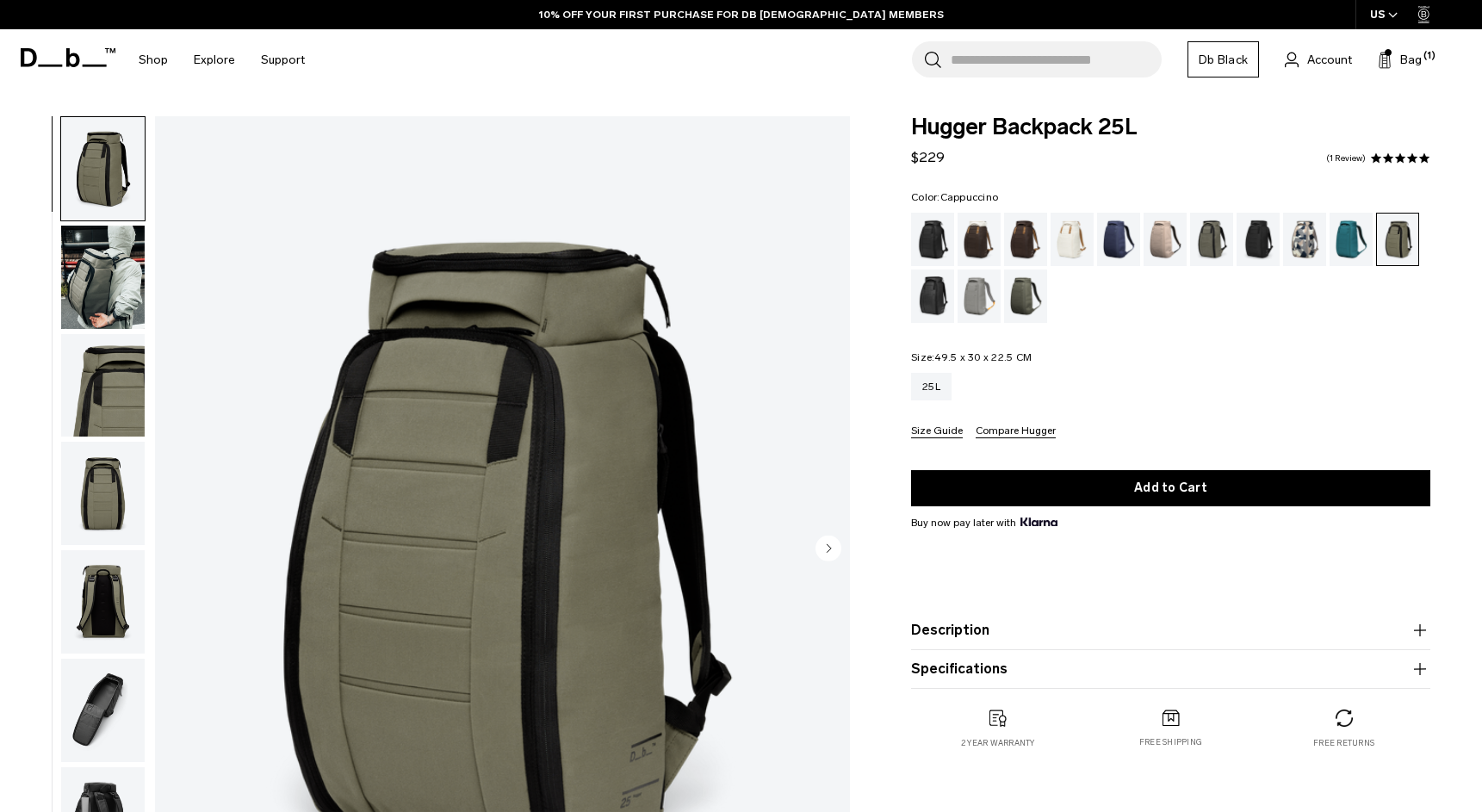
click at [970, 244] on div "Cappuccino" at bounding box center [979, 239] width 44 height 53
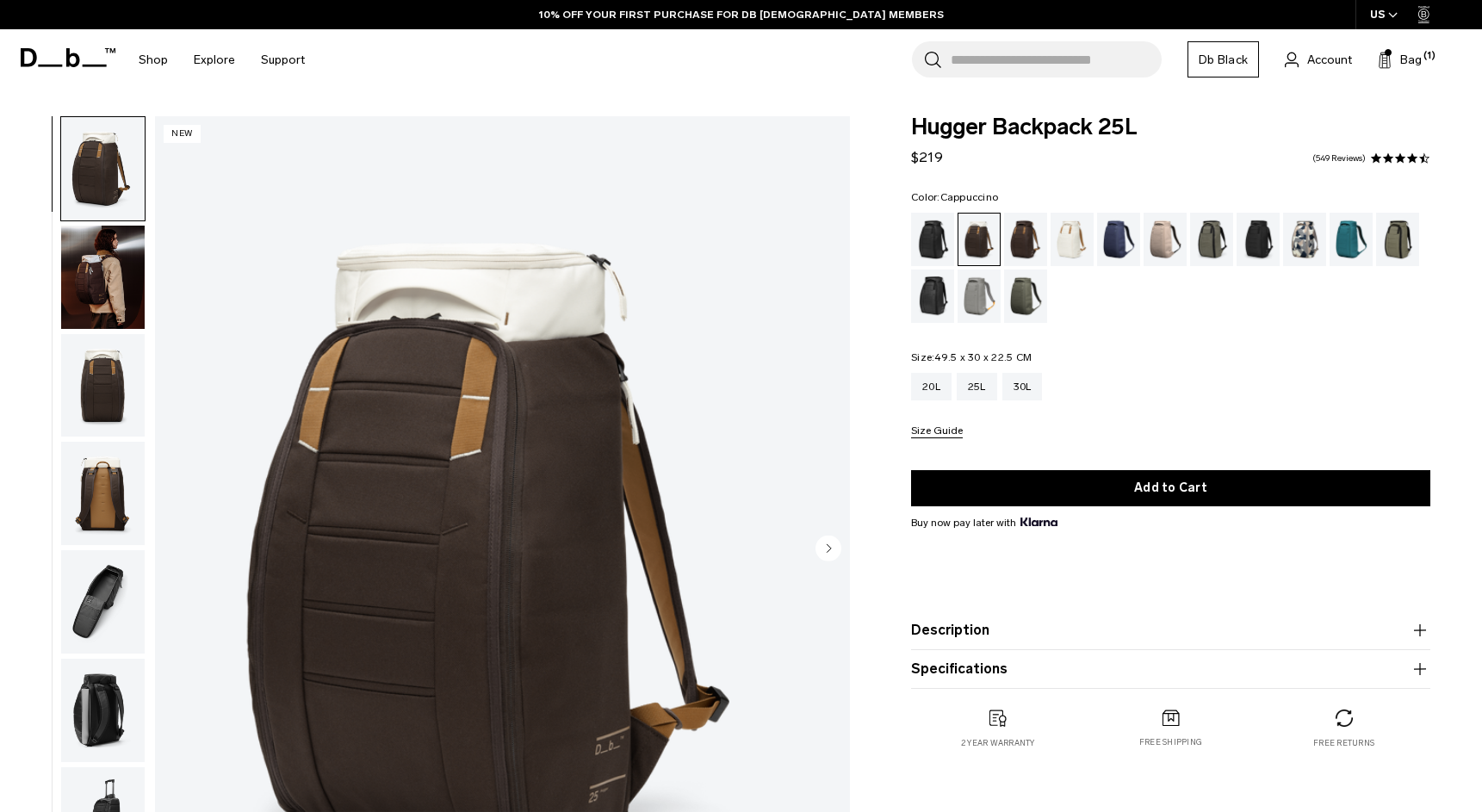
click at [909, 240] on div "Hugger Backpack 25L $219 4.5 star rating 549 Reviews Color: Cappuccino Out of s…" at bounding box center [1170, 450] width 623 height 667
click at [921, 283] on div "Reflective Black" at bounding box center [932, 296] width 44 height 53
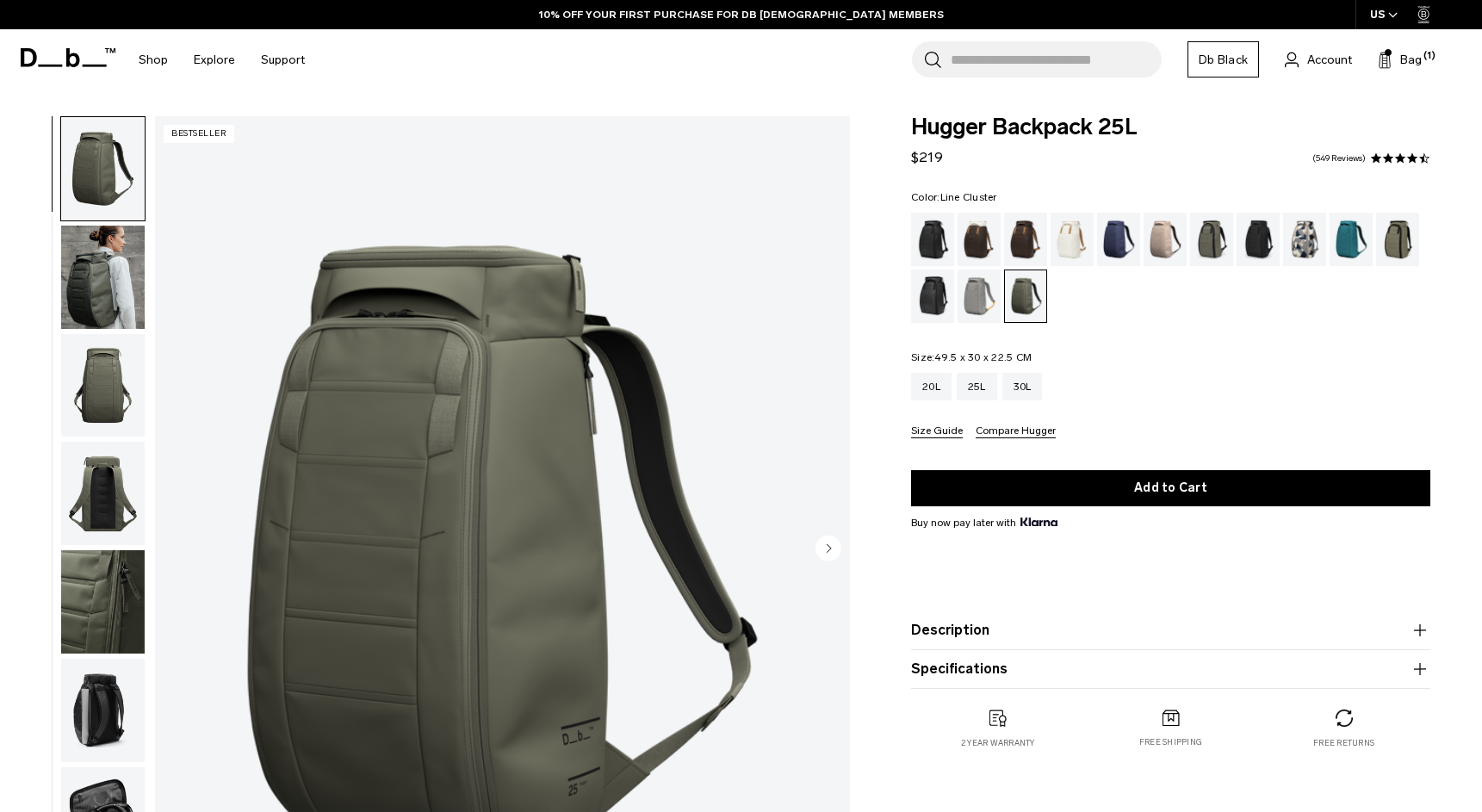
click at [1304, 236] on div "Line Cluster" at bounding box center [1305, 239] width 44 height 53
